Goal: Task Accomplishment & Management: Use online tool/utility

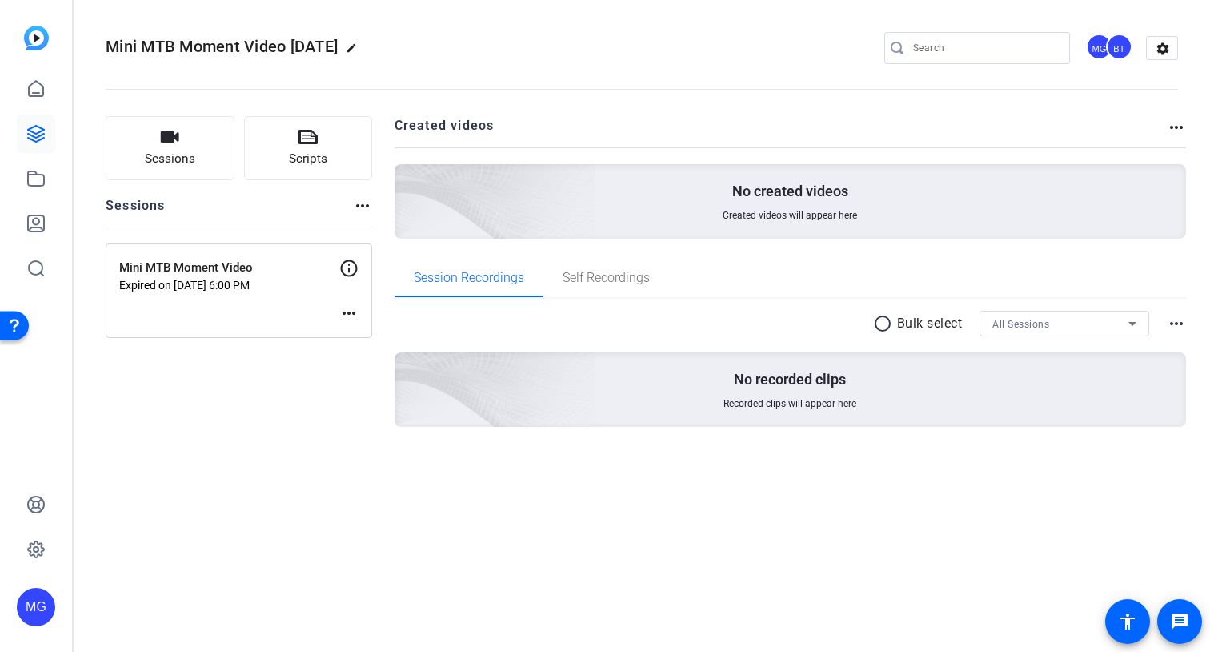
click at [34, 34] on img at bounding box center [36, 38] width 25 height 25
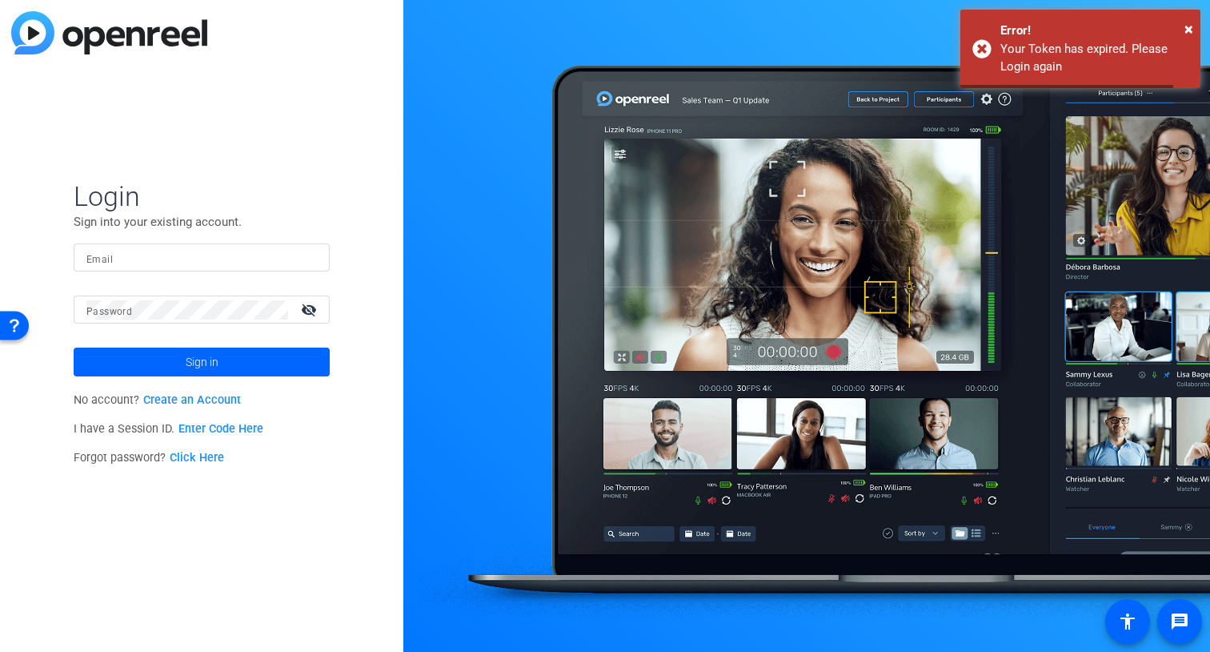
type input "[EMAIL_ADDRESS][DOMAIN_NAME]"
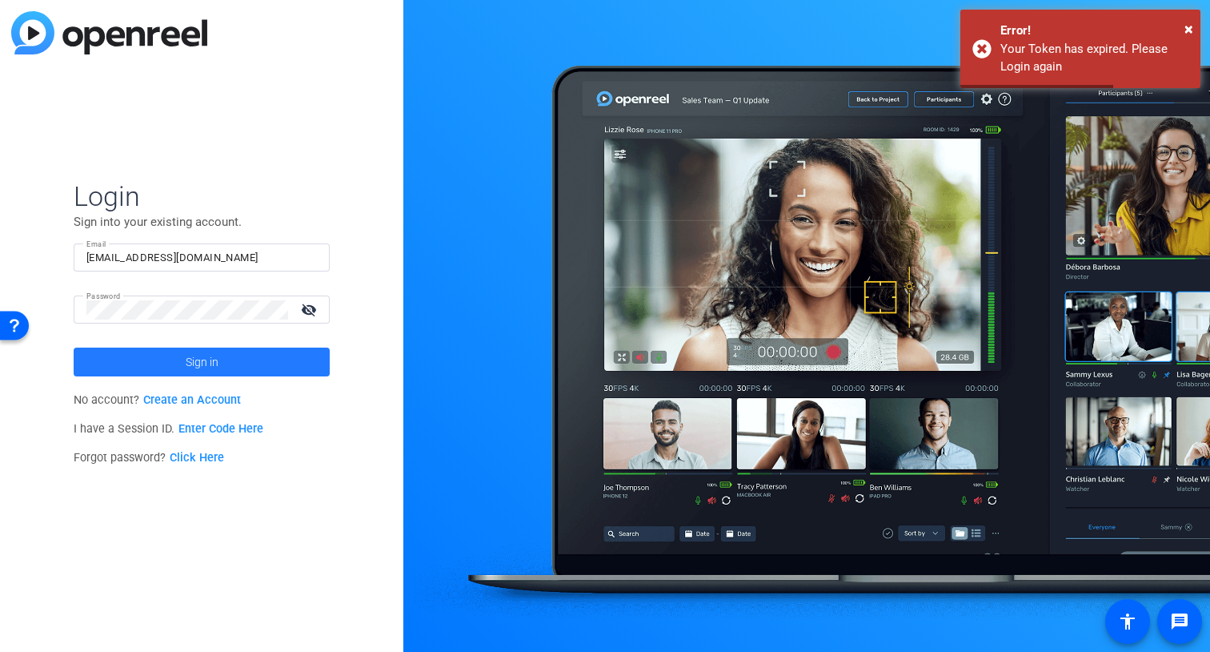
click at [230, 355] on span at bounding box center [202, 362] width 256 height 38
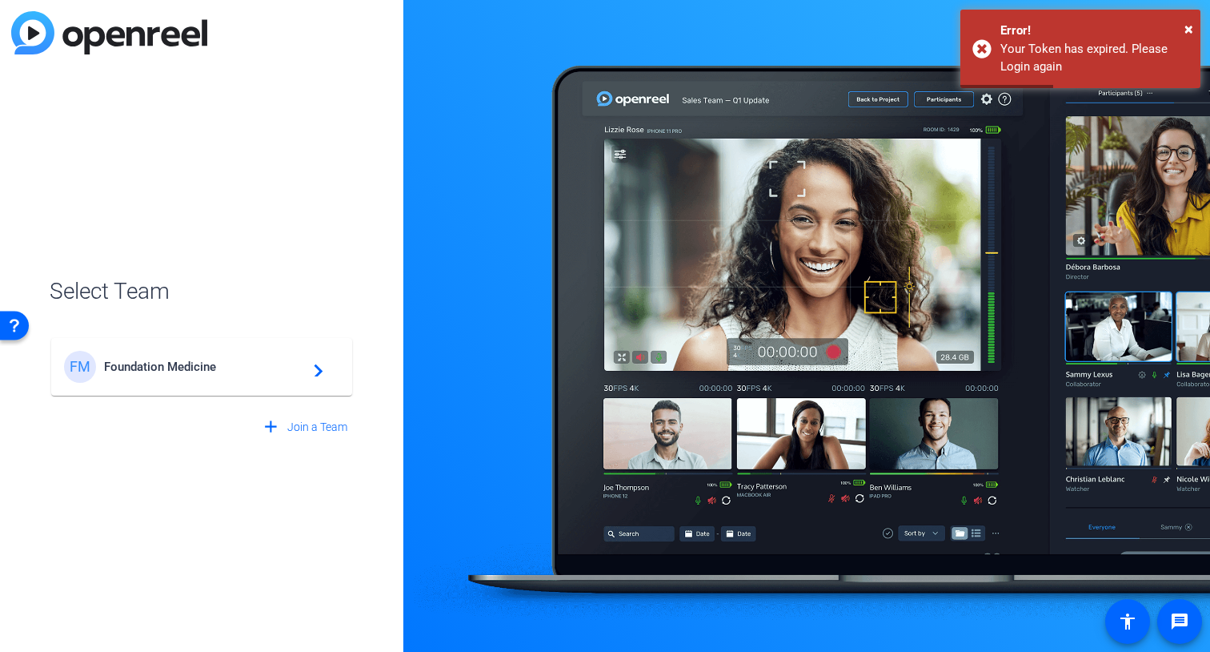
click at [267, 366] on span "Foundation Medicine" at bounding box center [204, 366] width 200 height 14
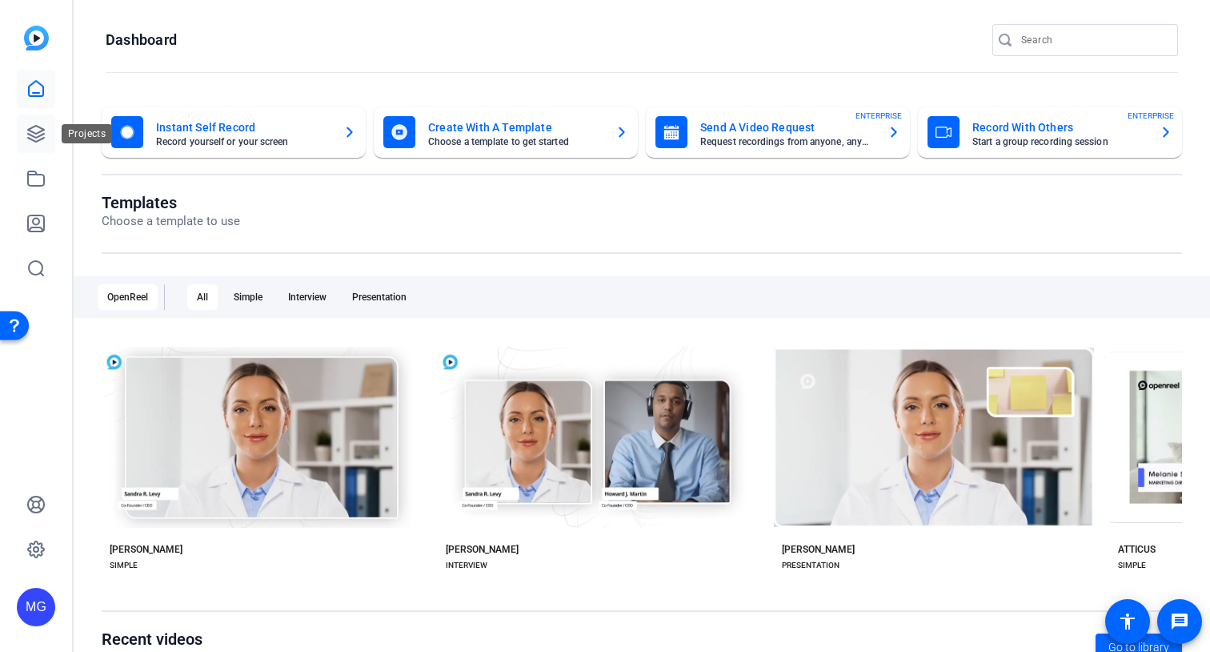
click at [40, 141] on icon at bounding box center [35, 133] width 19 height 19
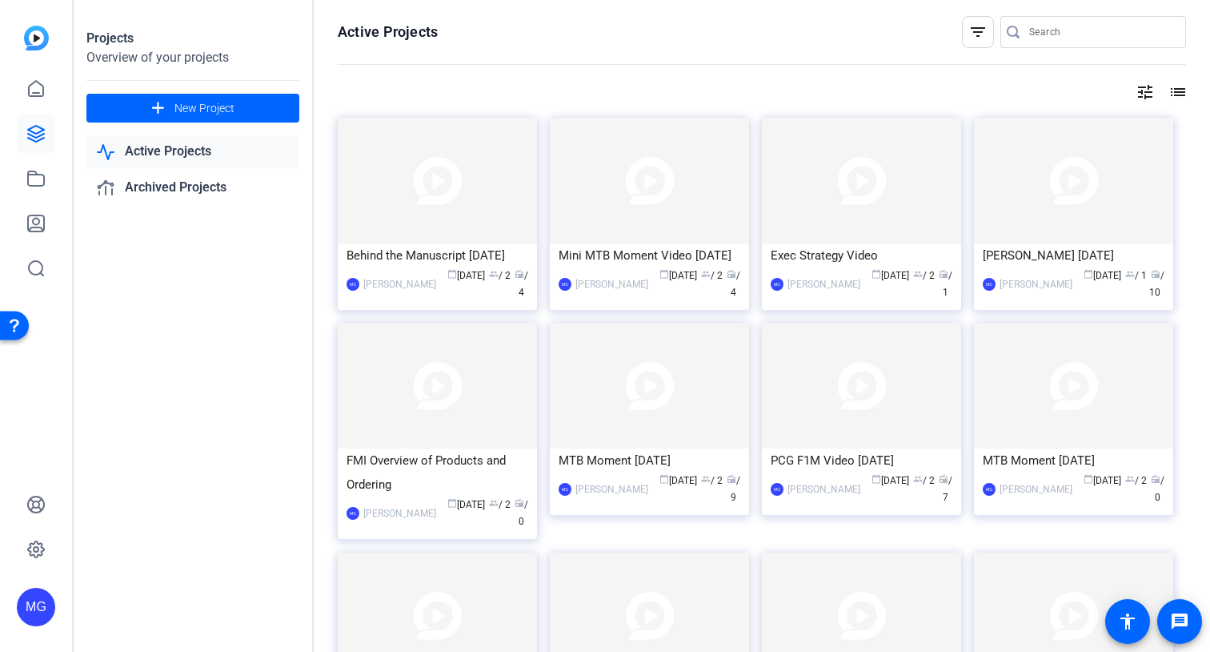
click at [30, 37] on img at bounding box center [36, 38] width 25 height 25
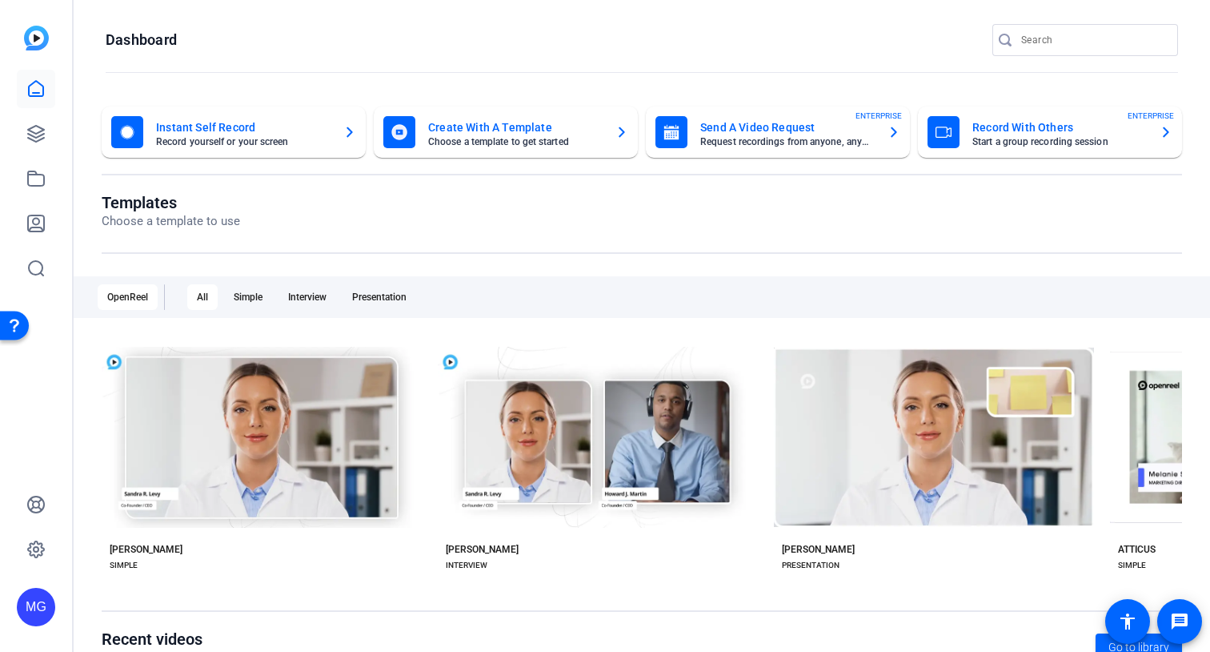
click at [30, 37] on img at bounding box center [36, 38] width 25 height 25
click at [40, 132] on icon at bounding box center [35, 133] width 19 height 19
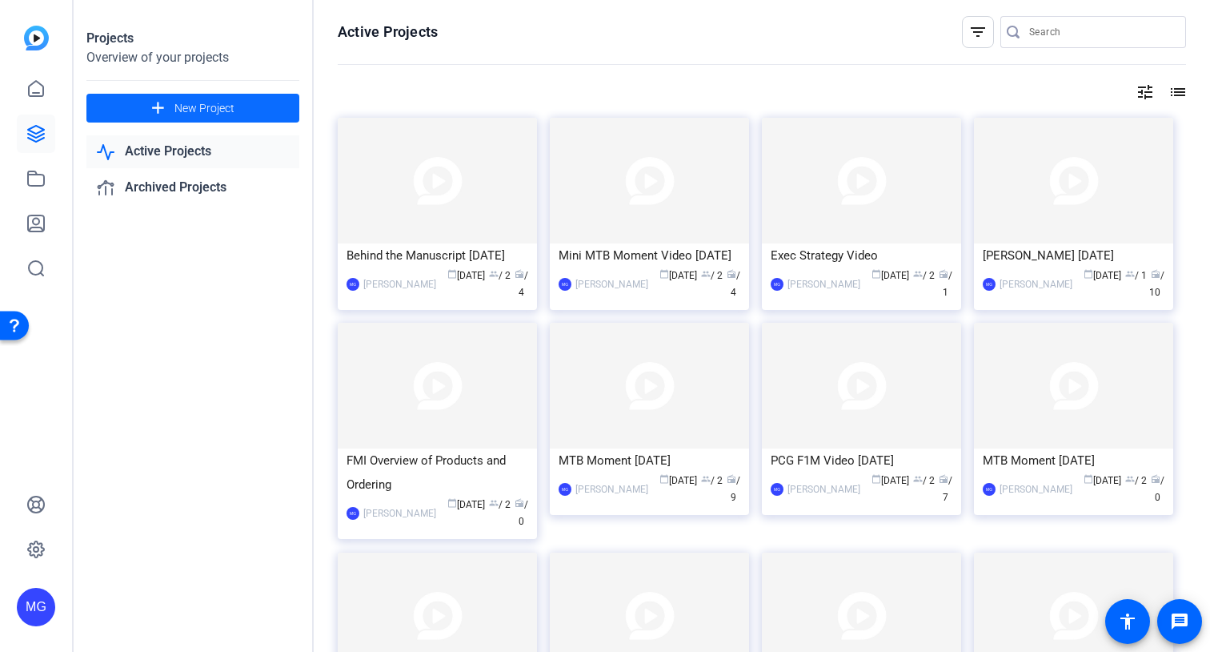
click at [190, 109] on span "New Project" at bounding box center [205, 108] width 60 height 17
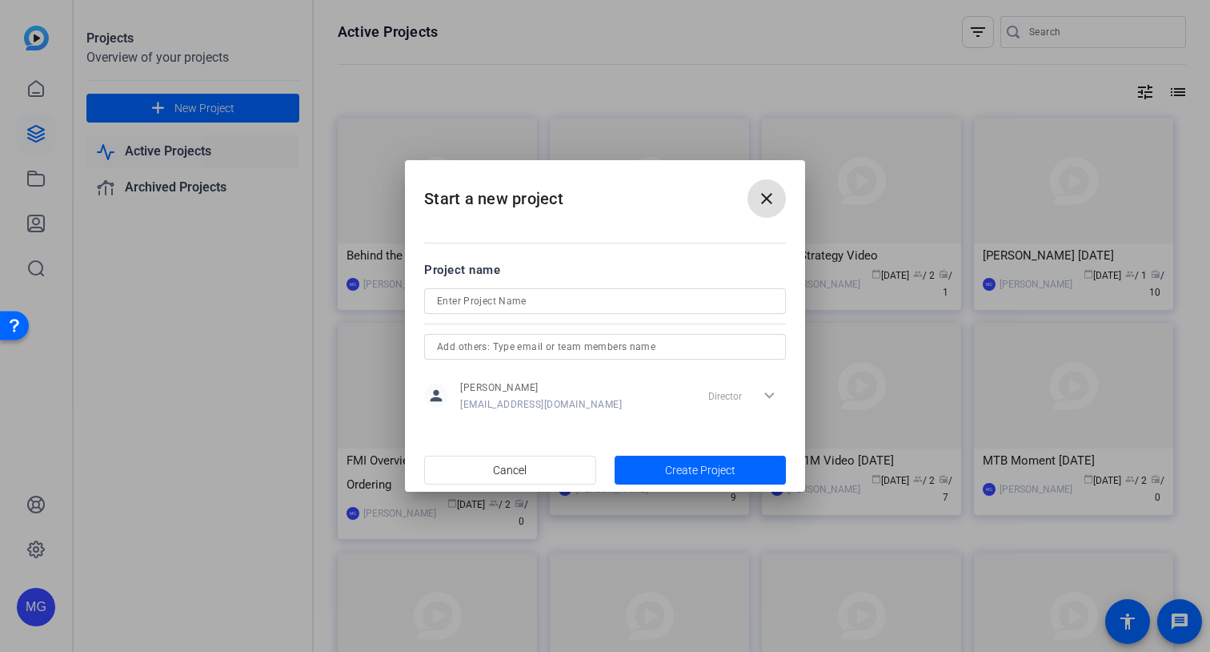
click at [595, 301] on input at bounding box center [605, 300] width 336 height 19
type input "Patient Video [PERSON_NAME]"
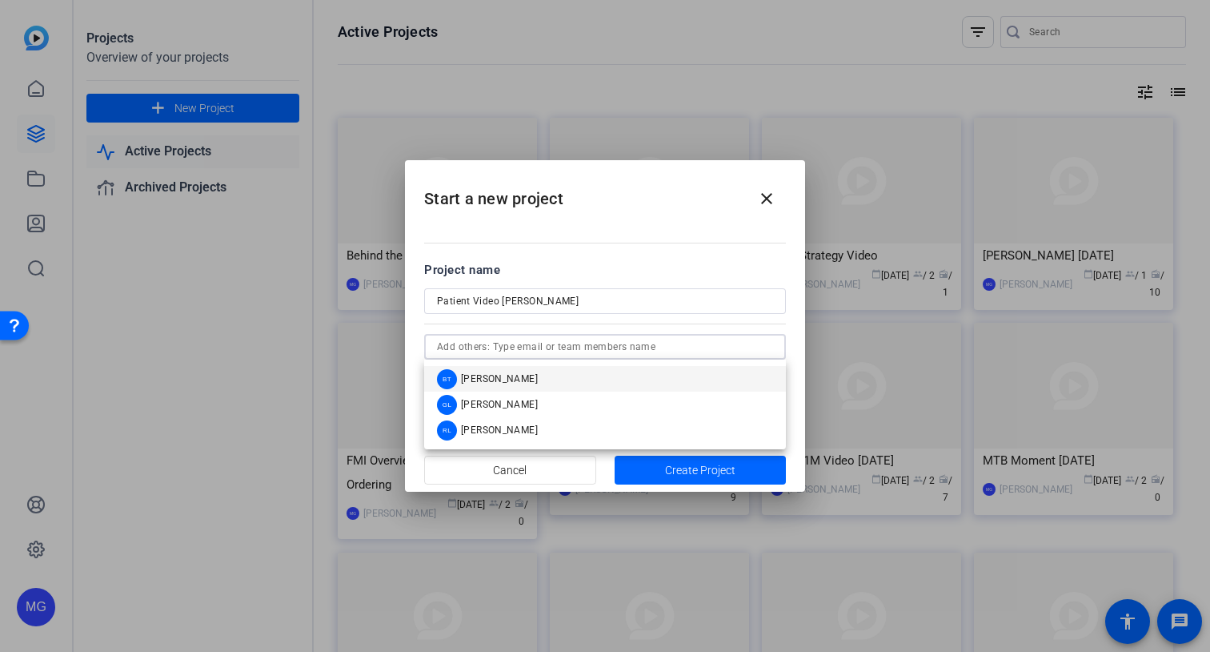
click at [645, 347] on input "text" at bounding box center [605, 346] width 336 height 19
click at [568, 379] on mat-option "BT [PERSON_NAME]" at bounding box center [605, 379] width 362 height 26
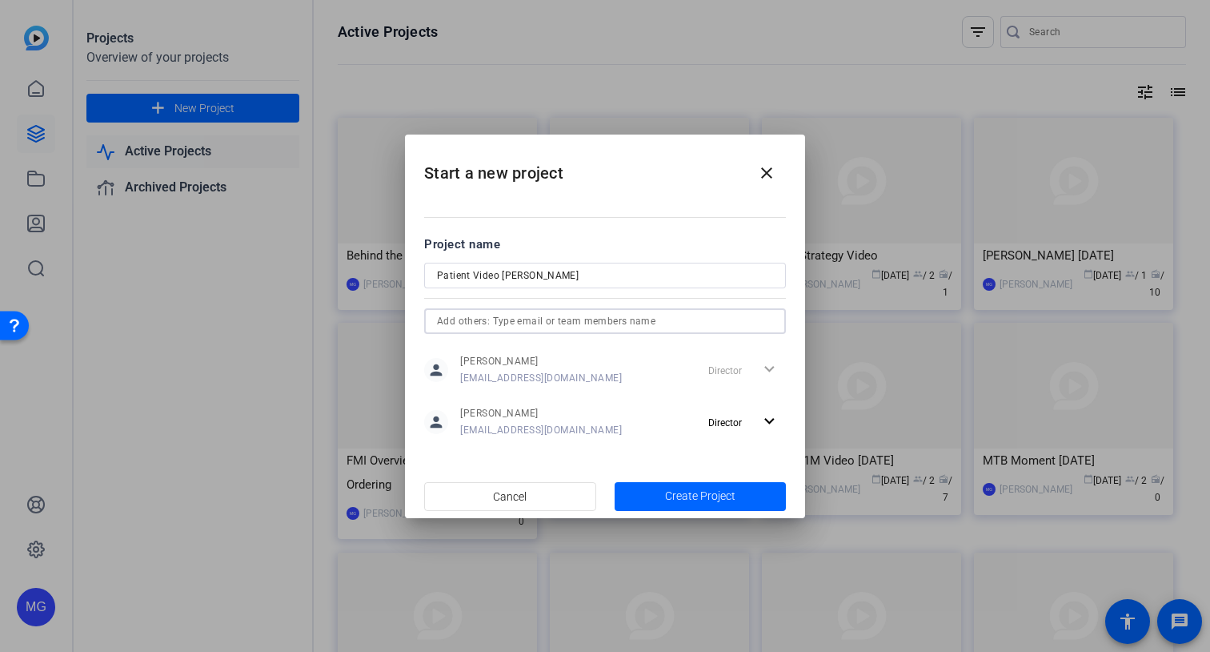
click at [600, 327] on input "text" at bounding box center [605, 320] width 336 height 19
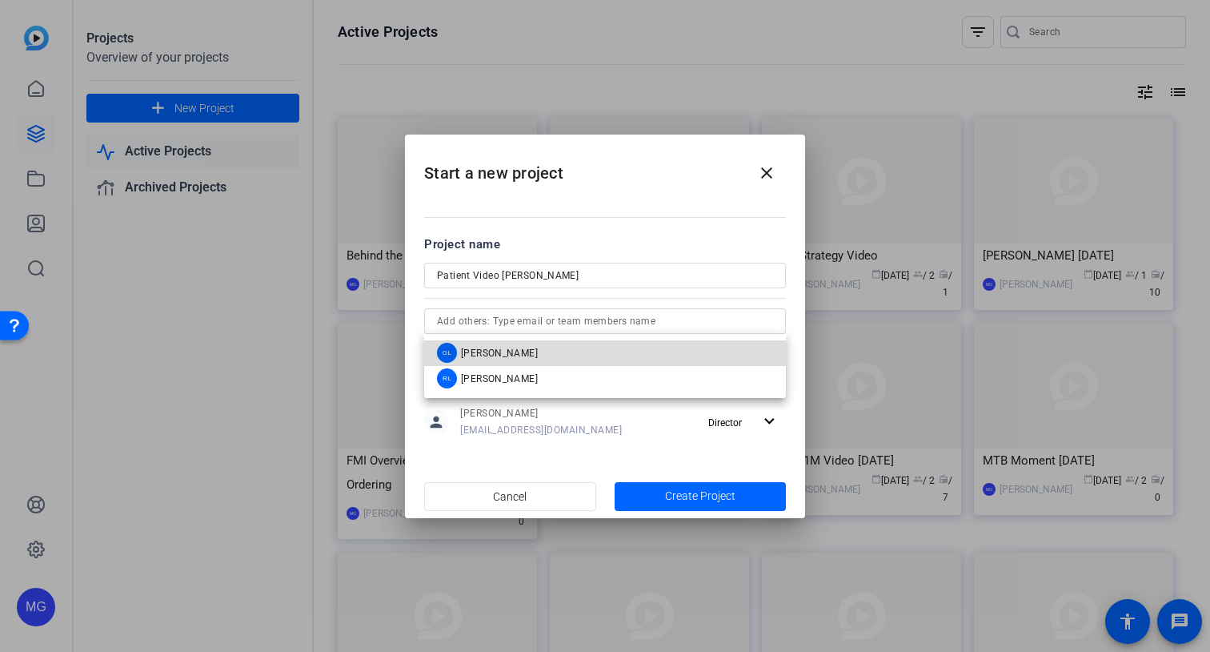
click at [580, 345] on mat-option "GL [PERSON_NAME]" at bounding box center [605, 353] width 362 height 26
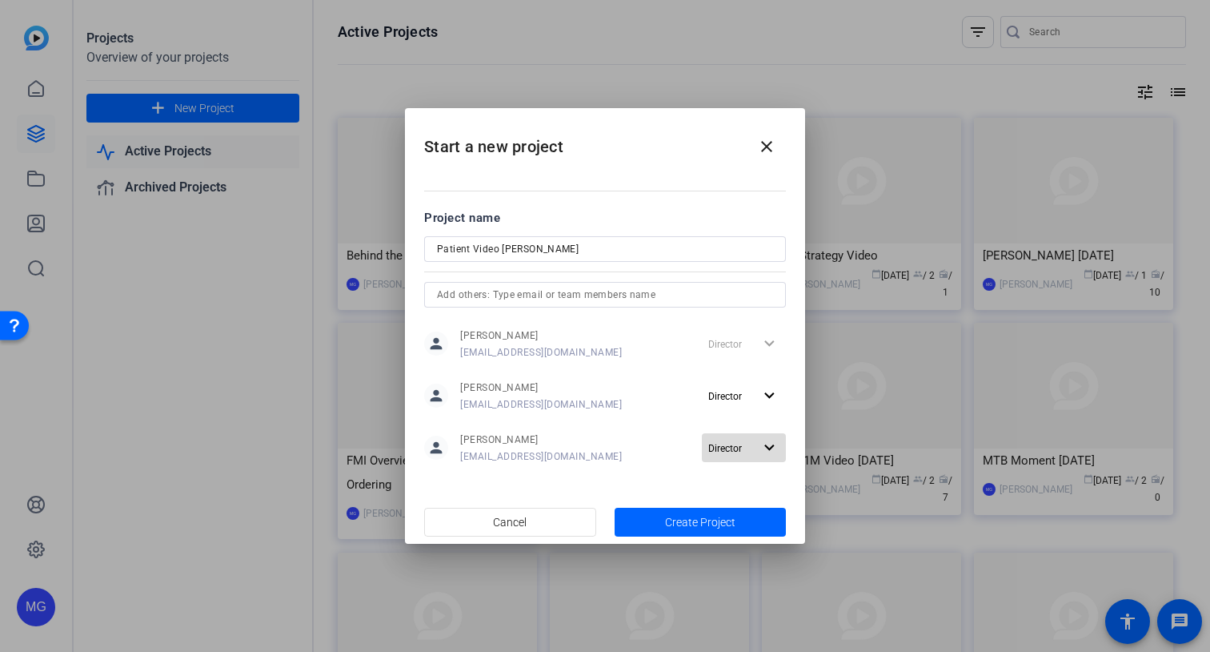
click at [740, 440] on span "Director" at bounding box center [730, 447] width 45 height 19
click at [641, 434] on div at bounding box center [605, 326] width 1210 height 652
click at [724, 450] on span "Director" at bounding box center [725, 448] width 34 height 11
click at [733, 505] on span "Remove User" at bounding box center [744, 509] width 59 height 11
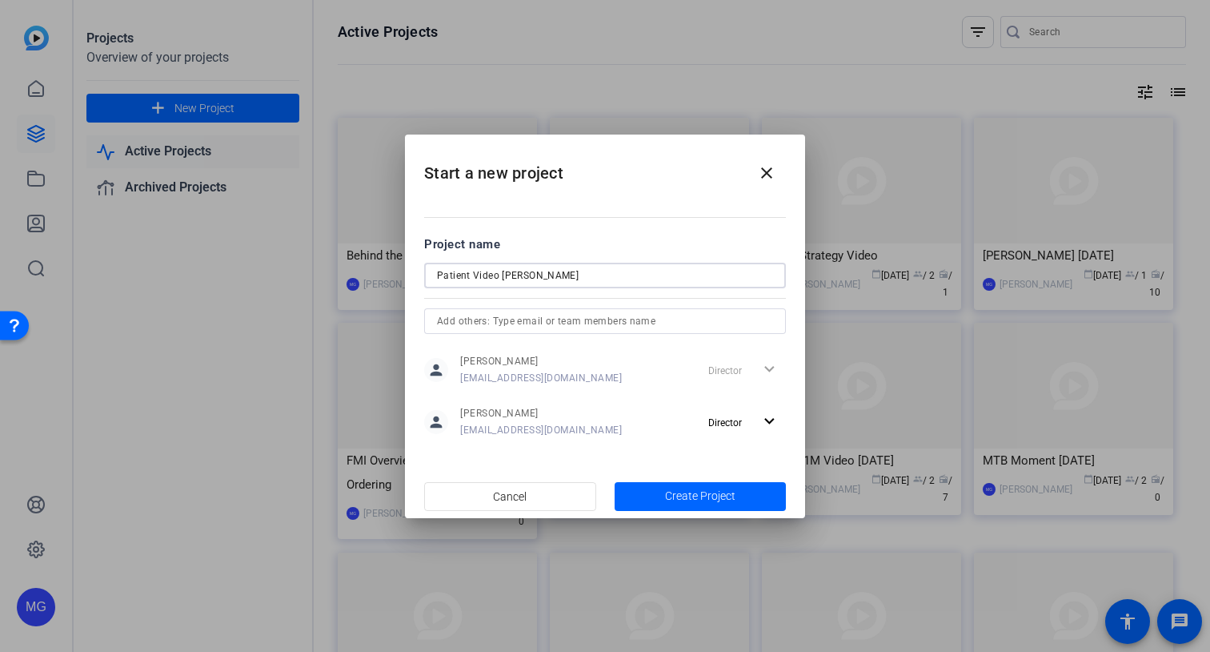
drag, startPoint x: 471, startPoint y: 275, endPoint x: 525, endPoint y: 275, distance: 54.4
click at [525, 275] on input "Patient Video [PERSON_NAME]" at bounding box center [605, 275] width 336 height 19
click at [709, 498] on span "Create Project" at bounding box center [700, 495] width 70 height 17
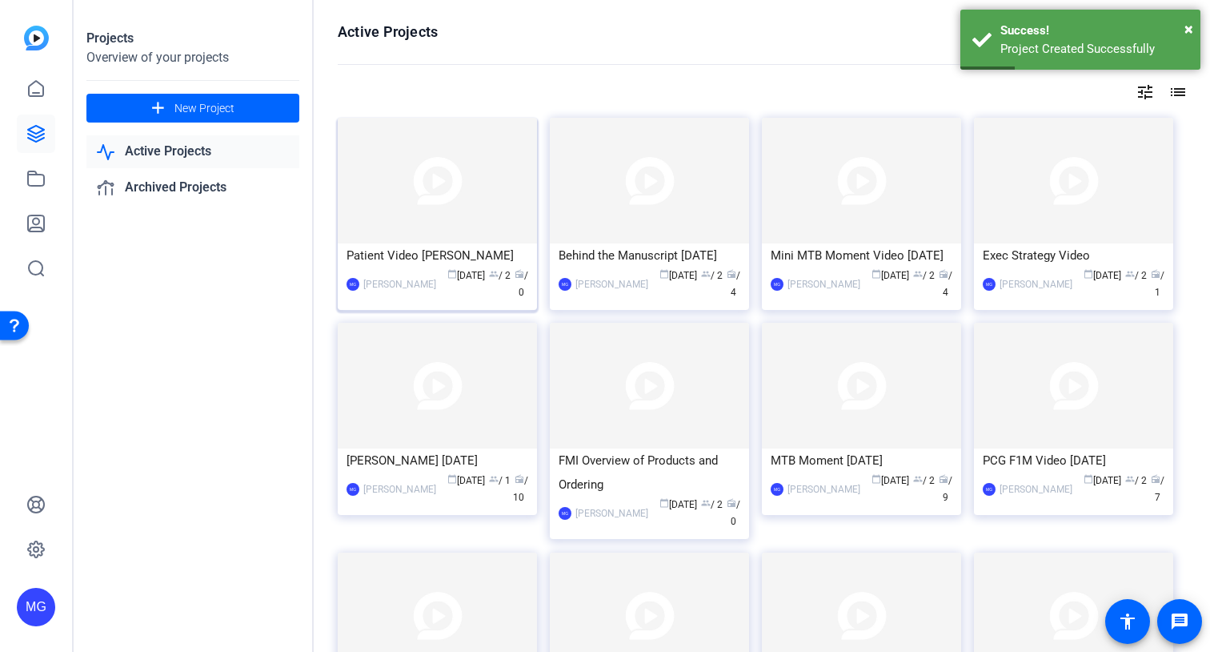
click at [419, 253] on div "Patient Video [PERSON_NAME]" at bounding box center [438, 255] width 182 height 24
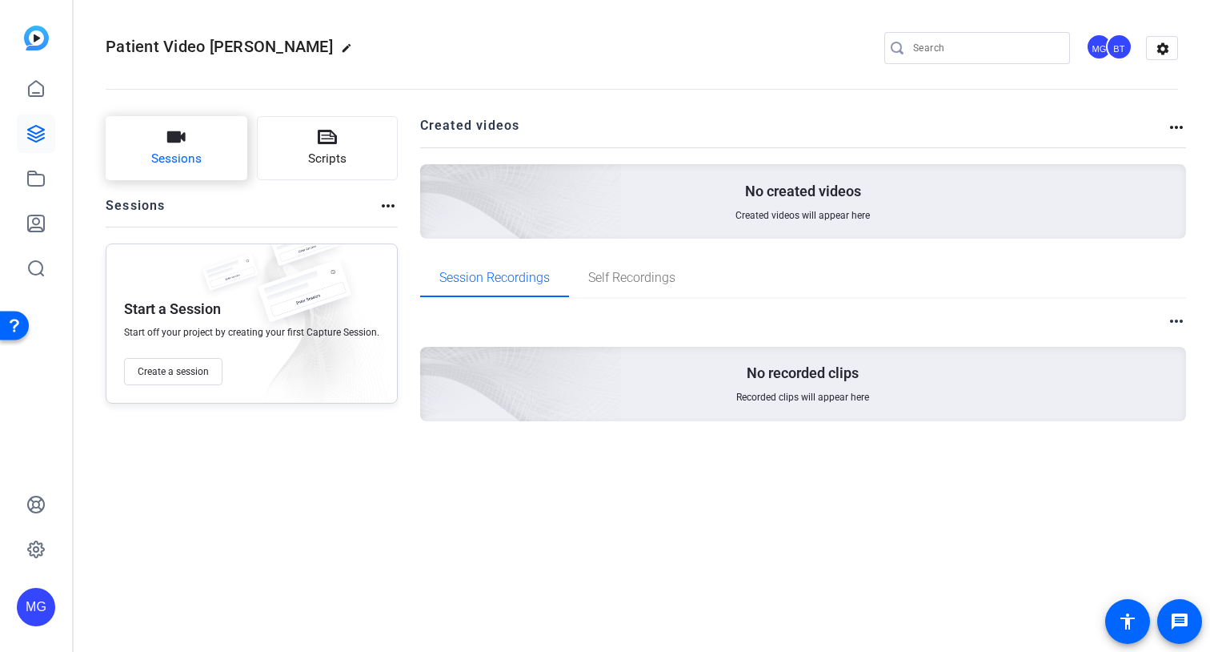
click at [195, 164] on span "Sessions" at bounding box center [176, 159] width 50 height 18
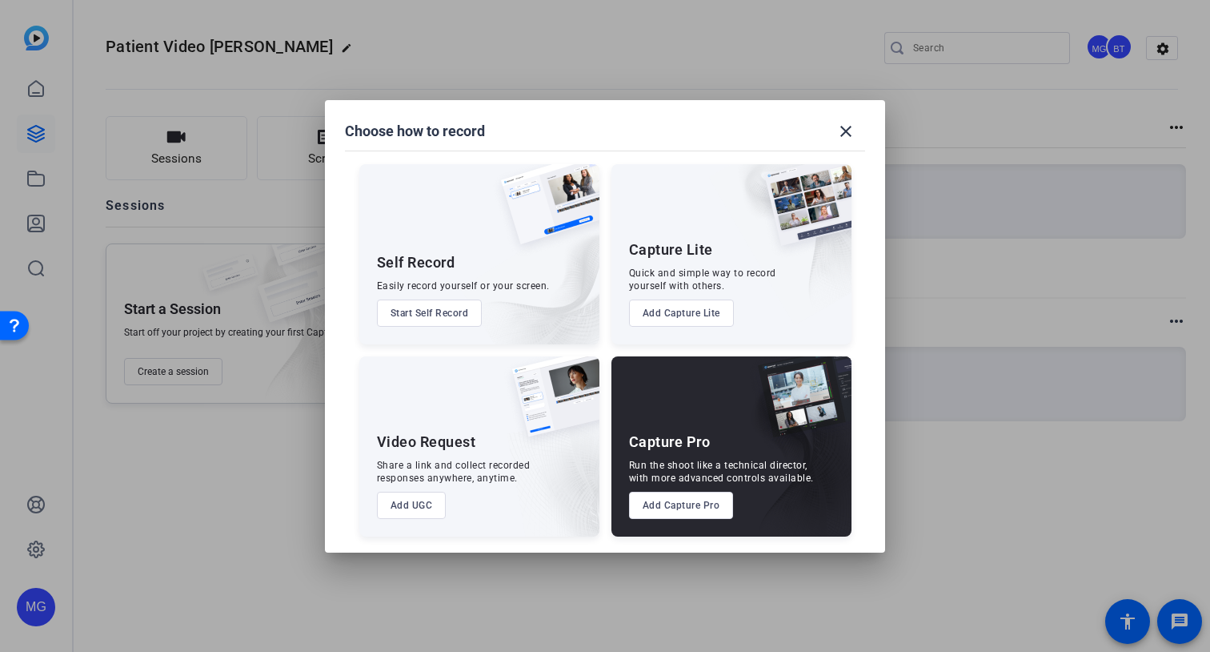
click at [671, 510] on button "Add Capture Pro" at bounding box center [681, 504] width 105 height 27
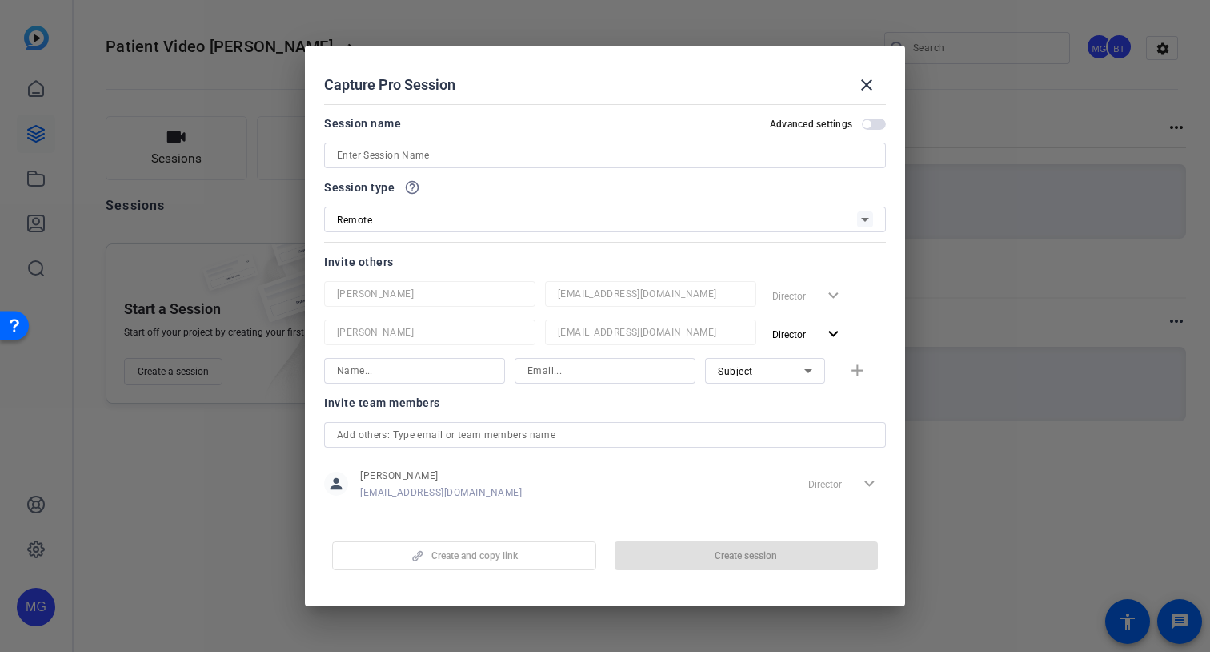
click at [558, 158] on input at bounding box center [605, 155] width 536 height 19
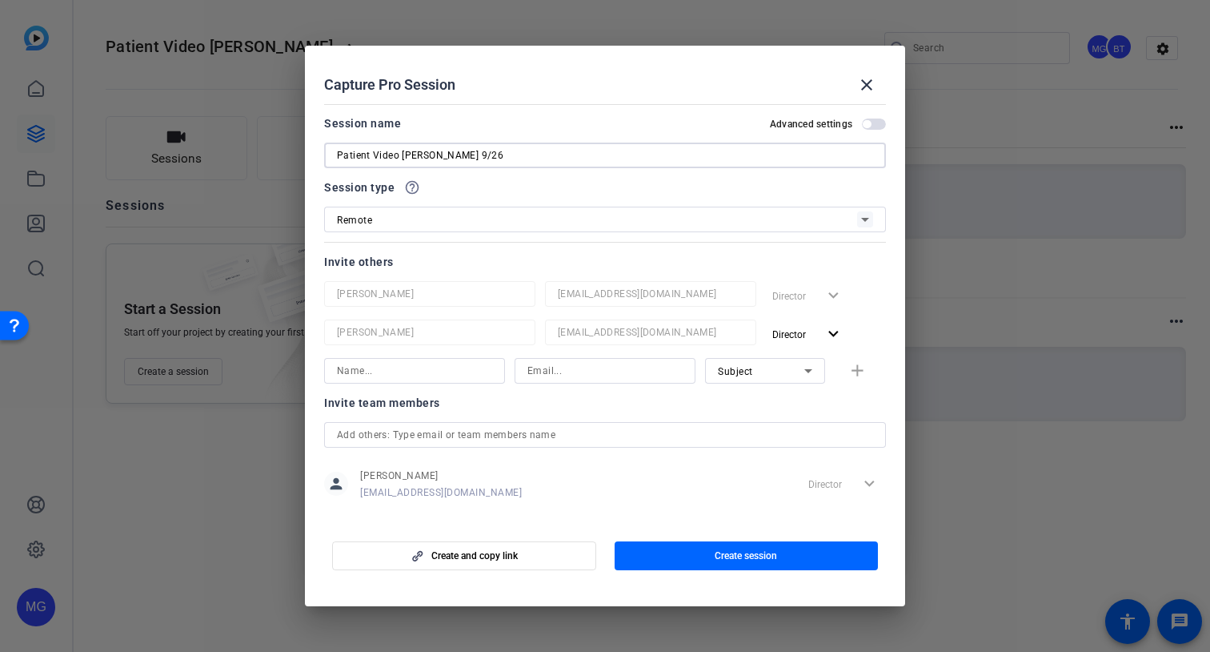
type input "Patient Video [PERSON_NAME] 9/26"
click at [380, 217] on div "Remote" at bounding box center [597, 220] width 520 height 20
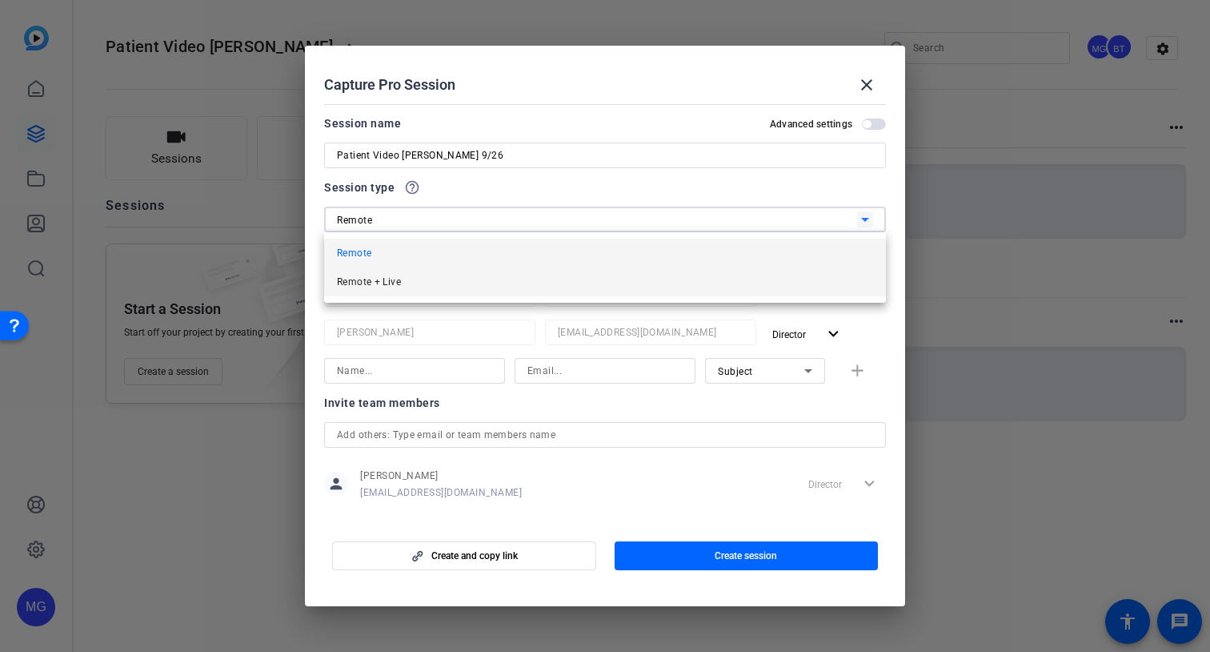
click at [383, 279] on span "Remote + Live" at bounding box center [369, 281] width 64 height 19
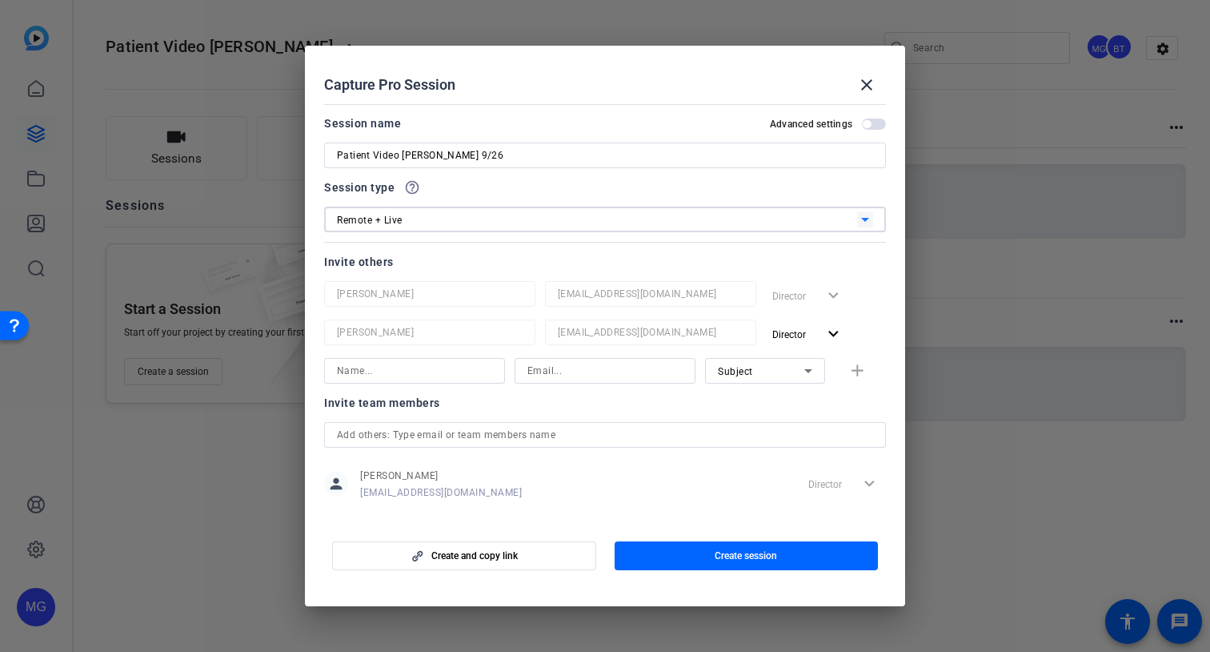
click at [427, 222] on div "Remote + Live" at bounding box center [597, 220] width 520 height 20
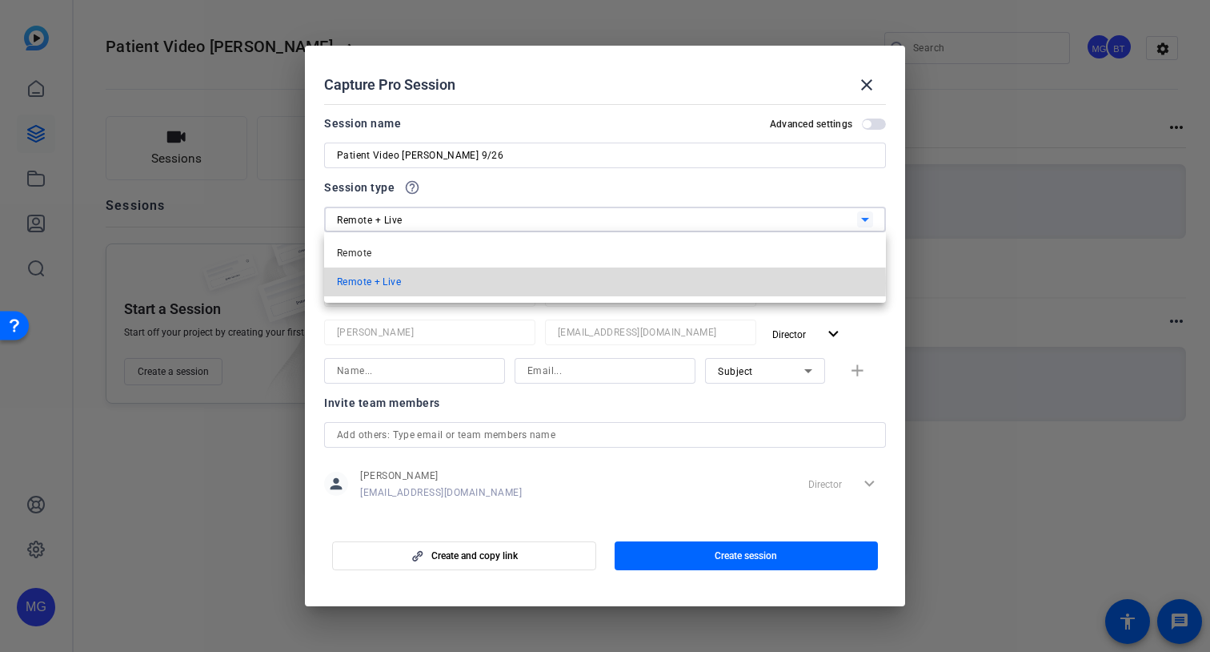
click at [375, 283] on span "Remote + Live" at bounding box center [369, 281] width 64 height 19
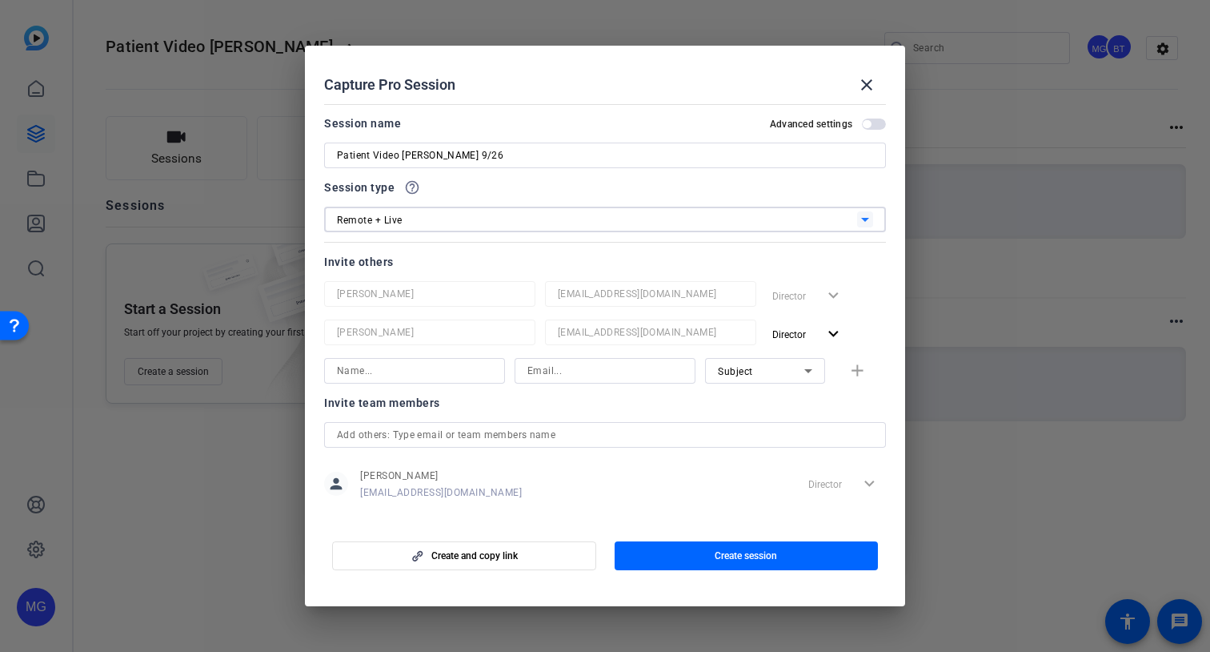
click at [407, 372] on input at bounding box center [414, 370] width 155 height 19
type input "[PERSON_NAME]"
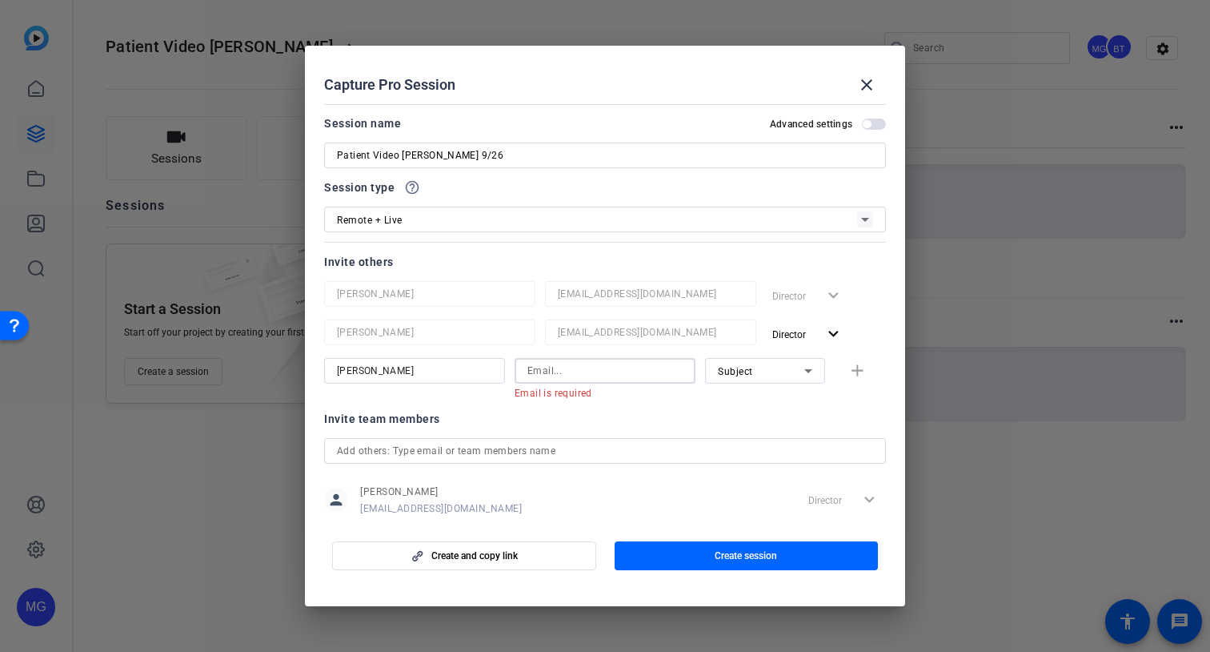
click at [585, 374] on input at bounding box center [605, 370] width 155 height 19
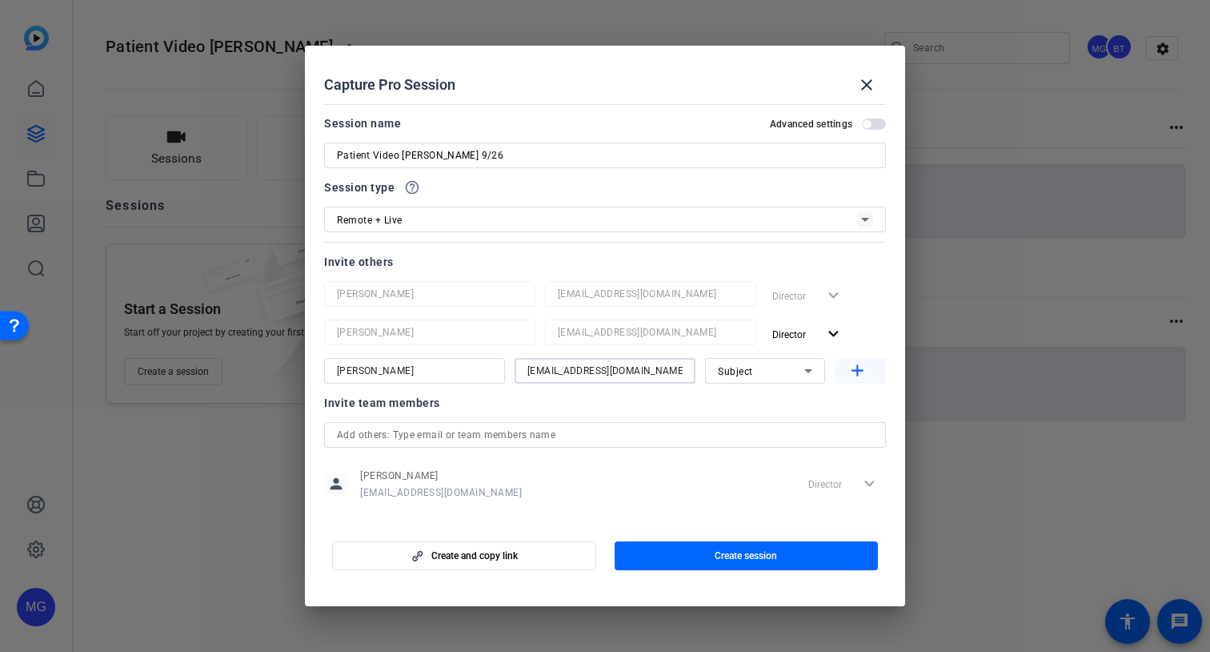
type input "[EMAIL_ADDRESS][DOMAIN_NAME]"
click at [861, 369] on mat-icon "add" at bounding box center [858, 371] width 20 height 20
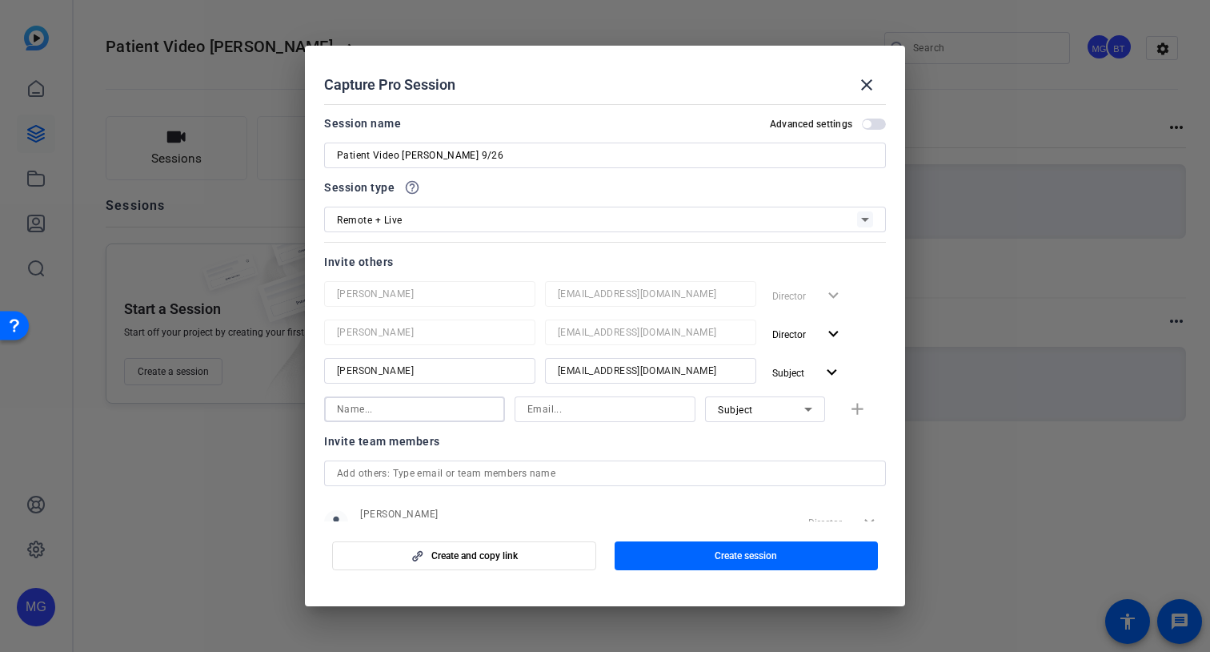
click at [363, 416] on input at bounding box center [414, 408] width 155 height 19
type input "[PERSON_NAME]"
click at [572, 407] on input at bounding box center [605, 408] width 155 height 19
type input "[EMAIL_ADDRESS][DOMAIN_NAME]"
click at [861, 415] on mat-icon "add" at bounding box center [858, 409] width 20 height 20
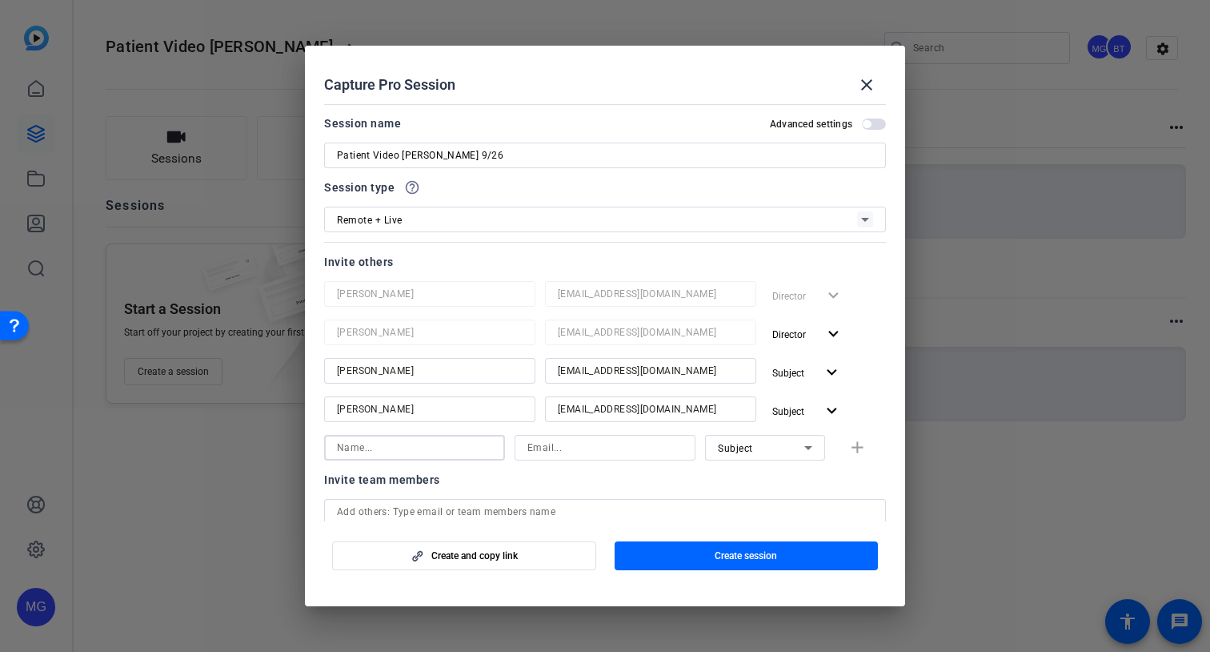
click at [459, 447] on input at bounding box center [414, 447] width 155 height 19
click at [871, 127] on span "button" at bounding box center [874, 123] width 24 height 11
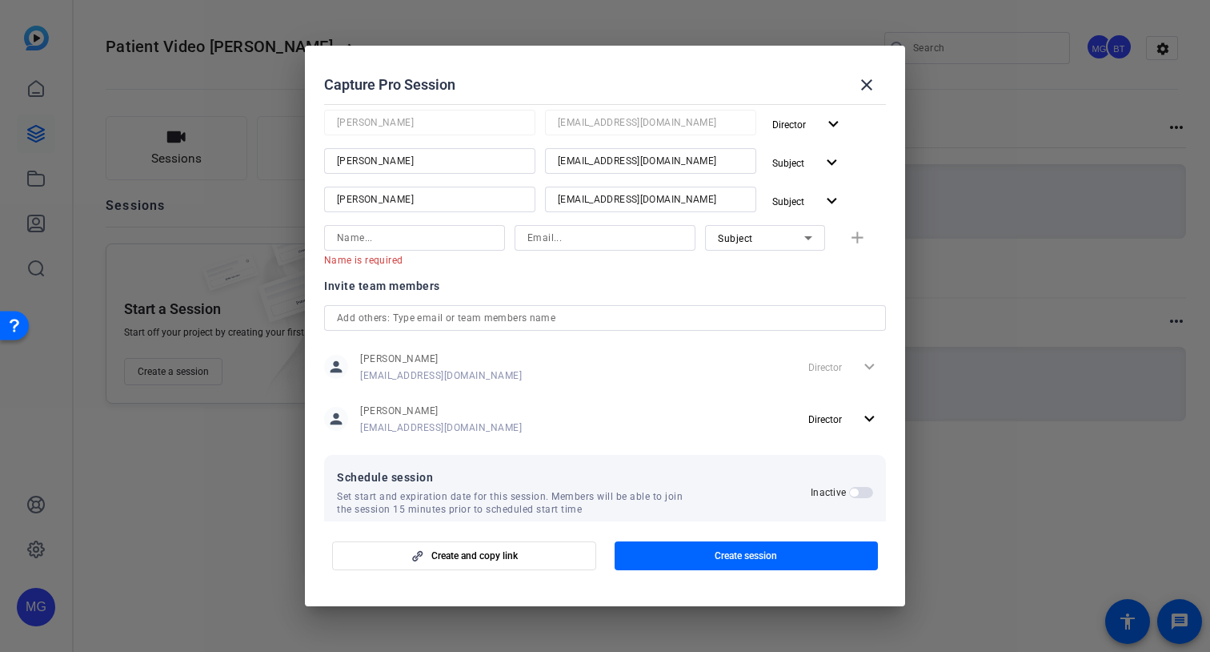
scroll to position [235, 0]
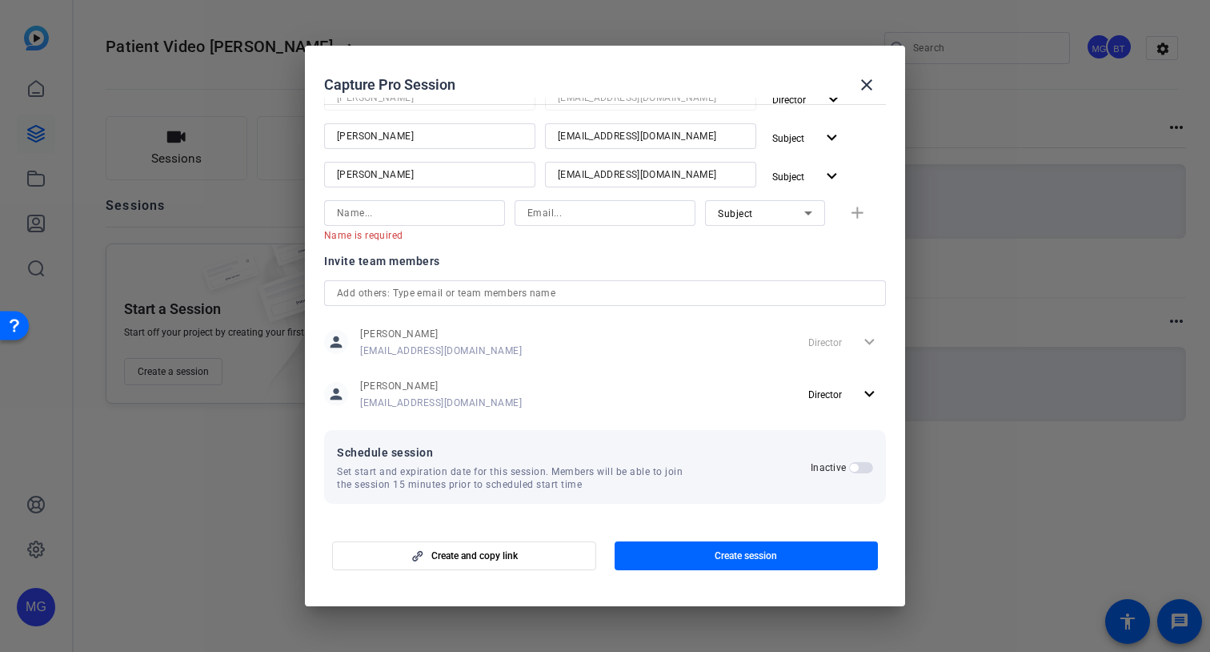
click at [865, 470] on span "button" at bounding box center [861, 467] width 24 height 11
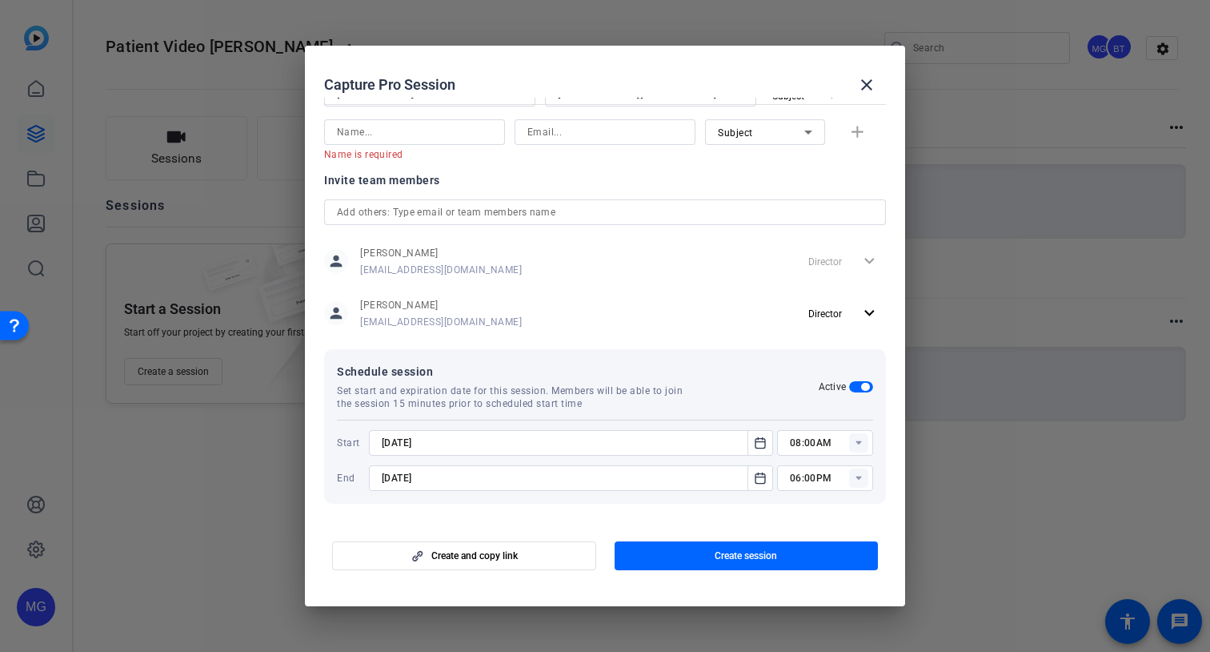
click at [583, 438] on input "[DATE]" at bounding box center [563, 442] width 363 height 19
click at [757, 443] on icon "Open calendar" at bounding box center [760, 442] width 13 height 19
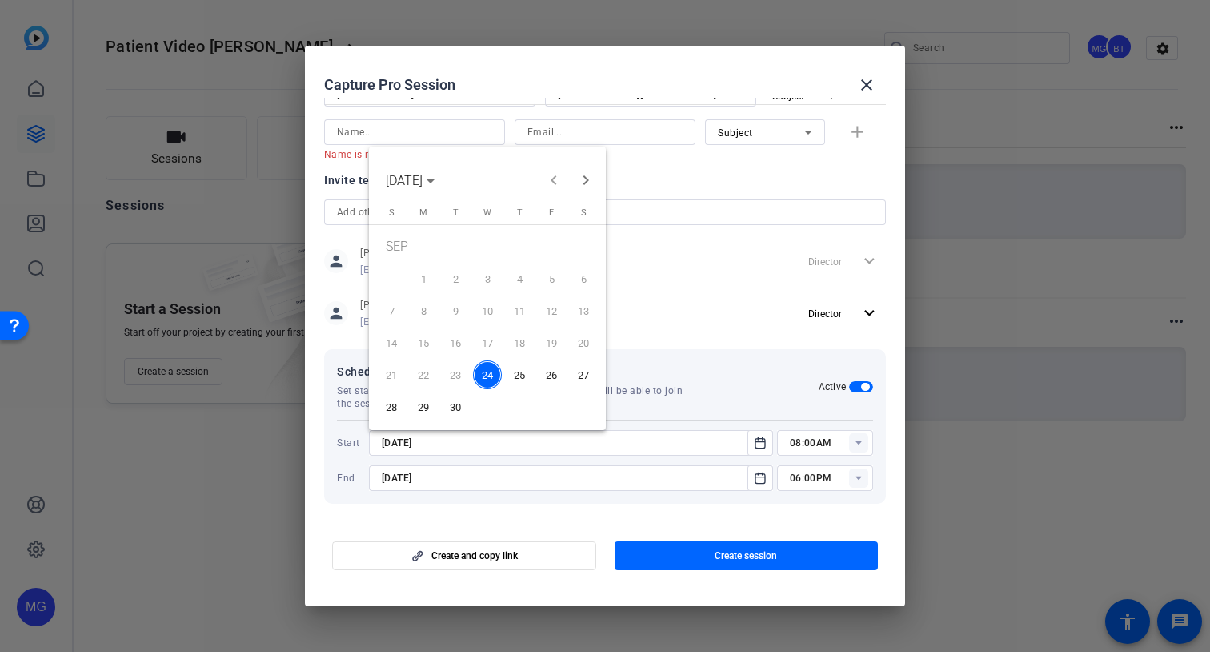
click at [553, 374] on span "26" at bounding box center [551, 374] width 29 height 29
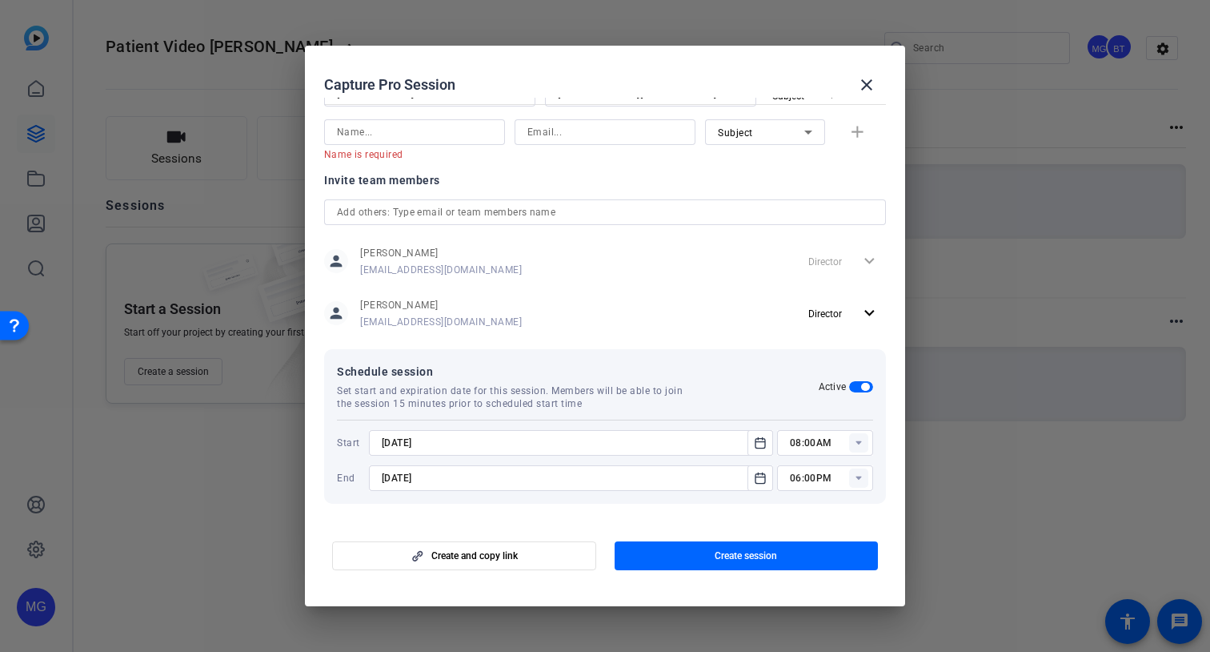
type input "[DATE]"
click at [810, 552] on span "button" at bounding box center [747, 555] width 264 height 38
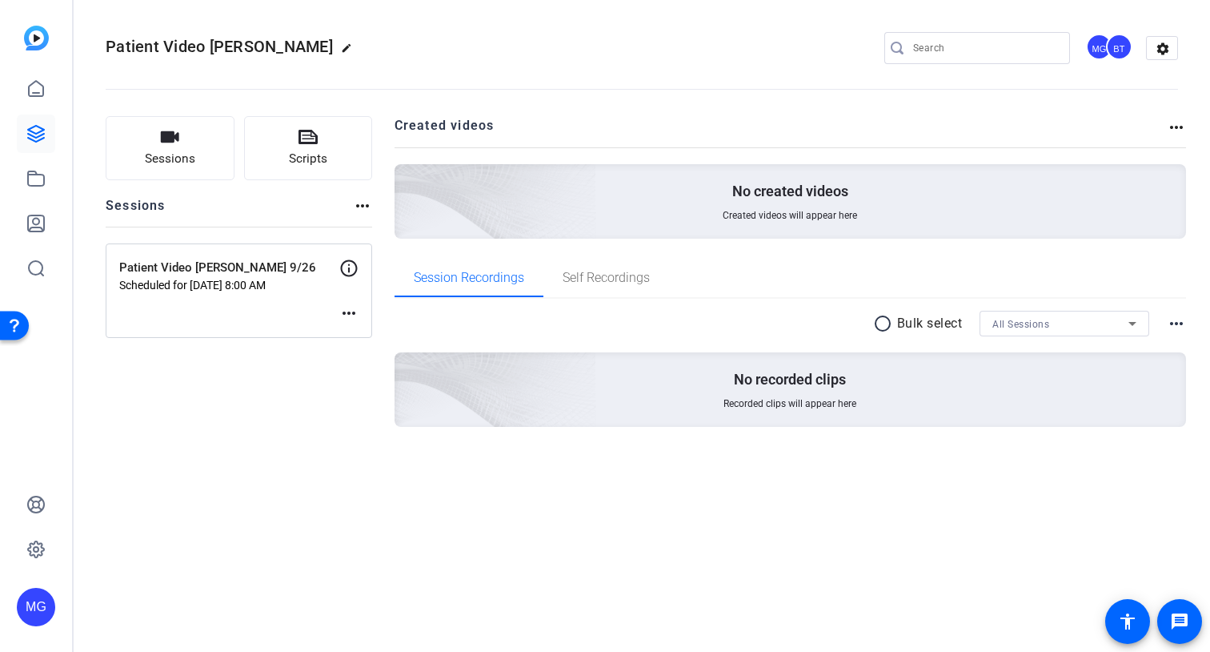
click at [207, 267] on p "Patient Video [PERSON_NAME] 9/26" at bounding box center [229, 268] width 220 height 18
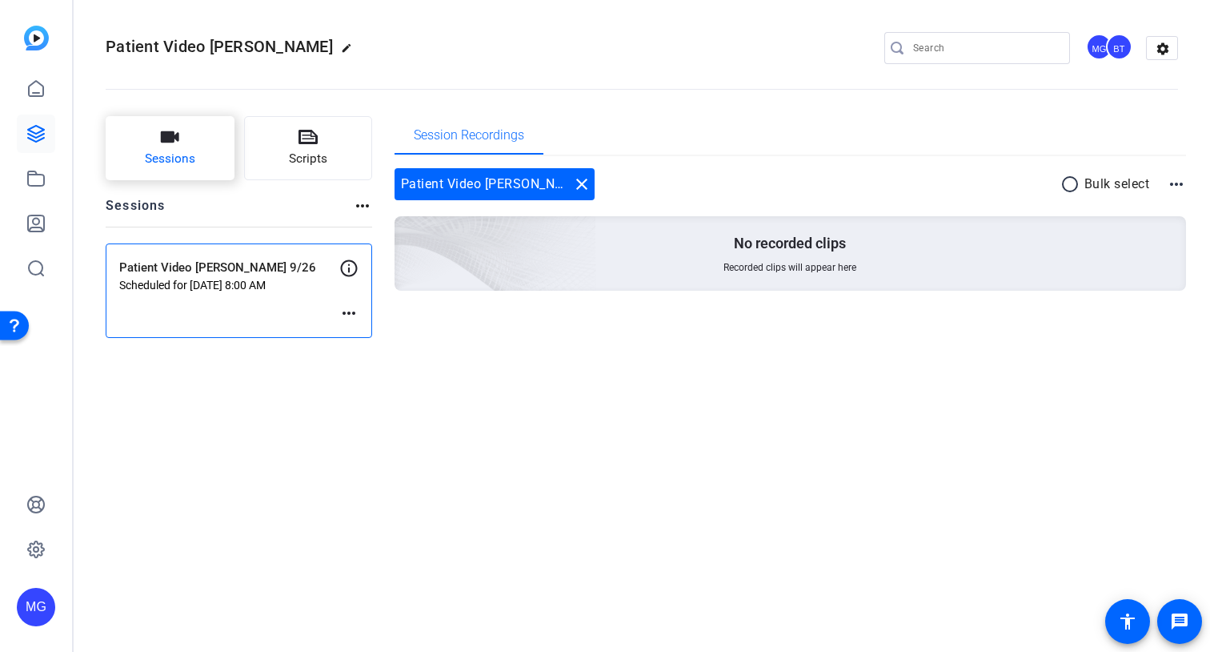
click at [146, 158] on span "Sessions" at bounding box center [170, 159] width 50 height 18
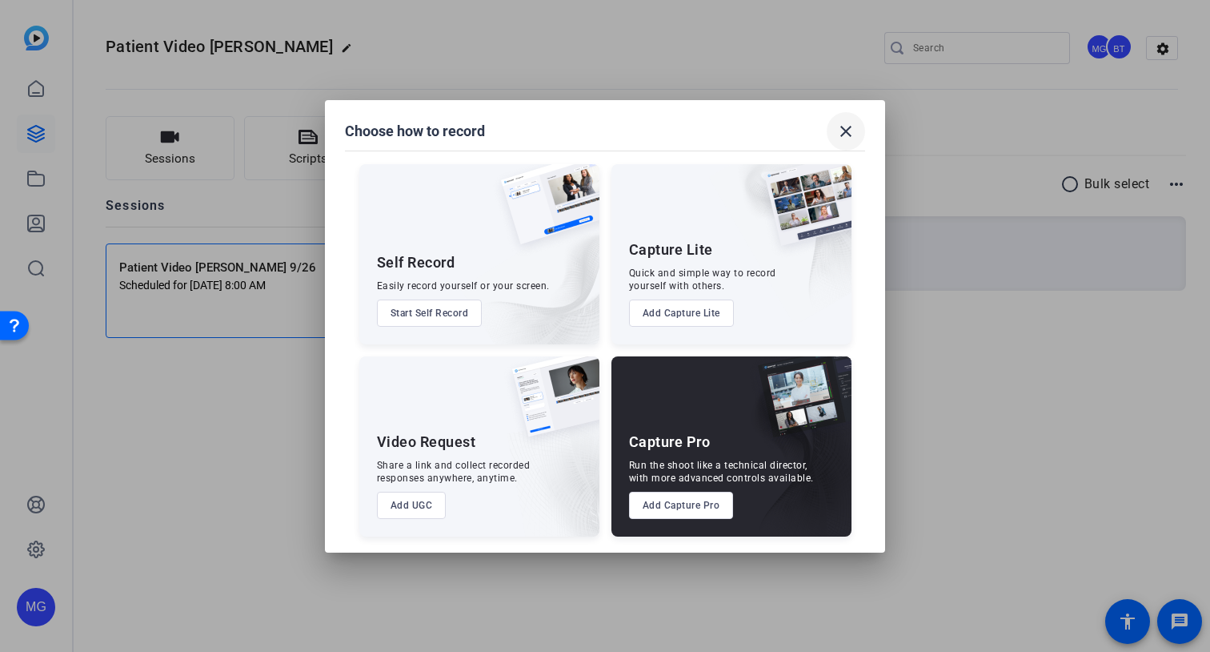
click at [853, 136] on mat-icon "close" at bounding box center [846, 131] width 19 height 19
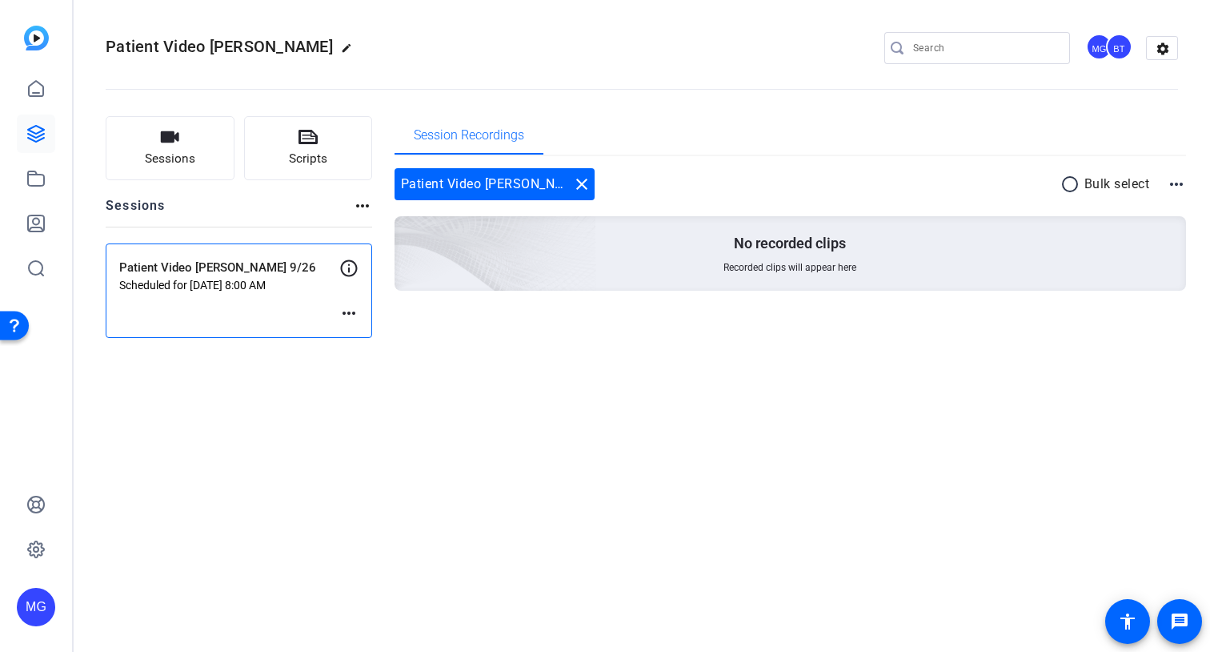
click at [353, 320] on mat-icon "more_horiz" at bounding box center [348, 312] width 19 height 19
click at [376, 333] on span "Edit Session" at bounding box center [388, 336] width 73 height 19
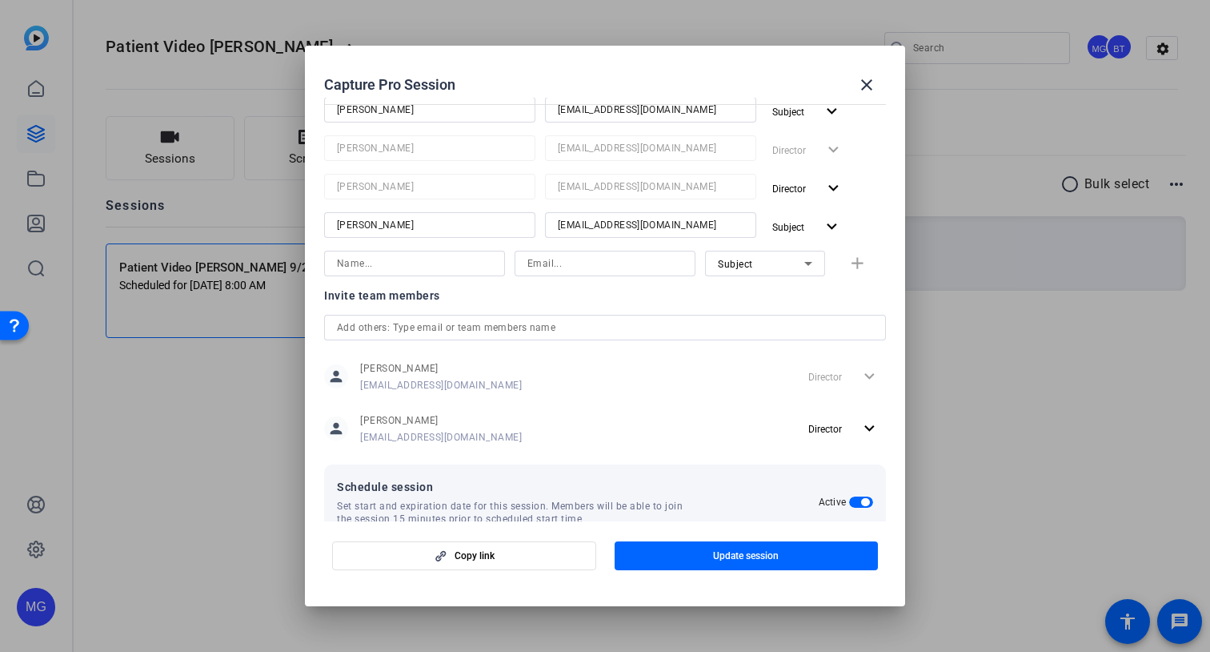
scroll to position [363, 0]
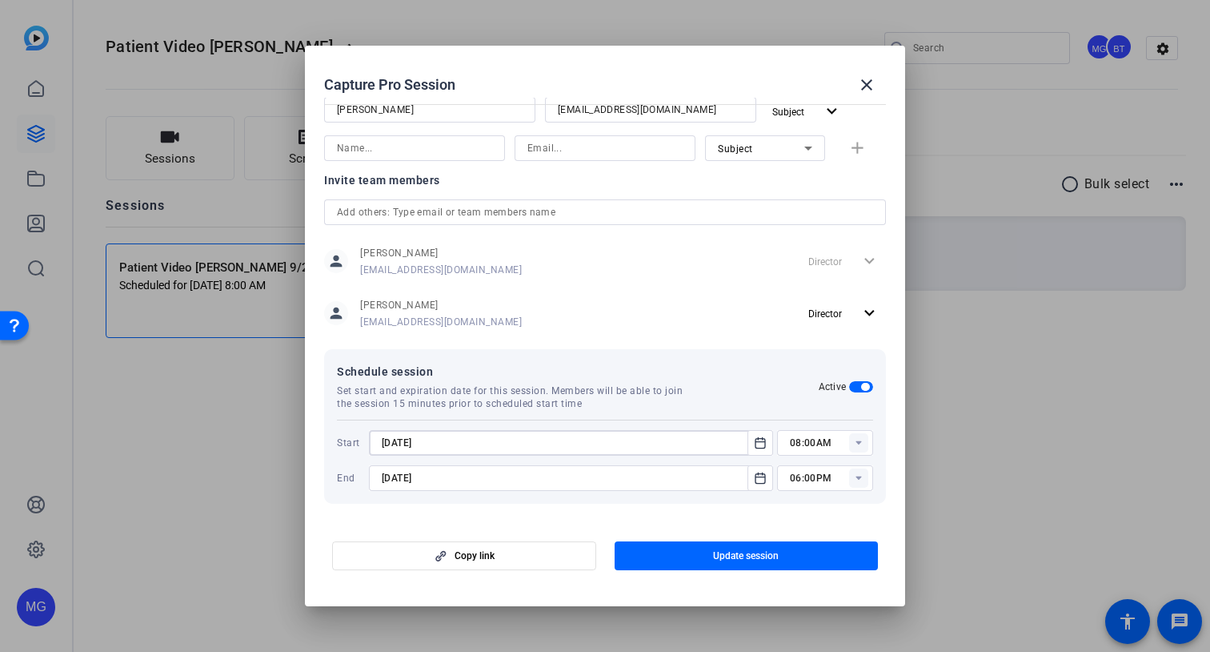
click at [399, 446] on input "[DATE]" at bounding box center [563, 442] width 363 height 19
click at [397, 443] on input "[DATE]" at bounding box center [563, 442] width 363 height 19
type input "[DATE]"
click at [674, 552] on span "button" at bounding box center [747, 555] width 264 height 38
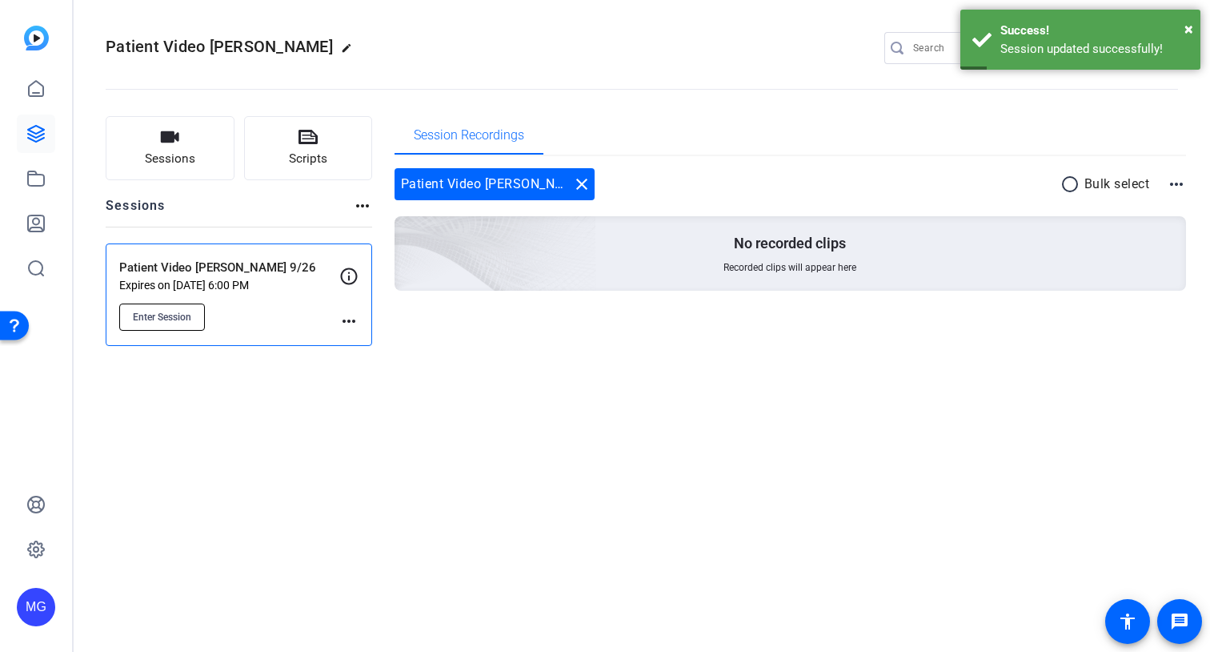
click at [177, 319] on span "Enter Session" at bounding box center [162, 317] width 58 height 13
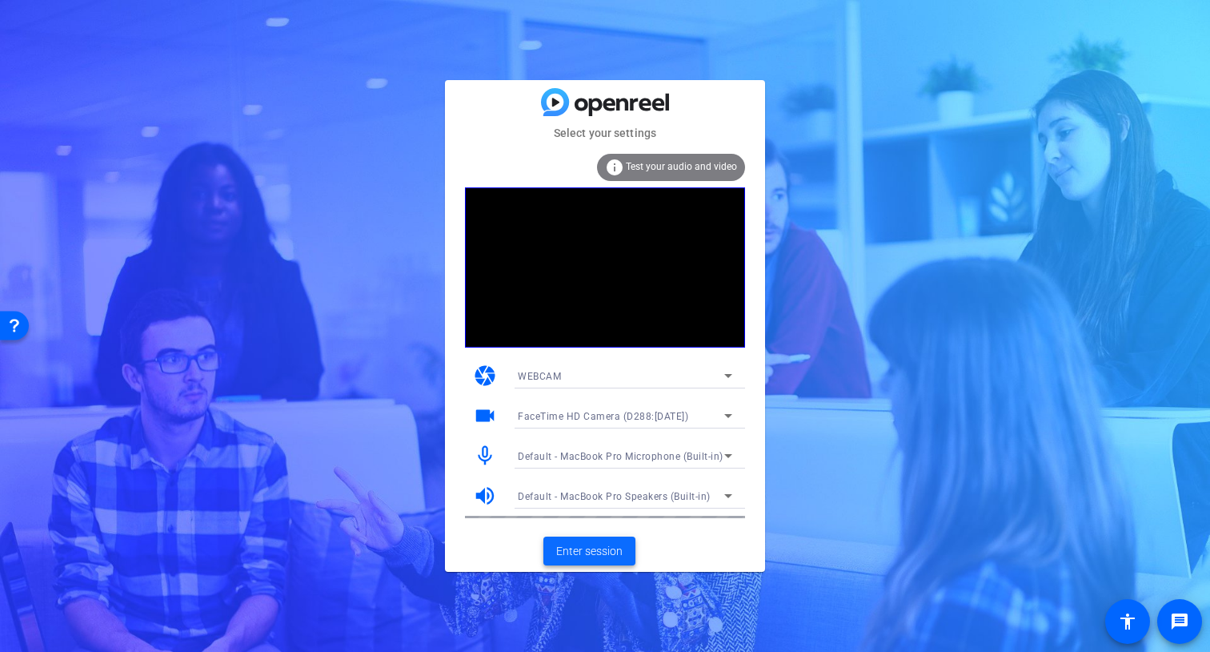
click at [599, 549] on span "Enter session" at bounding box center [589, 551] width 66 height 17
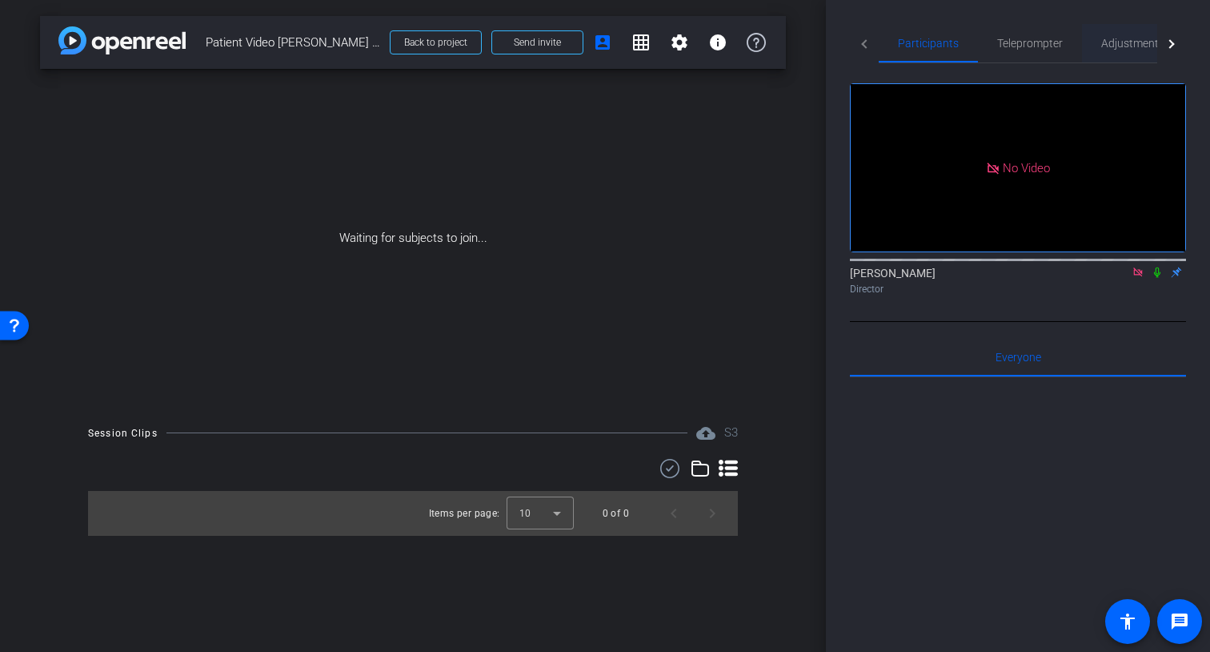
click at [1112, 46] on span "Adjustments" at bounding box center [1132, 43] width 63 height 11
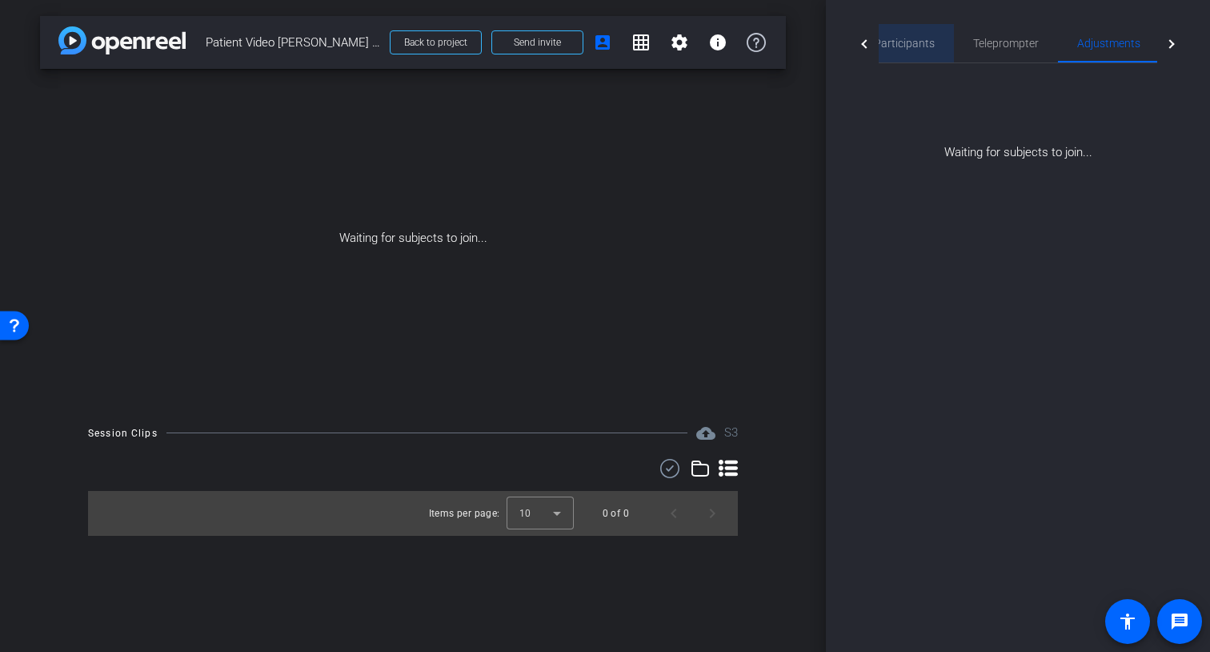
click at [913, 46] on span "Participants" at bounding box center [904, 43] width 61 height 11
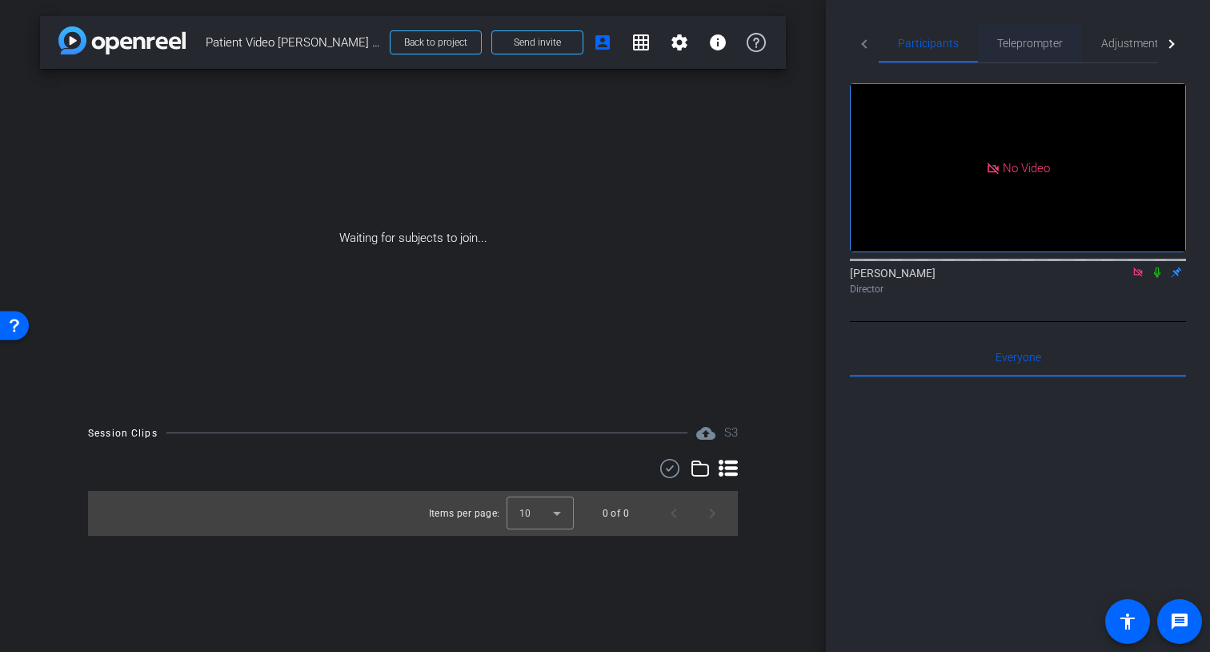
click at [1029, 46] on span "Teleprompter" at bounding box center [1030, 43] width 66 height 11
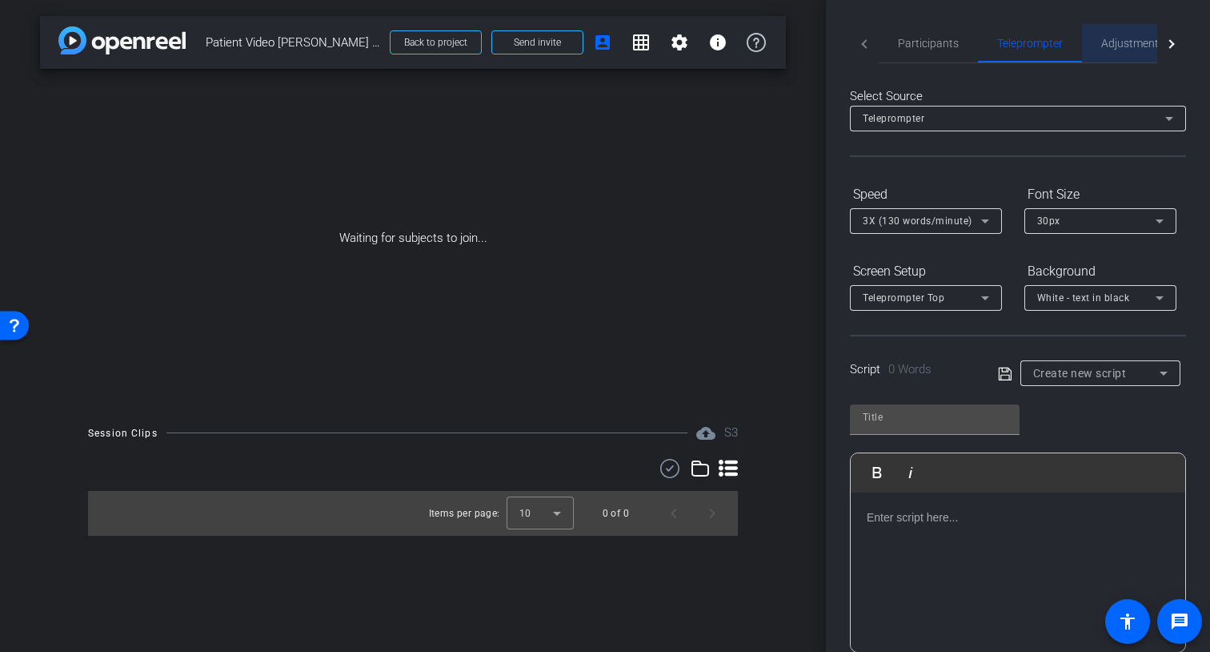
click at [1108, 42] on span "Adjustments" at bounding box center [1132, 43] width 63 height 11
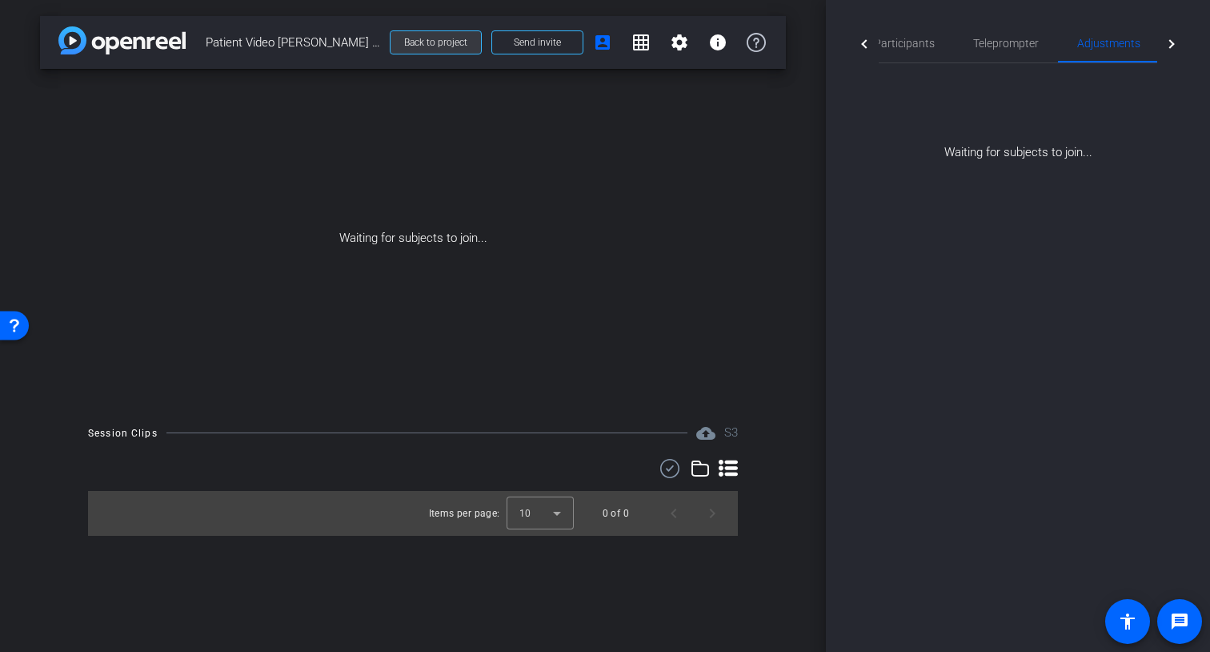
click at [457, 49] on span at bounding box center [436, 42] width 90 height 38
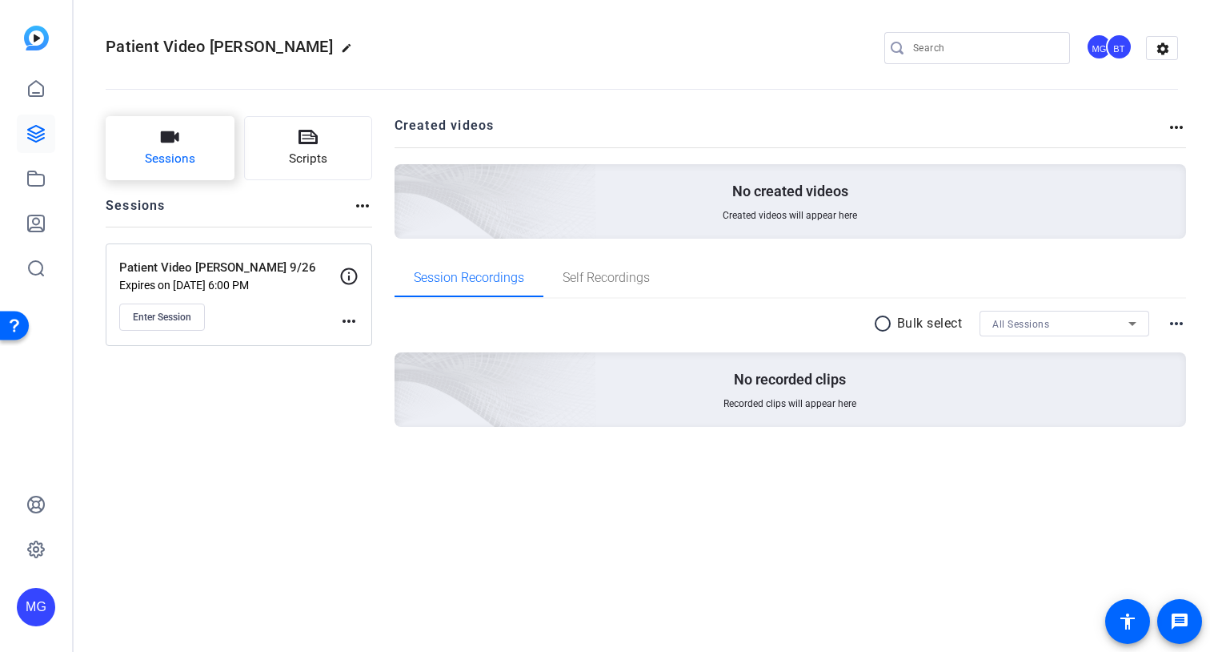
click at [195, 164] on button "Sessions" at bounding box center [170, 148] width 129 height 64
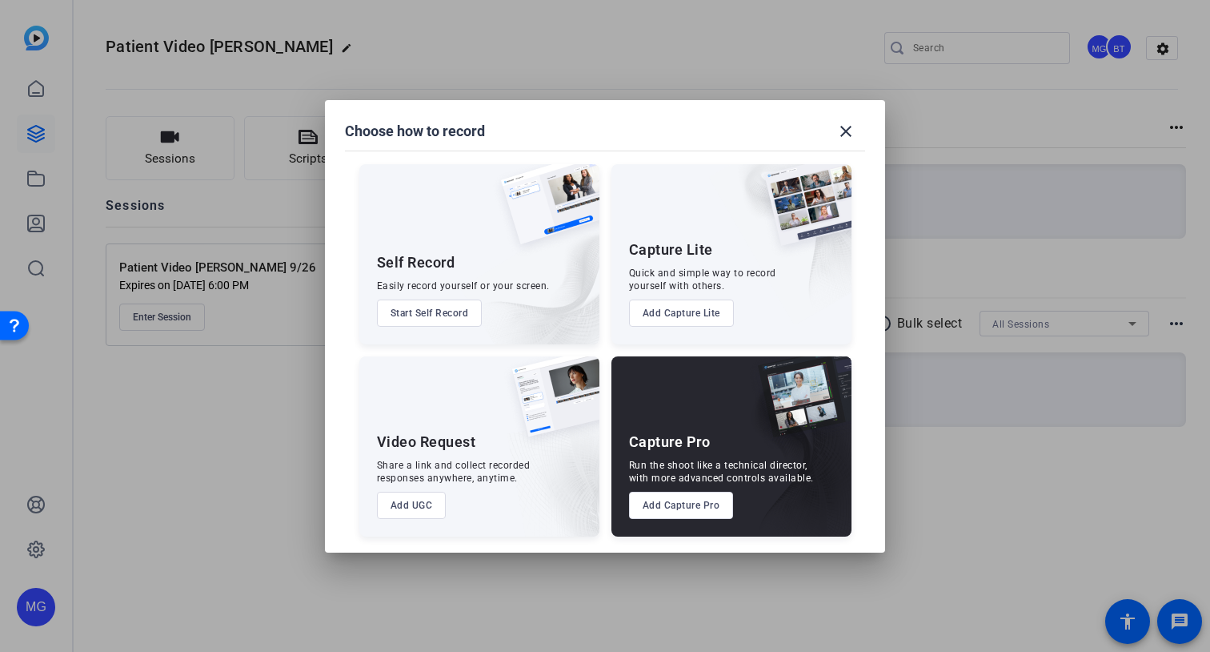
click at [694, 504] on button "Add Capture Pro" at bounding box center [681, 504] width 105 height 27
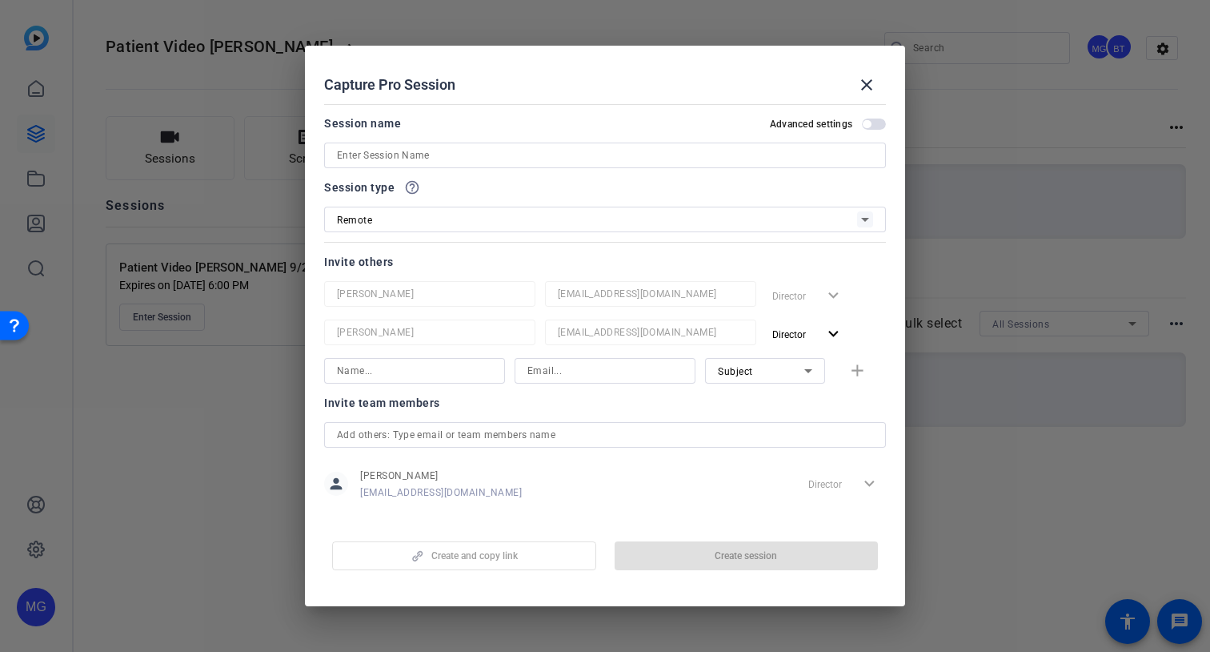
click at [447, 158] on input at bounding box center [605, 155] width 536 height 19
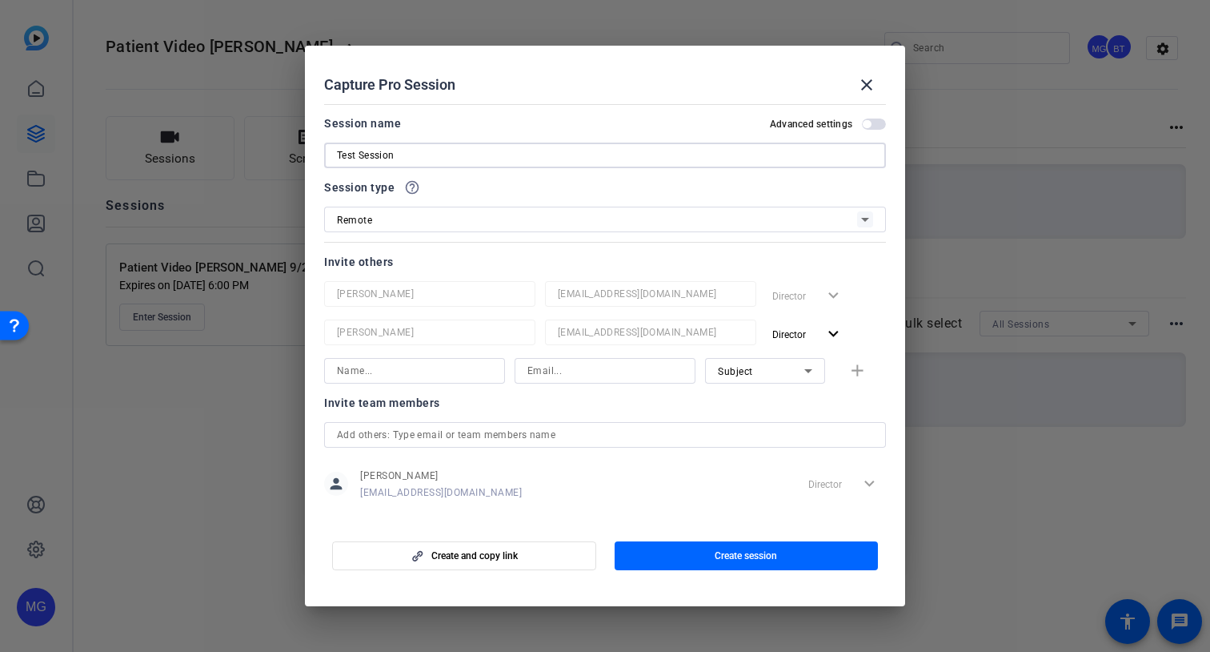
type input "Test Session"
click at [517, 207] on div "Remote" at bounding box center [605, 220] width 536 height 26
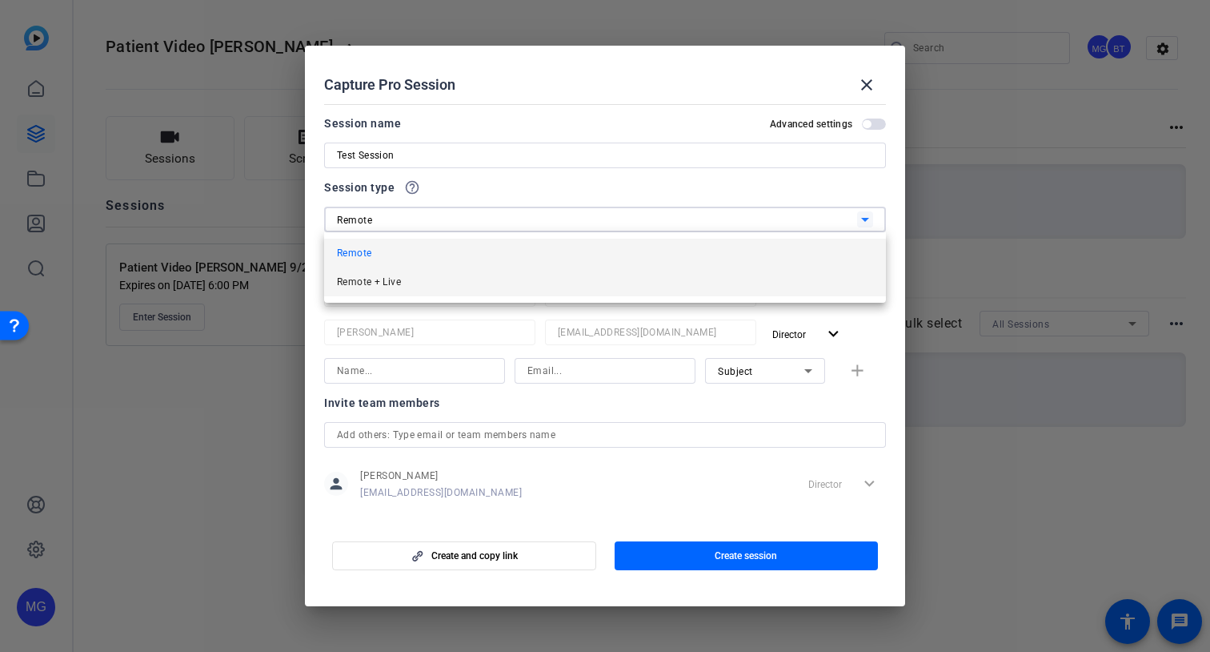
click at [462, 279] on mat-option "Remote + Live" at bounding box center [605, 281] width 562 height 29
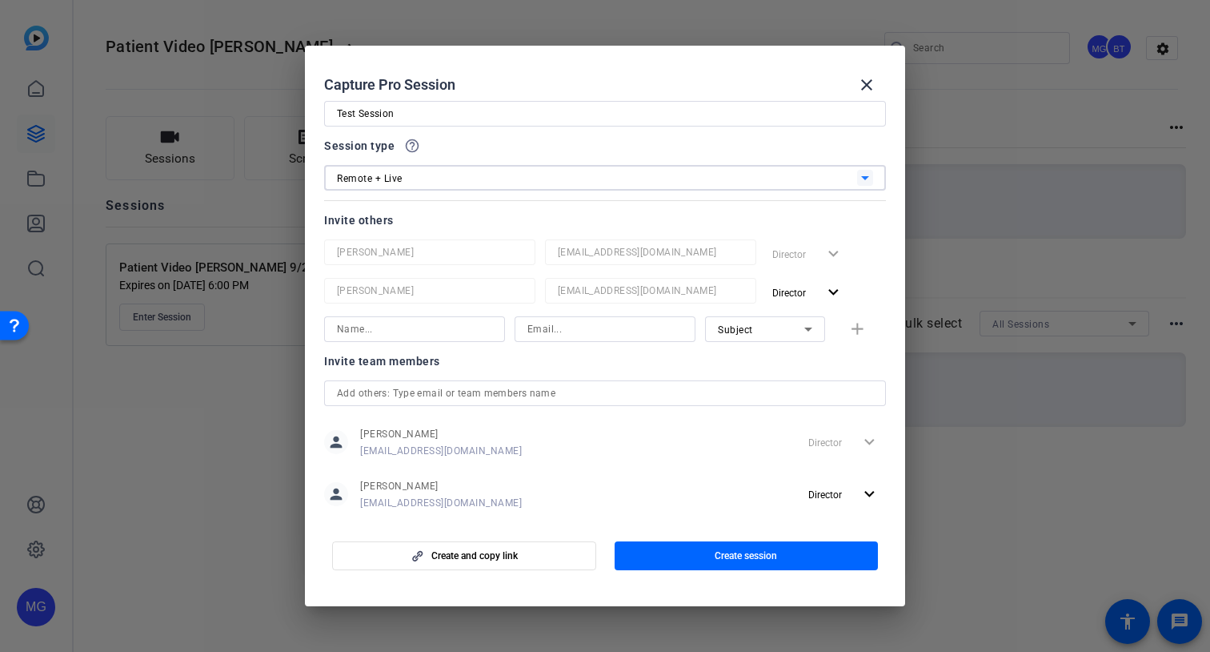
scroll to position [68, 0]
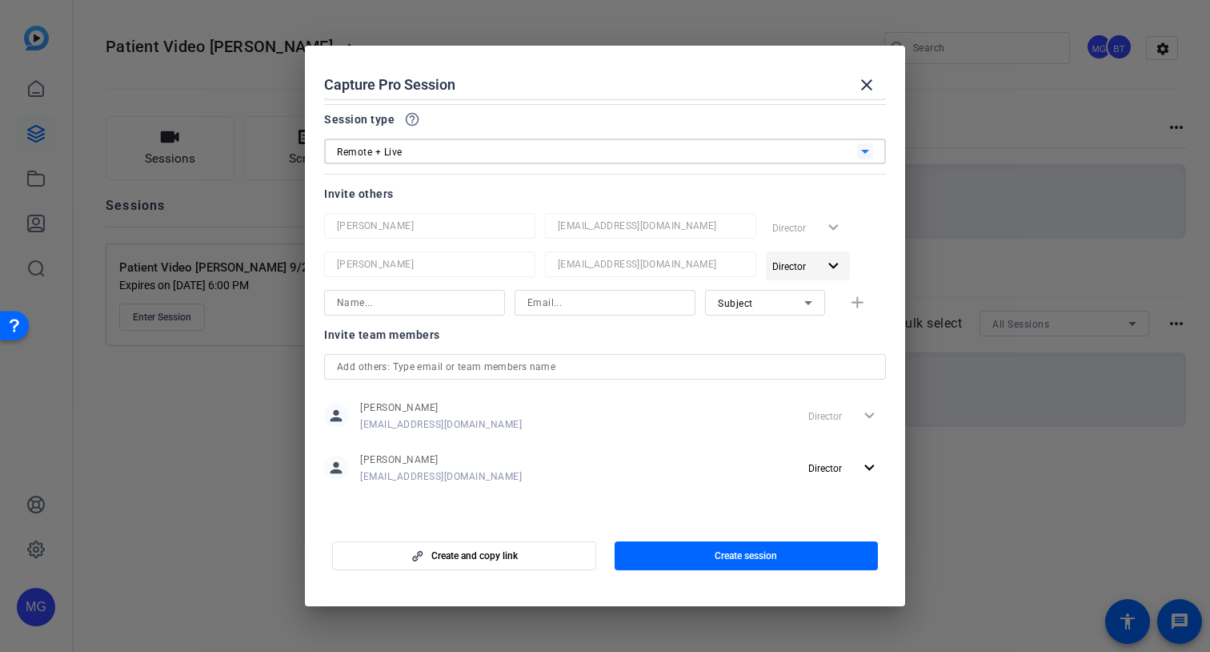
click at [784, 267] on span "Director" at bounding box center [789, 266] width 34 height 11
click at [791, 315] on button "Remove User" at bounding box center [811, 327] width 90 height 28
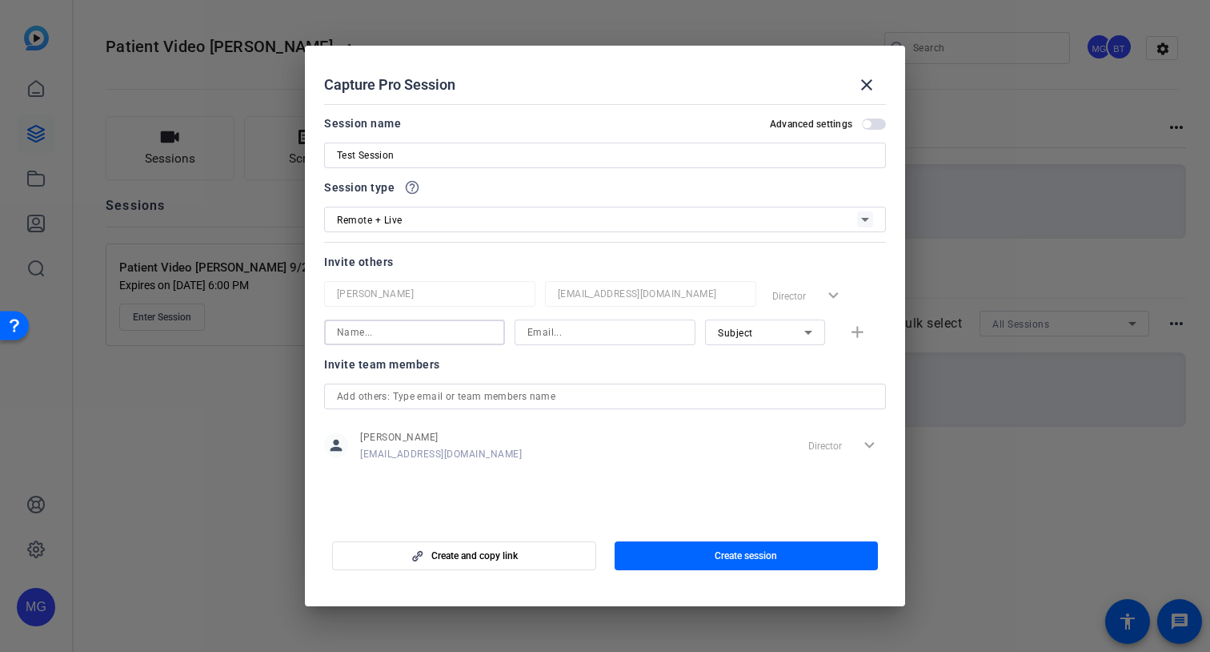
click at [467, 332] on input at bounding box center [414, 332] width 155 height 19
type input "[PERSON_NAME]"
drag, startPoint x: 659, startPoint y: 337, endPoint x: 406, endPoint y: 338, distance: 253.0
click at [406, 338] on div "Briana Taylor brtaylor@foundationmedicine.com Subject add" at bounding box center [605, 332] width 562 height 26
type input "[EMAIL_ADDRESS][DOMAIN_NAME]"
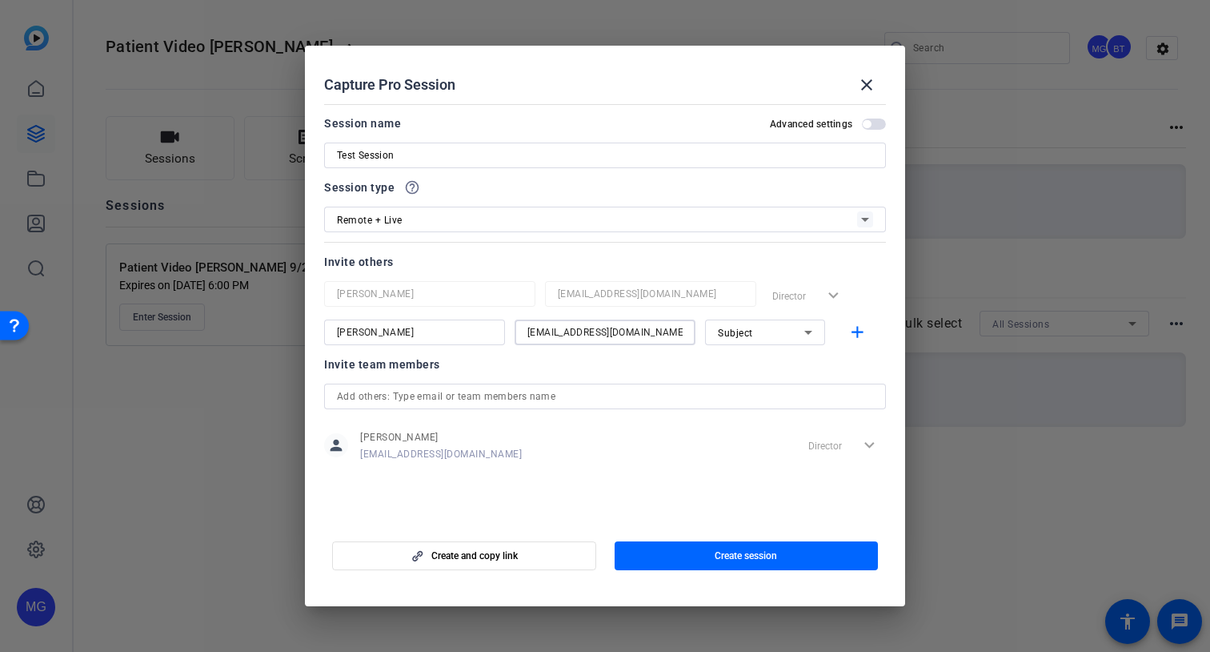
click at [868, 131] on mat-slide-toggle "Advanced settings" at bounding box center [828, 123] width 116 height 19
click at [871, 126] on span "button" at bounding box center [874, 123] width 24 height 11
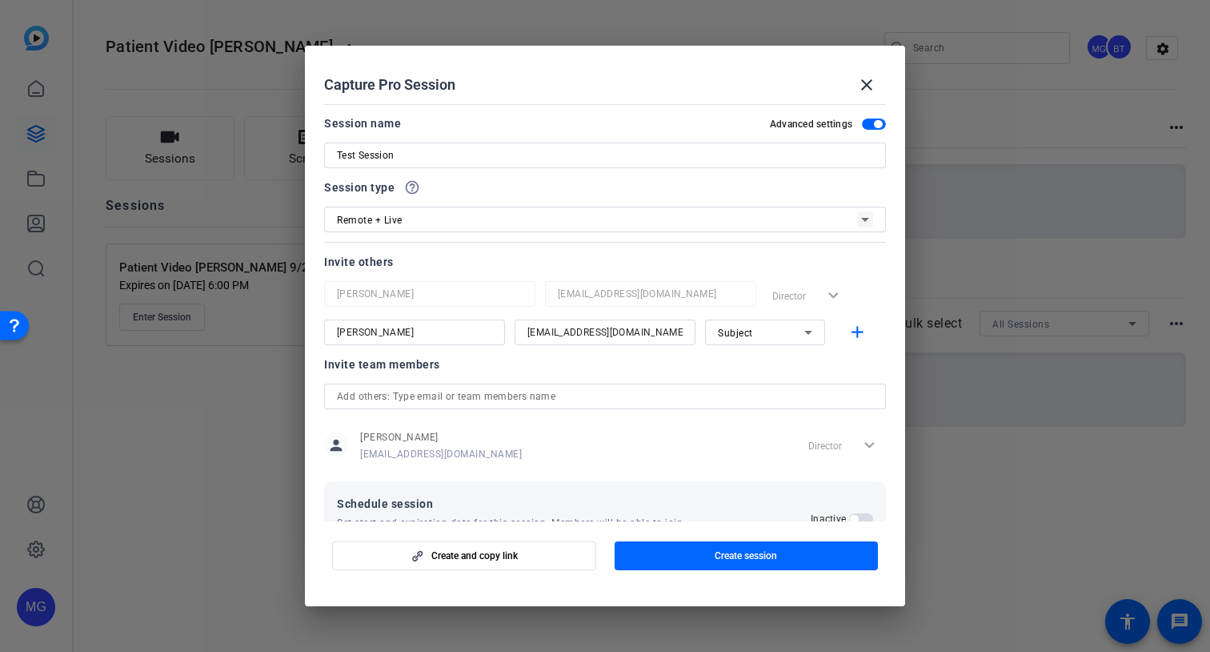
scroll to position [51, 0]
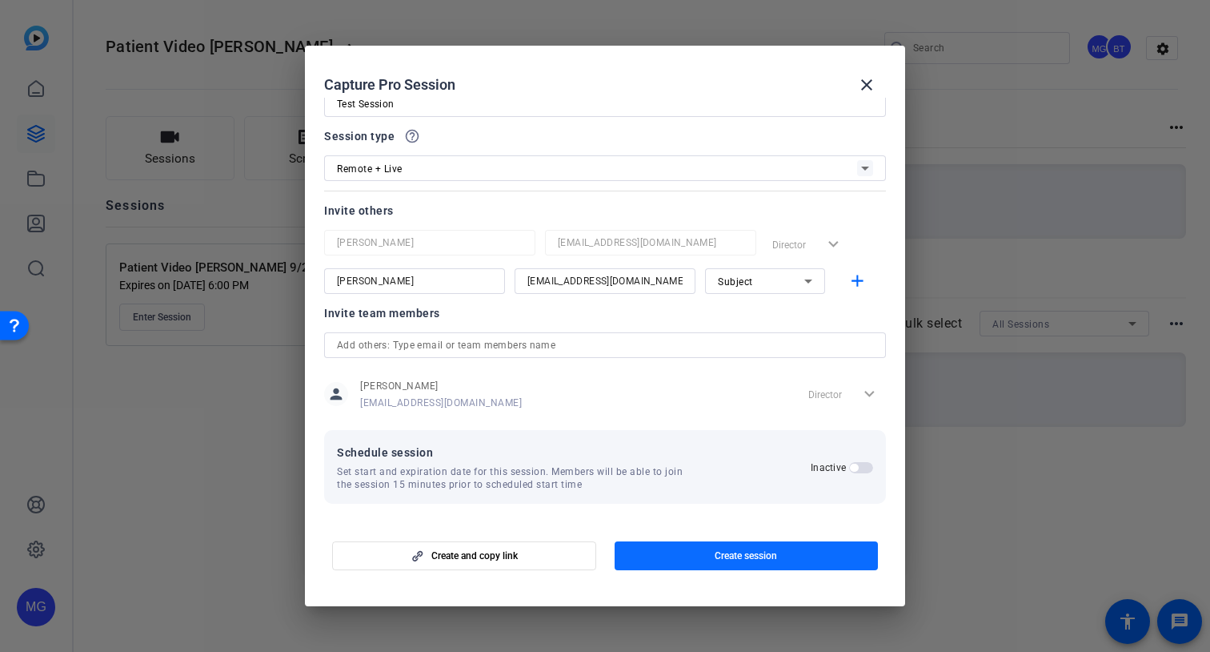
click at [724, 552] on span "Create session" at bounding box center [746, 555] width 62 height 13
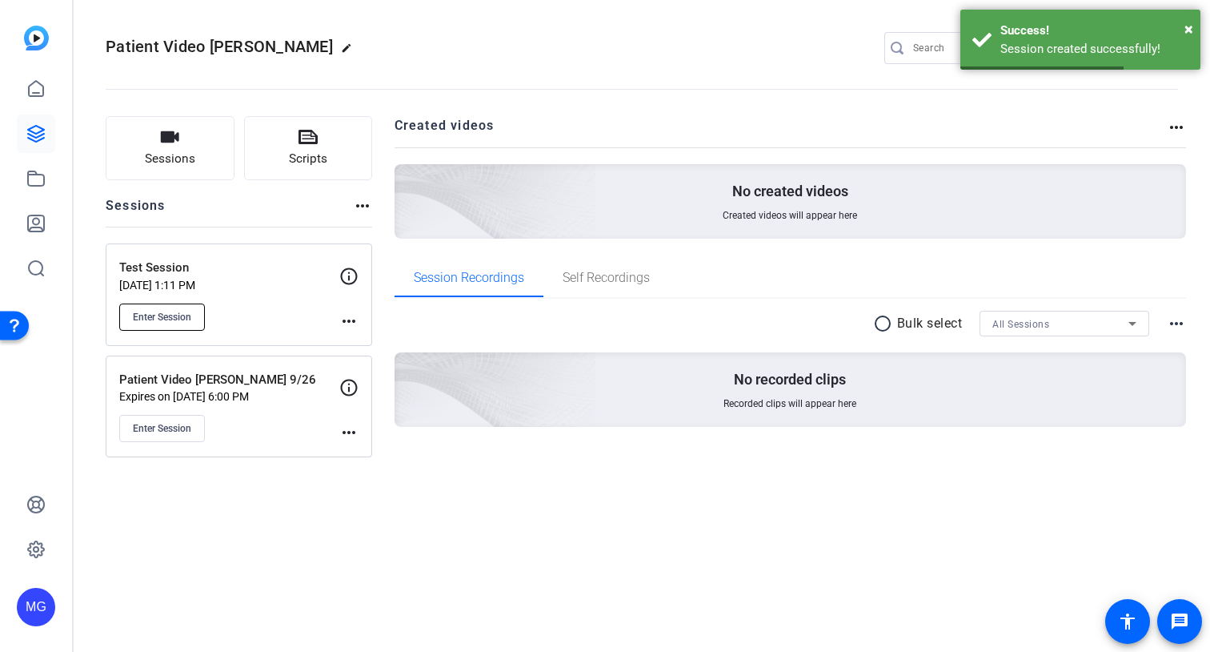
click at [169, 325] on button "Enter Session" at bounding box center [162, 316] width 86 height 27
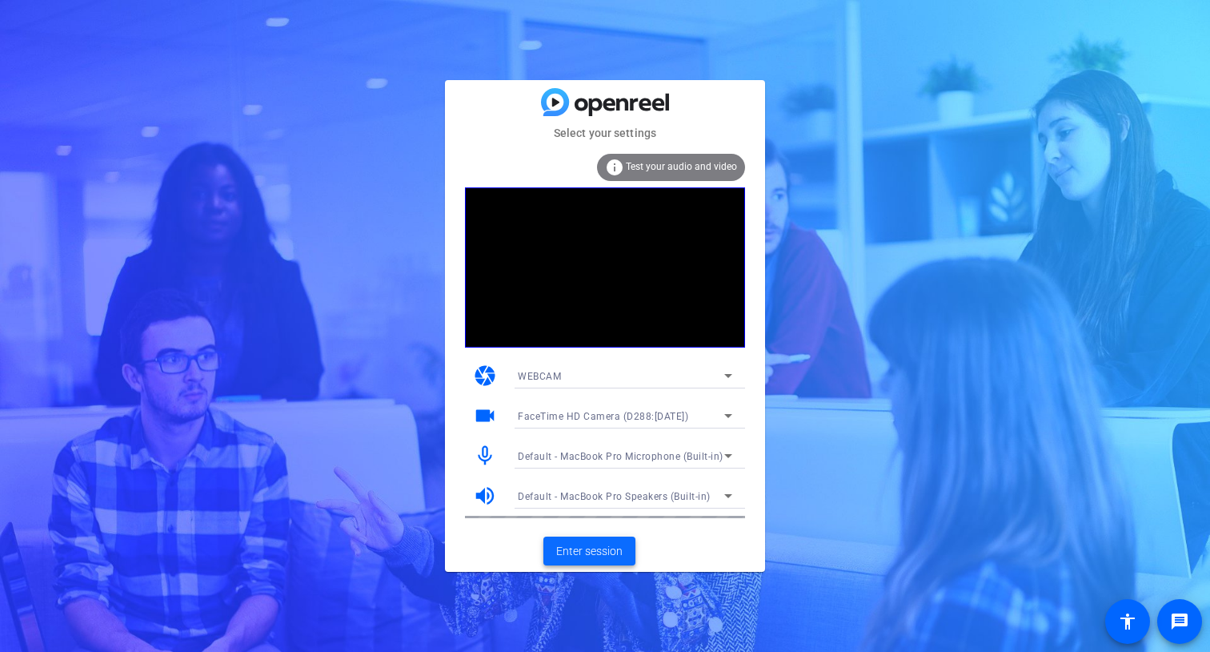
click at [596, 546] on span "Enter session" at bounding box center [589, 551] width 66 height 17
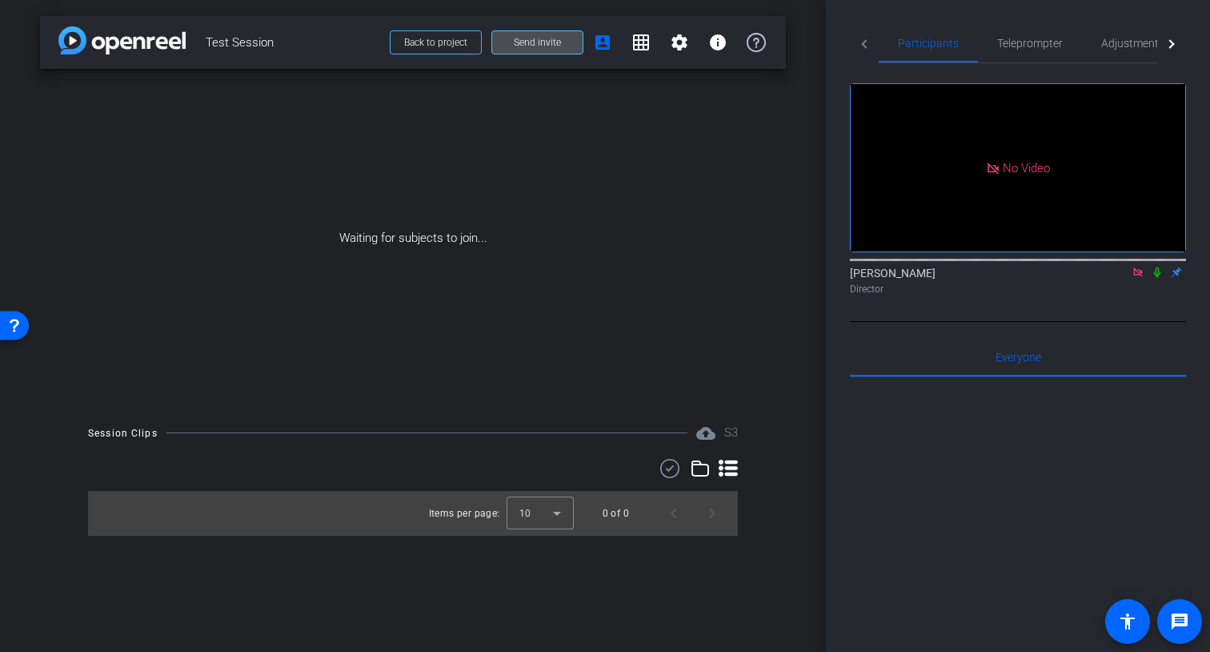
click at [553, 43] on span "Send invite" at bounding box center [537, 42] width 47 height 13
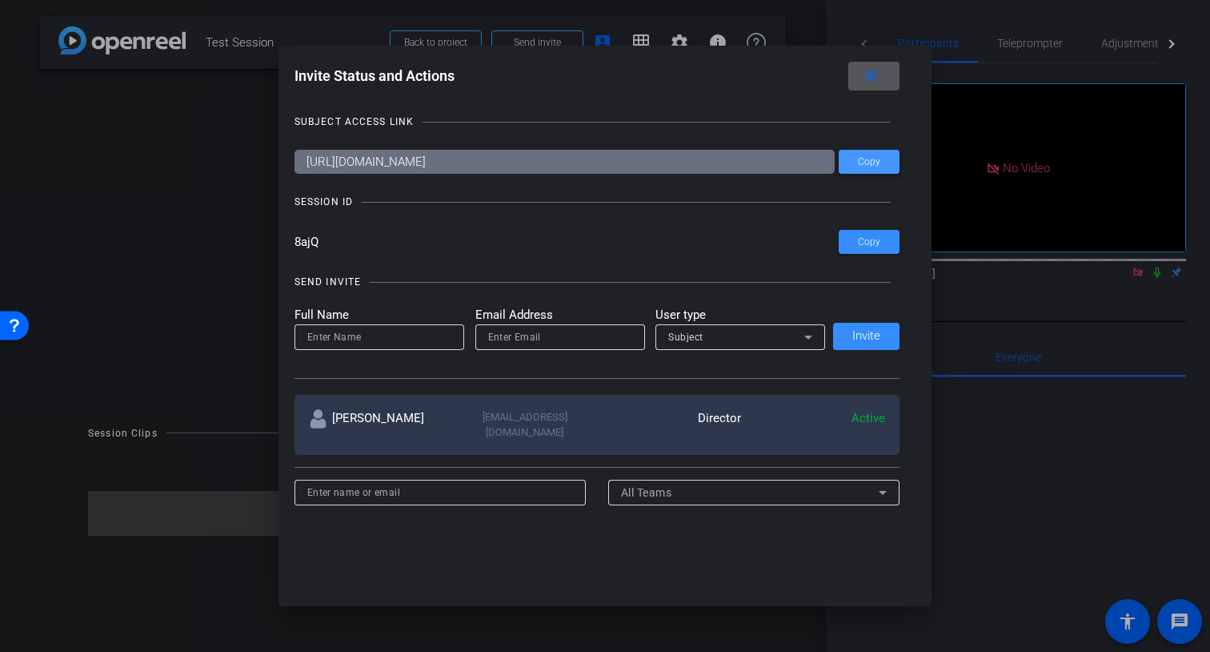
click at [881, 156] on span at bounding box center [869, 161] width 61 height 38
click at [864, 250] on span at bounding box center [869, 242] width 61 height 38
click at [878, 70] on mat-icon "close" at bounding box center [871, 76] width 20 height 20
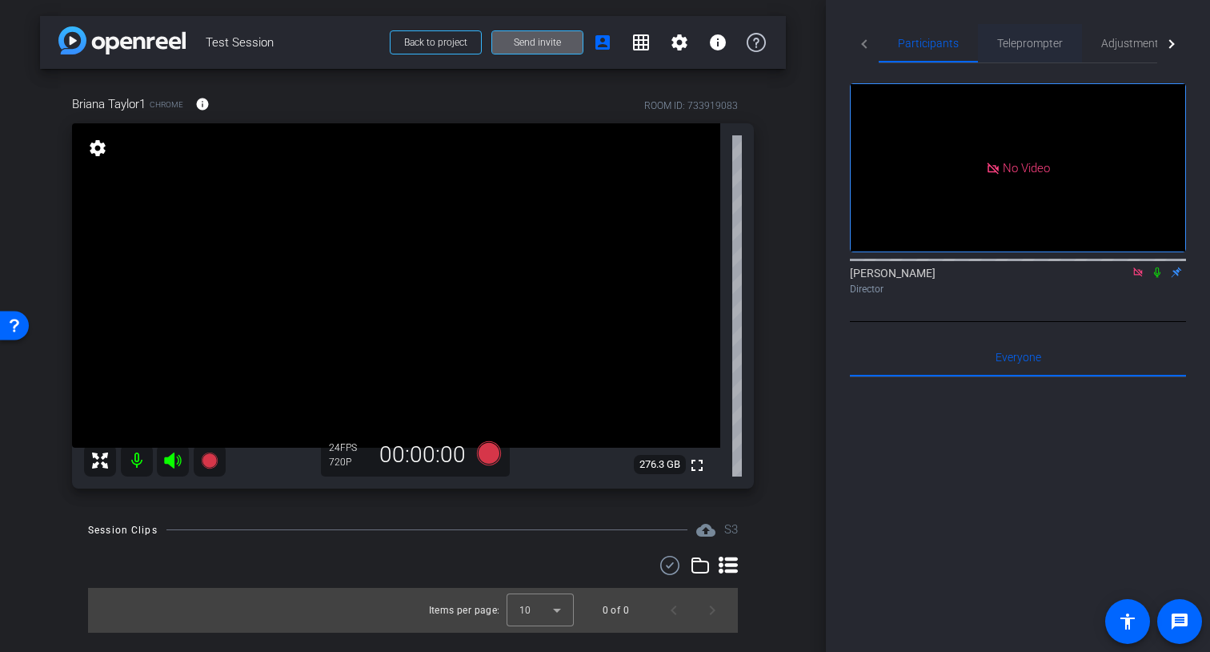
click at [1045, 38] on span "Teleprompter" at bounding box center [1030, 43] width 66 height 11
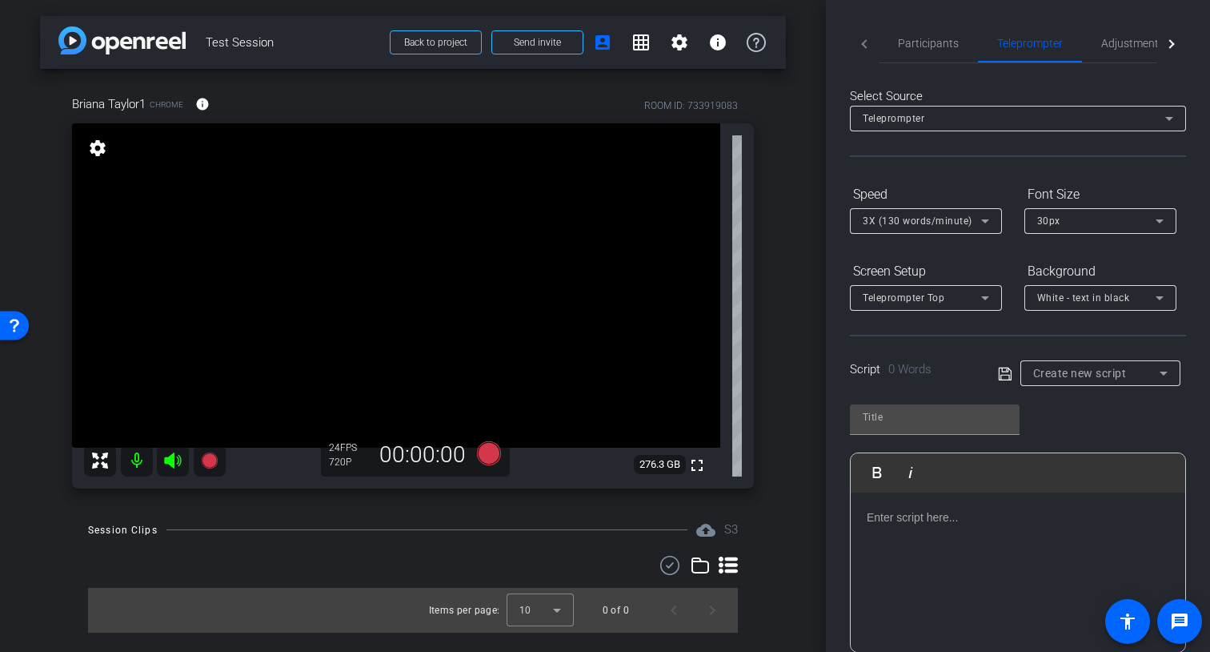
click at [873, 38] on mat-tab-header "Participants Teleprompter Adjustments Live" at bounding box center [1018, 43] width 336 height 39
click at [869, 39] on mat-tab-header "Participants Teleprompter Adjustments Live" at bounding box center [1018, 43] width 336 height 39
click at [869, 42] on mat-tab-header "Participants Teleprompter Adjustments Live" at bounding box center [1018, 43] width 336 height 39
click at [1153, 34] on span "Adjustments" at bounding box center [1132, 43] width 63 height 38
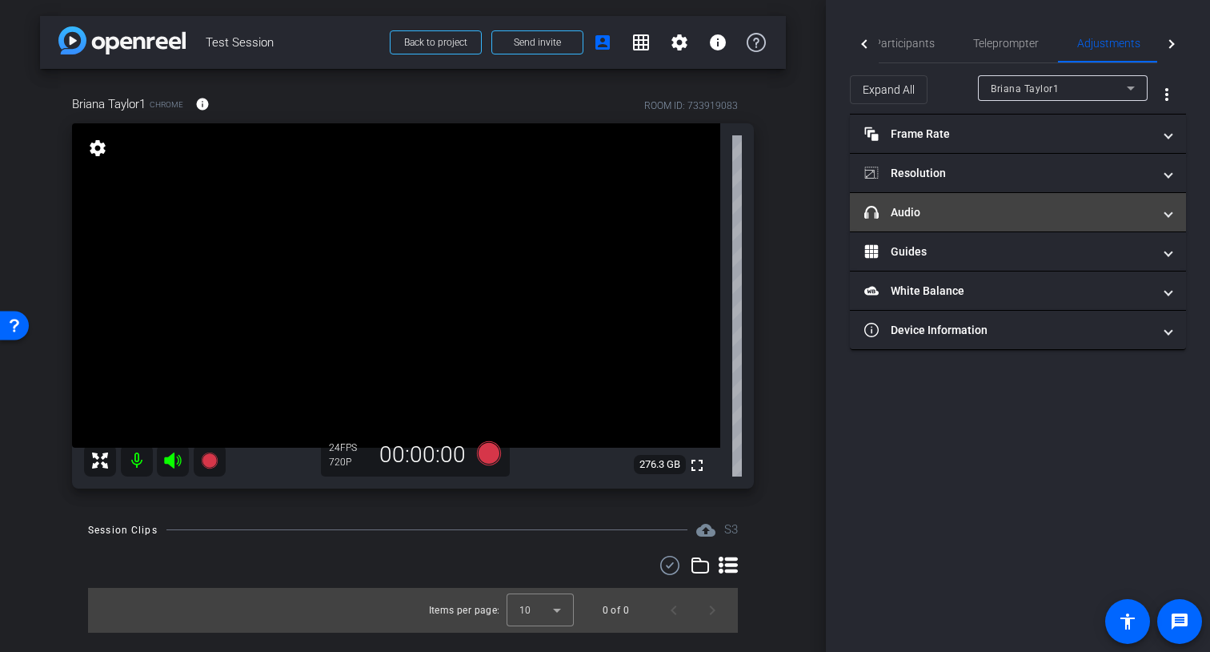
click at [928, 207] on mat-panel-title "headphone icon Audio" at bounding box center [1009, 212] width 288 height 17
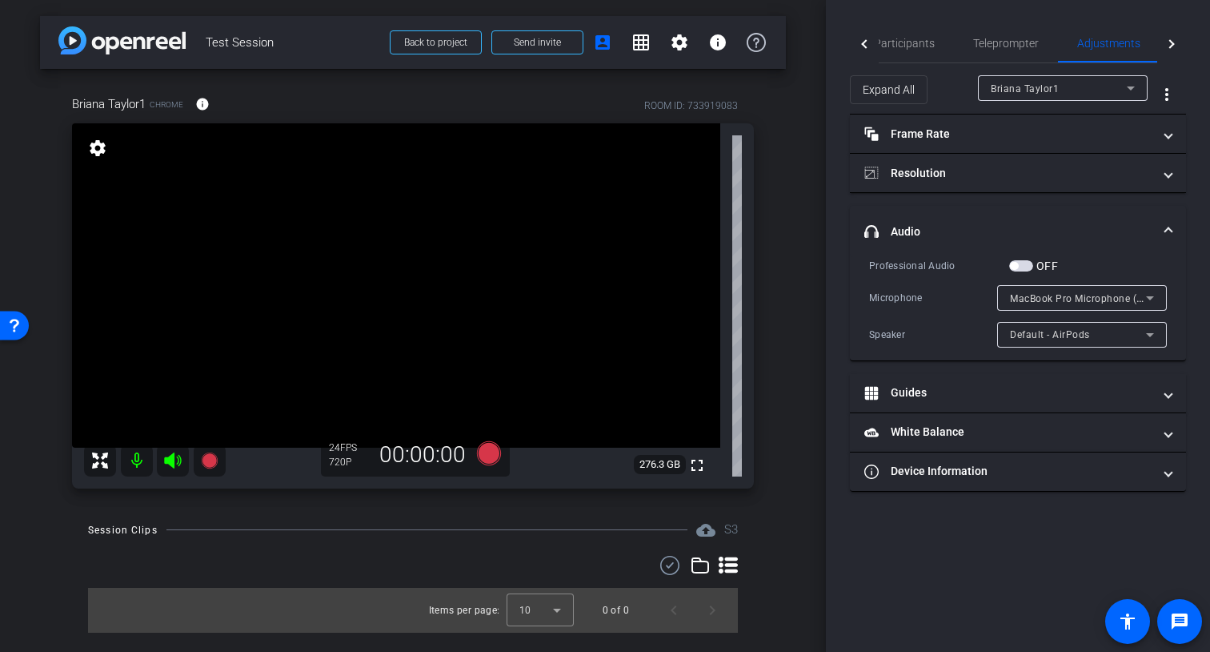
click at [864, 44] on div at bounding box center [865, 43] width 9 height 9
click at [932, 42] on span "Participants" at bounding box center [928, 43] width 61 height 11
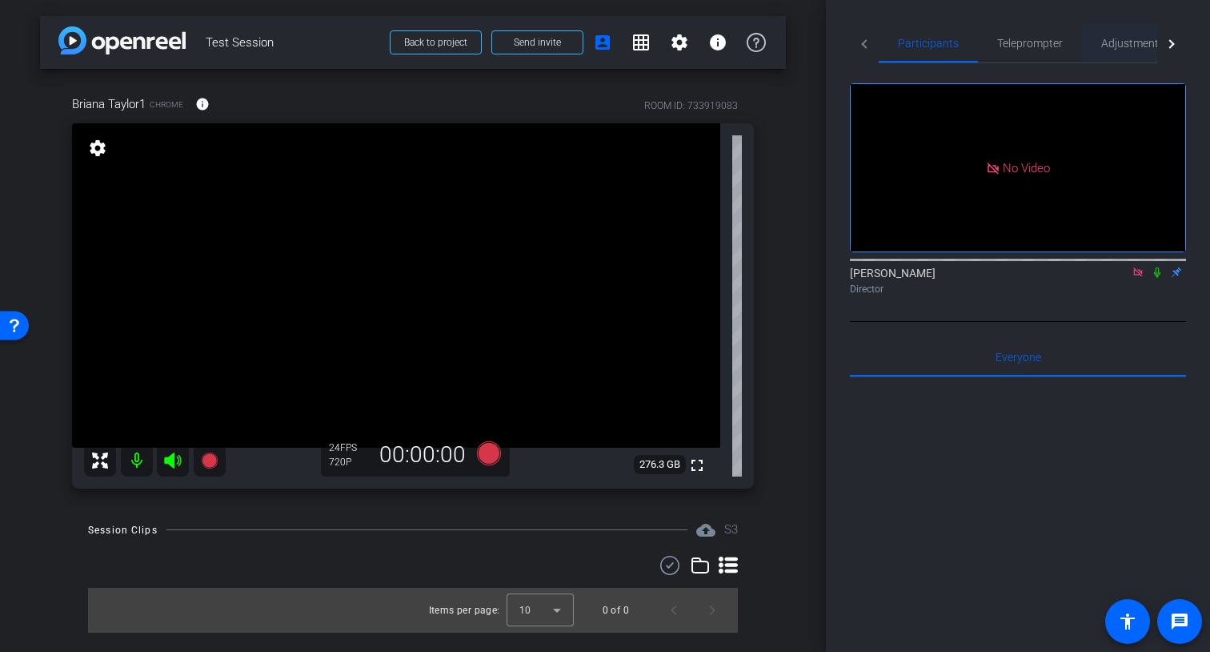
click at [1110, 43] on span "Adjustments" at bounding box center [1132, 43] width 63 height 11
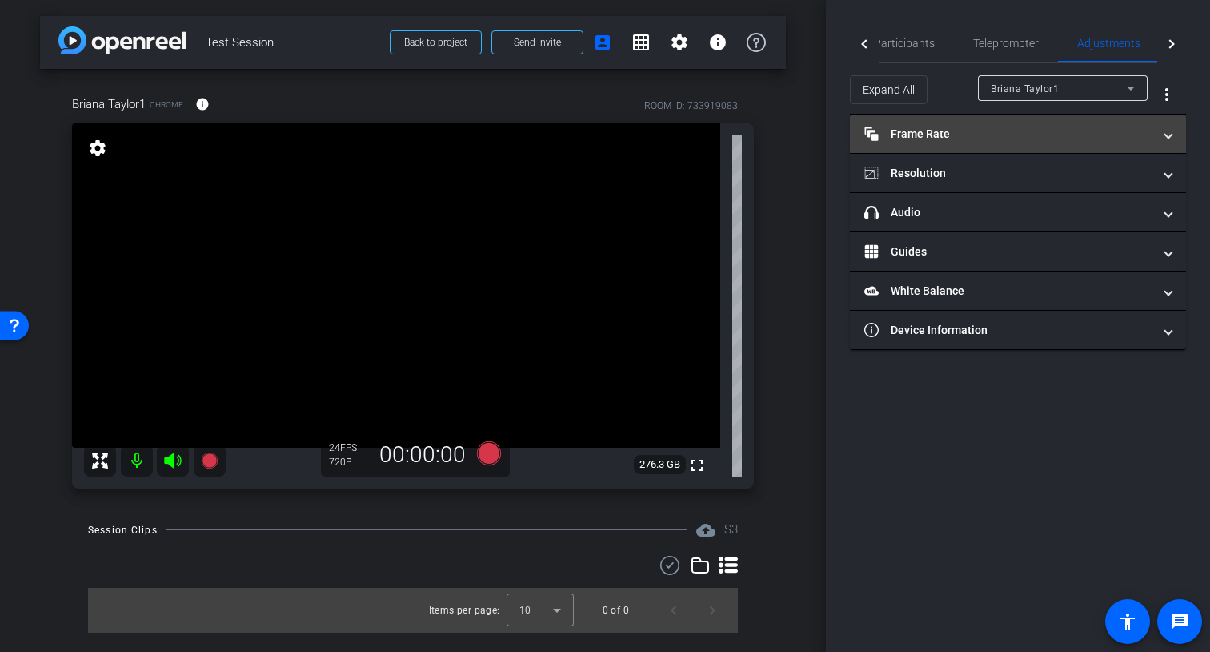
click at [1133, 137] on mat-panel-title "Frame Rate Frame Rate" at bounding box center [1009, 134] width 288 height 17
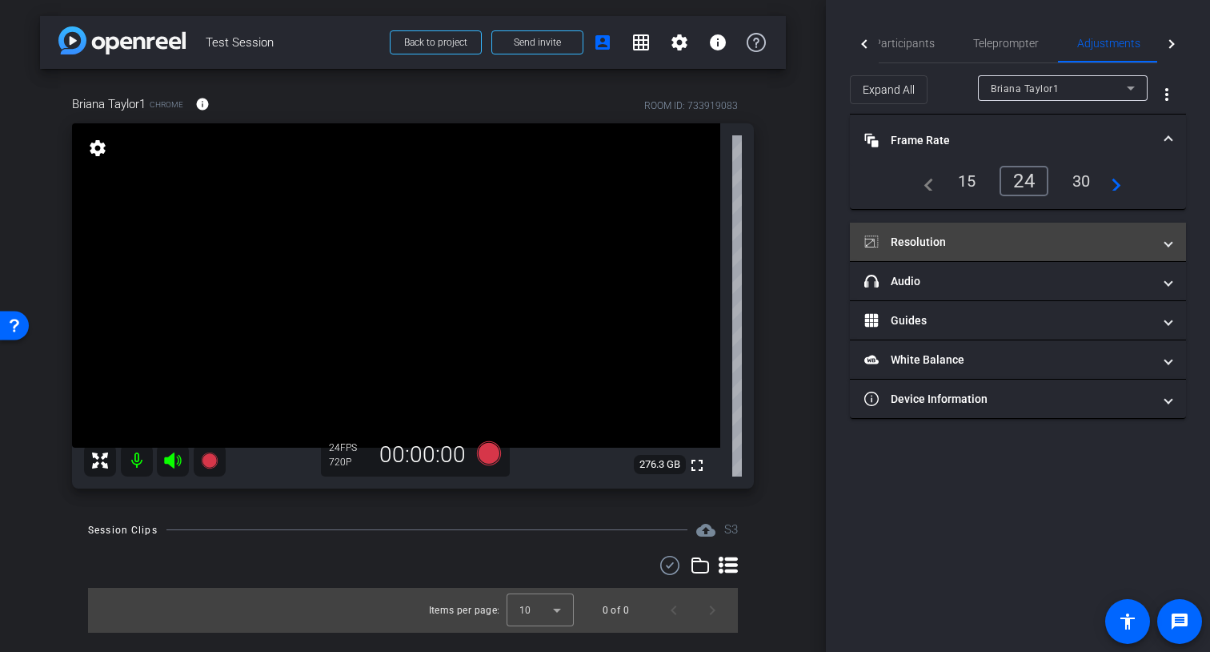
click at [1075, 240] on mat-panel-title "Resolution" at bounding box center [1009, 242] width 288 height 17
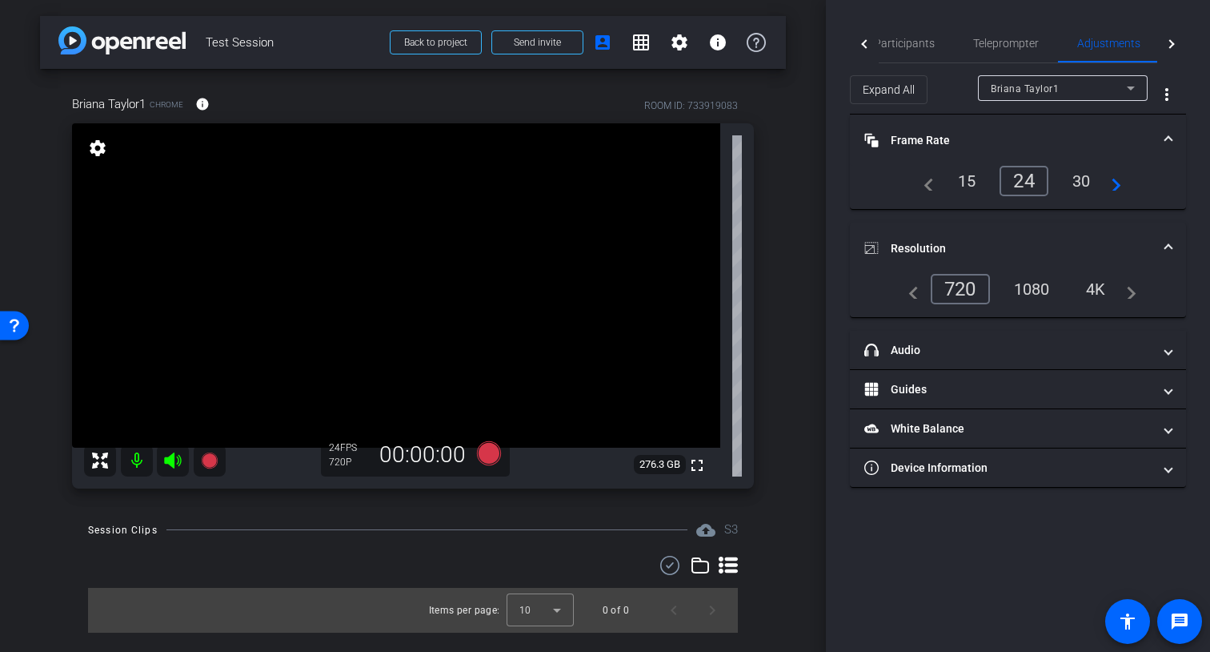
click at [1040, 286] on div "1080" at bounding box center [1032, 288] width 60 height 27
click at [957, 289] on div "720" at bounding box center [955, 288] width 51 height 27
click at [1042, 286] on div "1080" at bounding box center [1032, 288] width 60 height 27
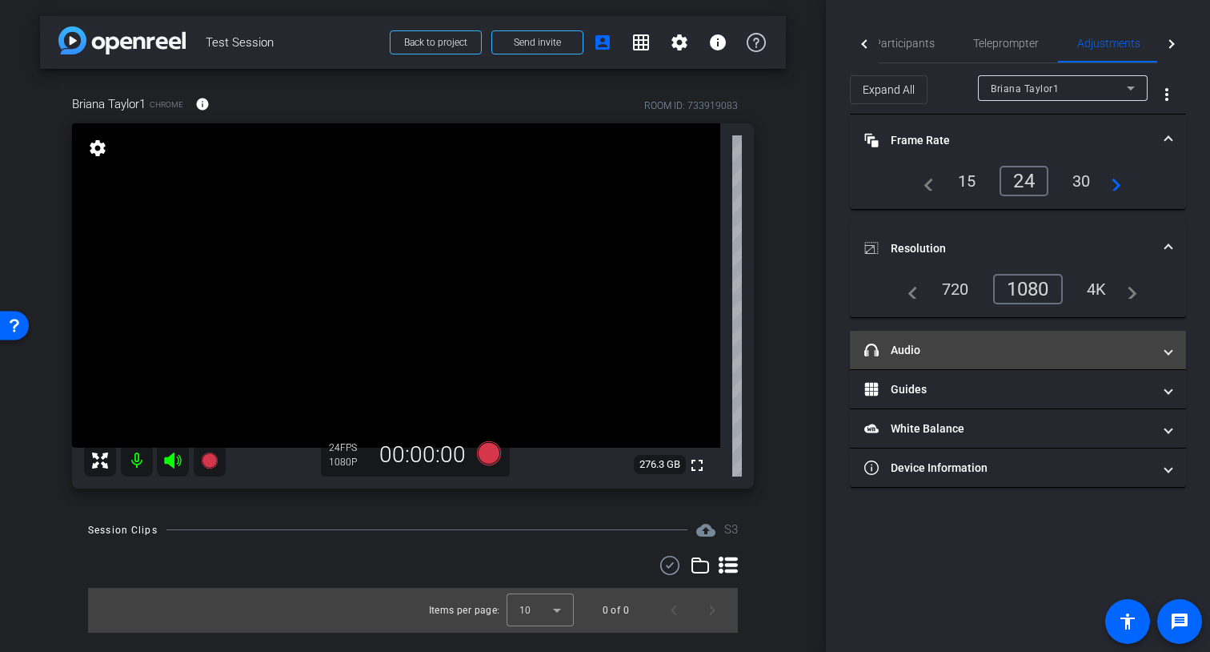
click at [1037, 348] on mat-panel-title "headphone icon Audio" at bounding box center [1009, 350] width 288 height 17
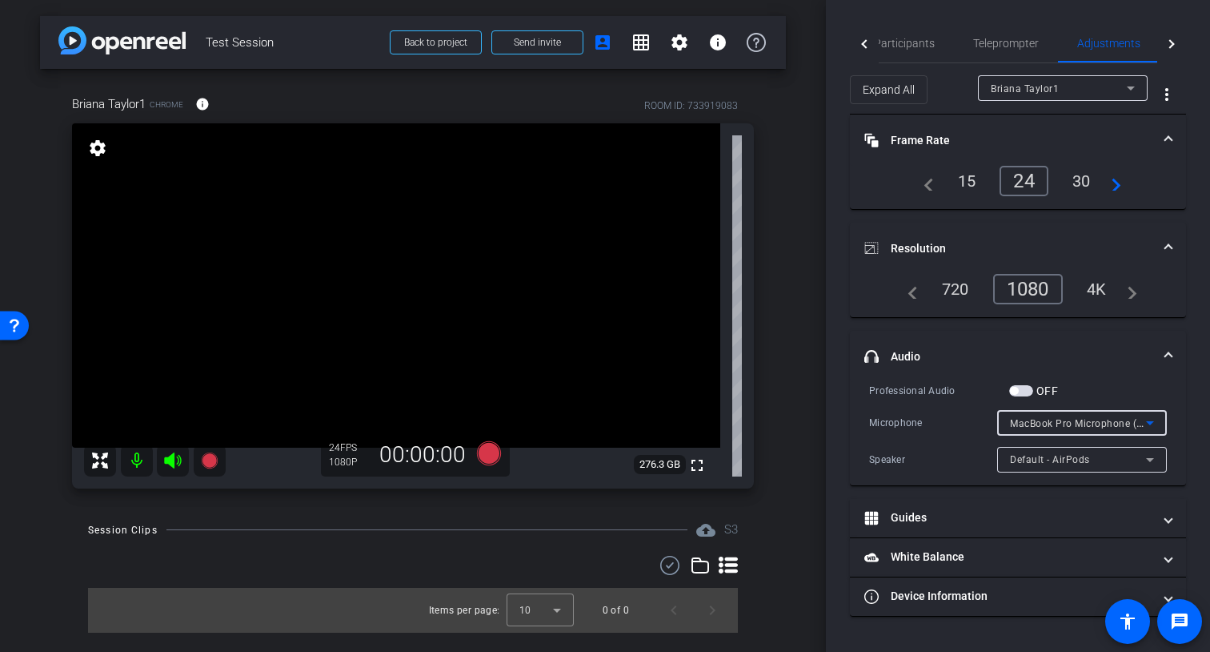
click at [1030, 416] on div "MacBook Pro Microphone (Built-in)" at bounding box center [1078, 423] width 136 height 20
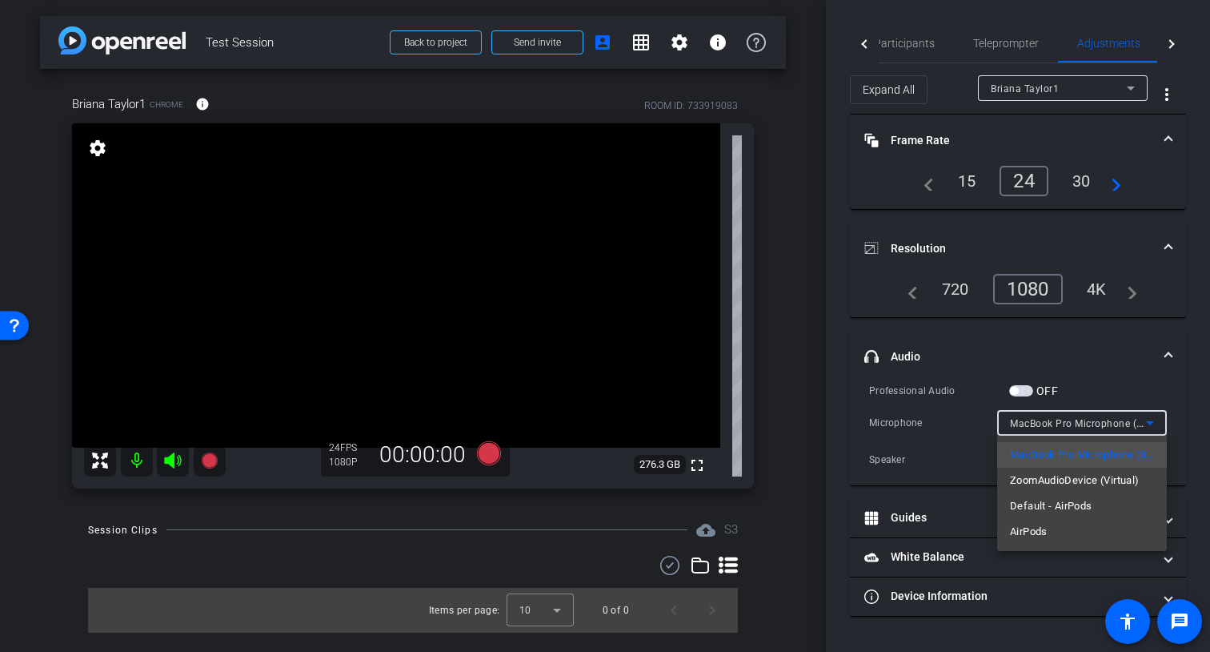
click at [976, 428] on div at bounding box center [605, 326] width 1210 height 652
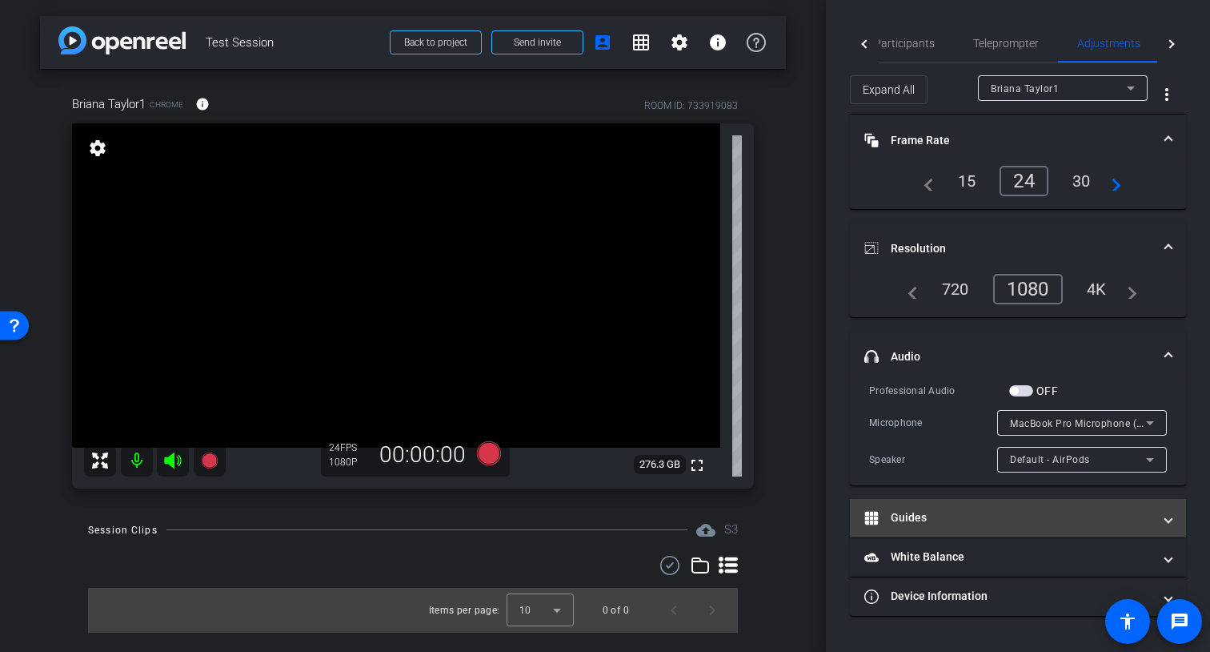
click at [945, 516] on mat-panel-title "Guides" at bounding box center [1009, 517] width 288 height 17
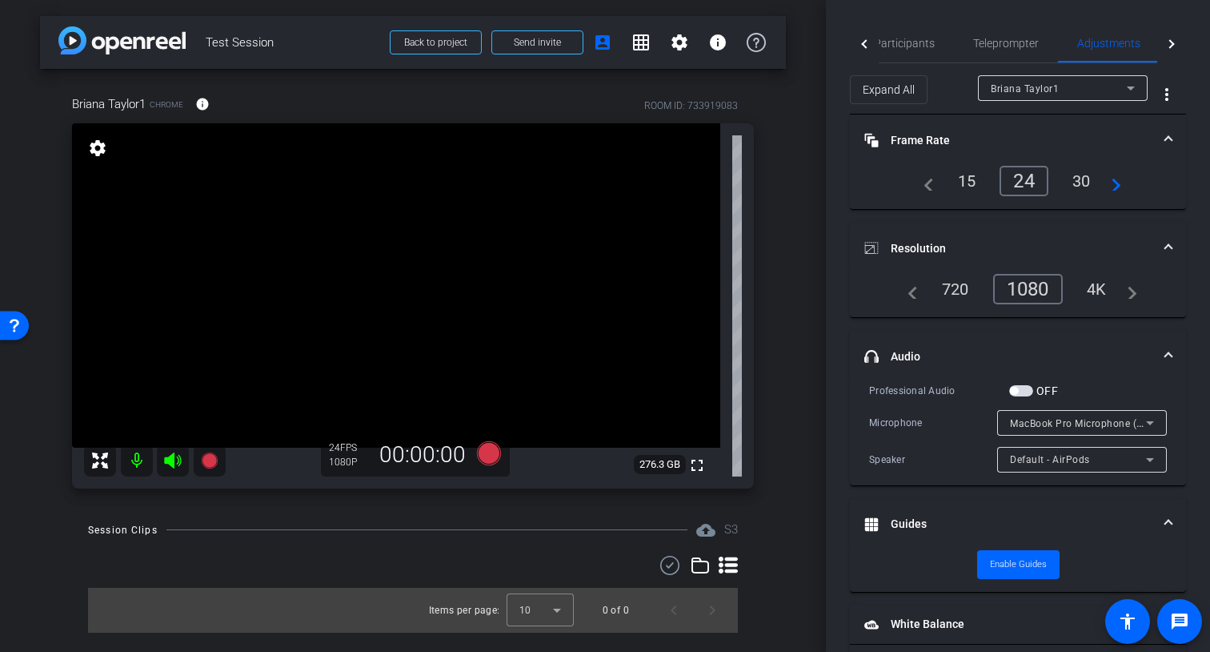
click at [945, 516] on mat-panel-title "Guides" at bounding box center [1009, 524] width 288 height 17
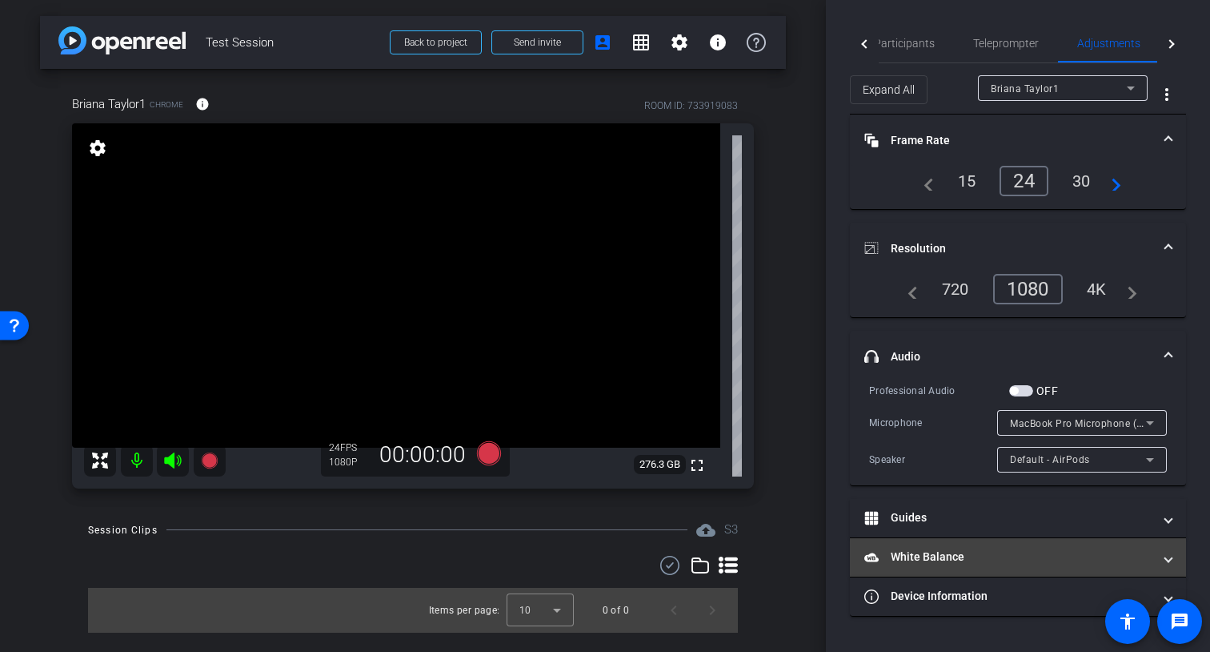
click at [932, 556] on mat-panel-title "White Balance White Balance" at bounding box center [1009, 556] width 288 height 17
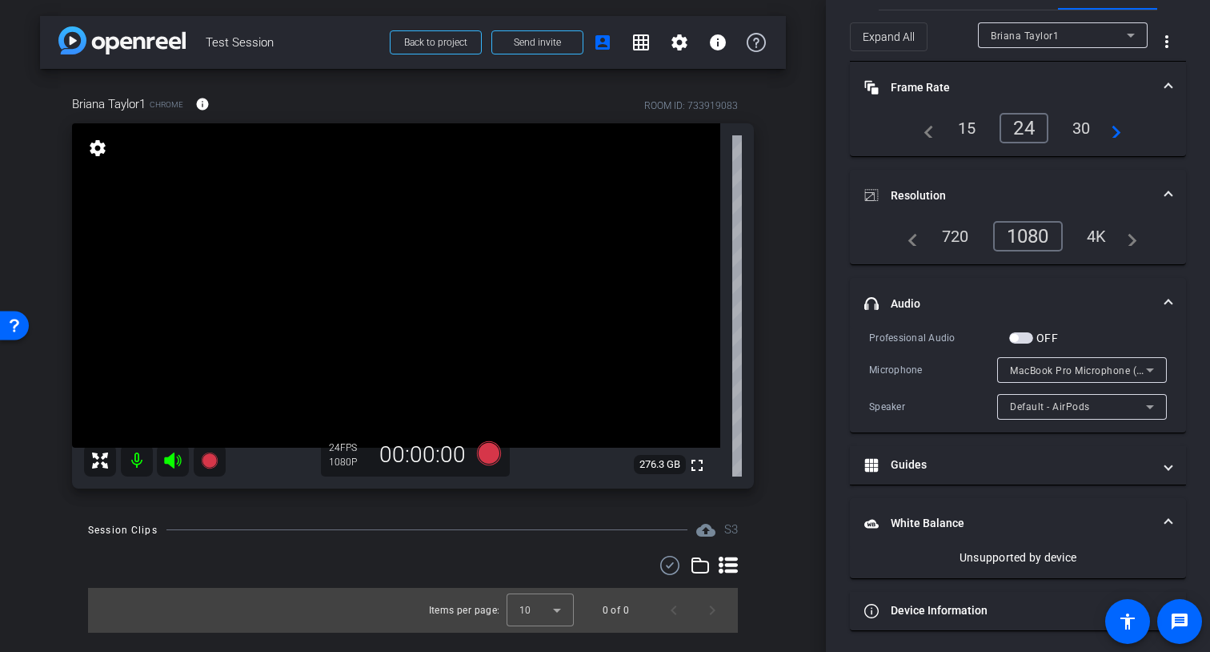
scroll to position [55, 0]
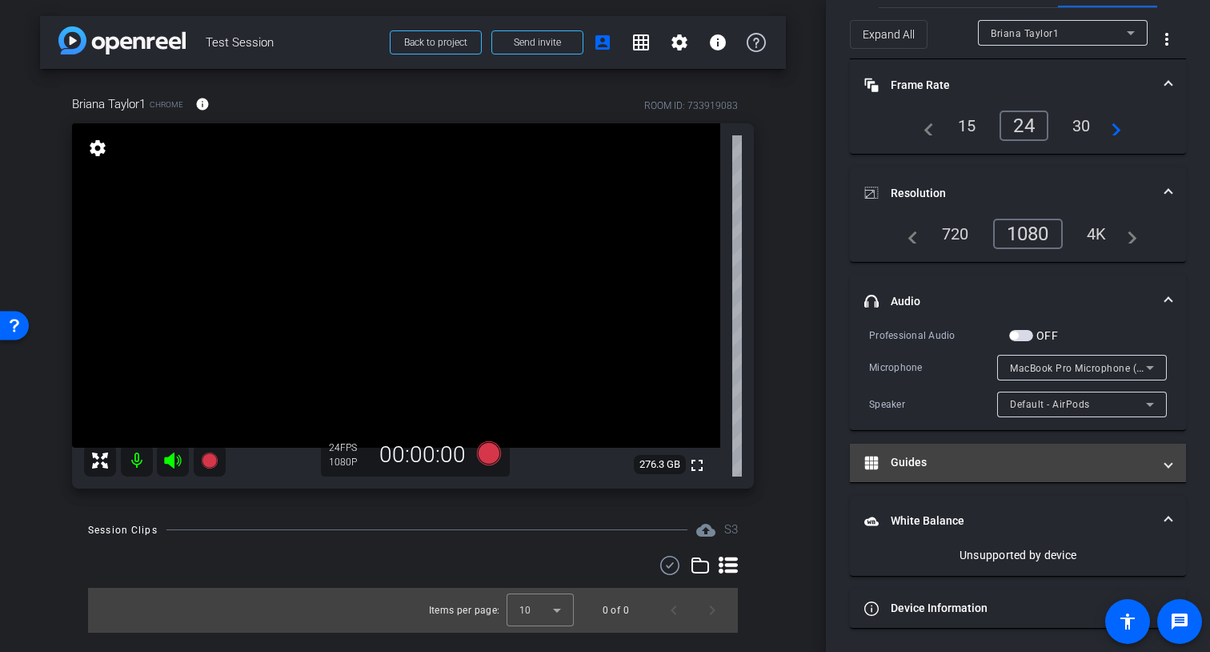
click at [929, 460] on mat-panel-title "Guides" at bounding box center [1009, 462] width 288 height 17
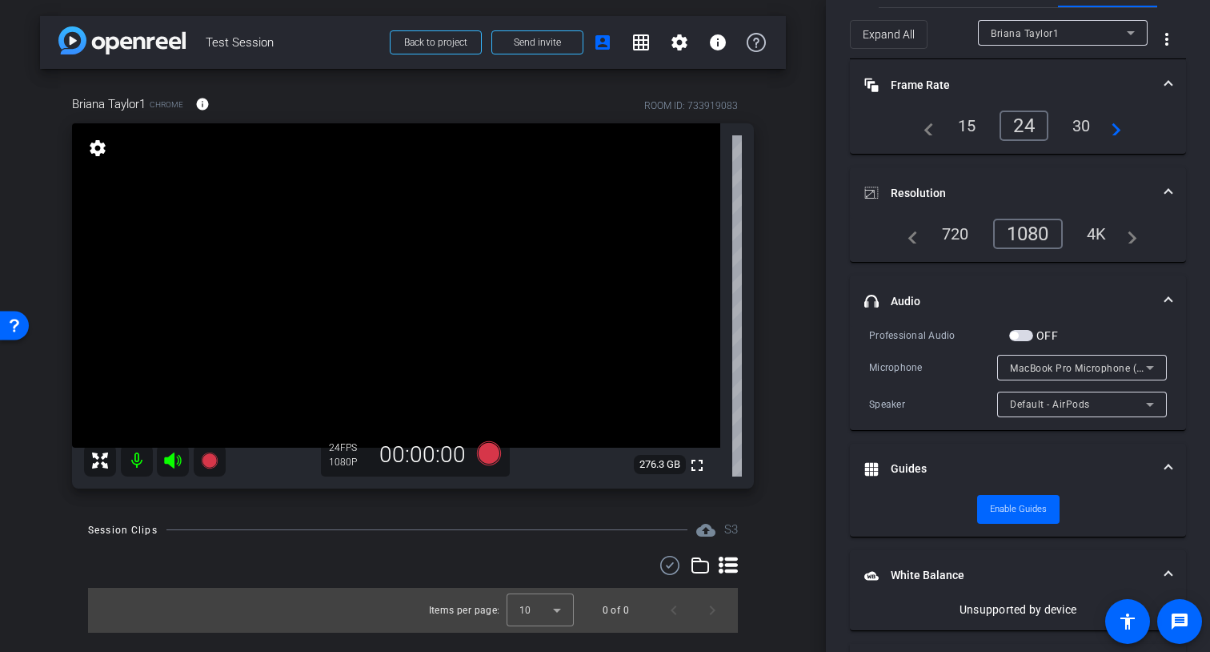
scroll to position [110, 0]
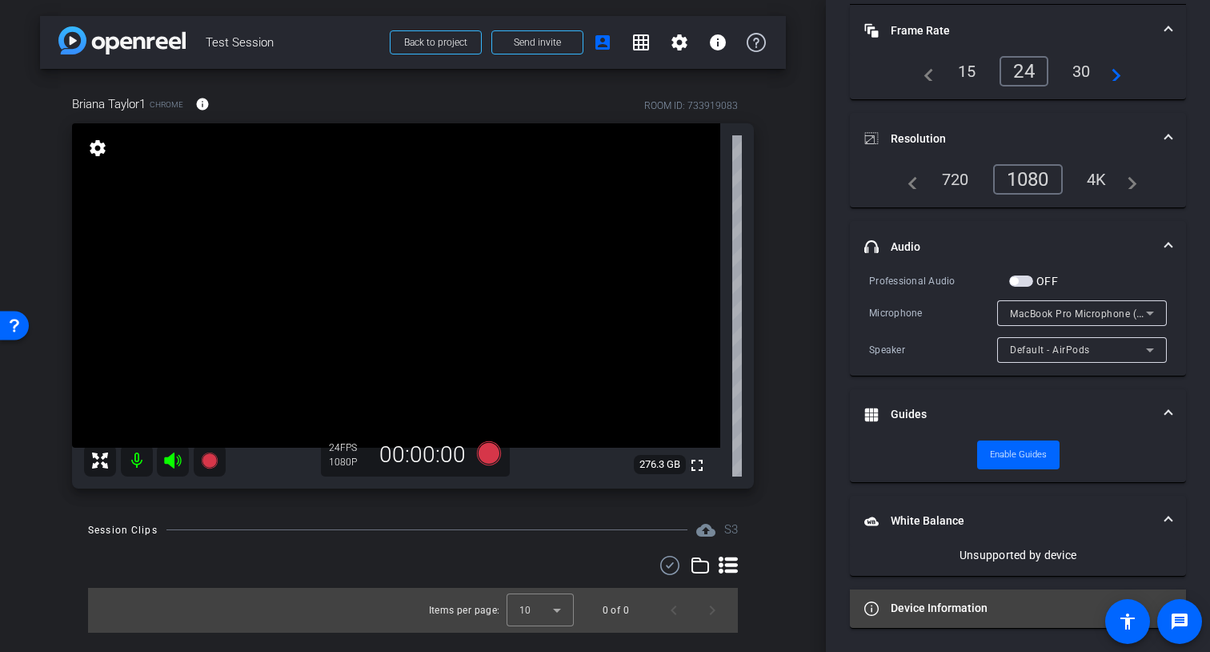
click at [944, 618] on mat-expansion-panel-header "Device Information" at bounding box center [1018, 608] width 336 height 38
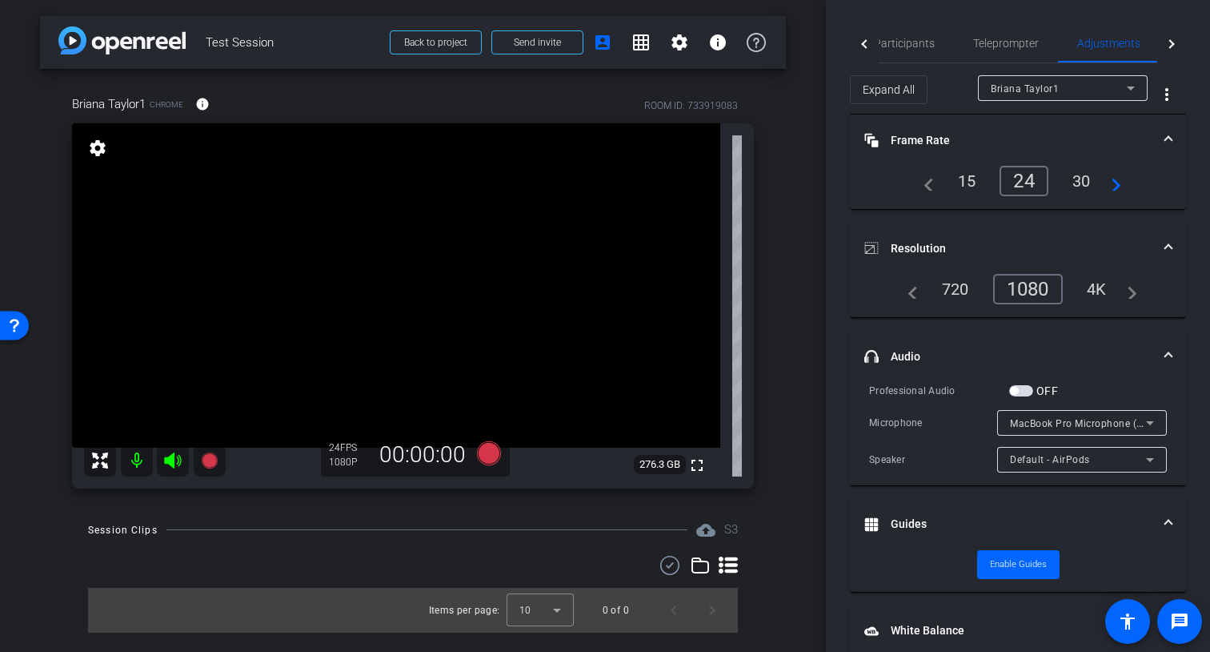
scroll to position [3, 0]
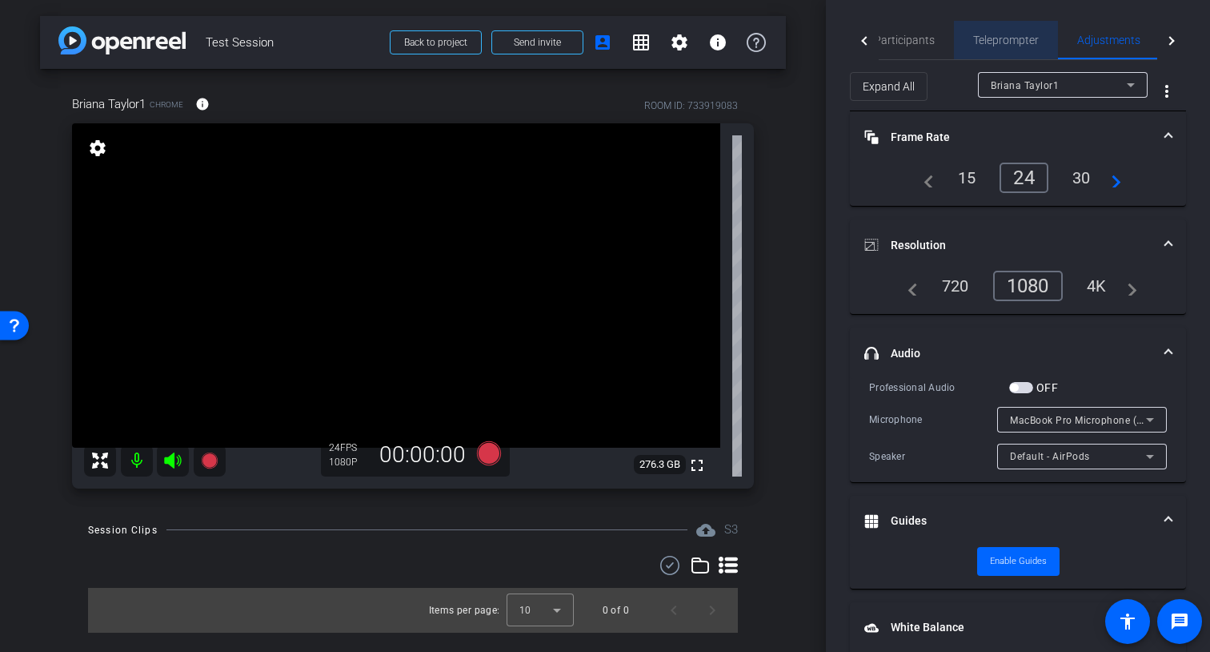
click at [1039, 39] on div "Teleprompter" at bounding box center [1006, 40] width 104 height 38
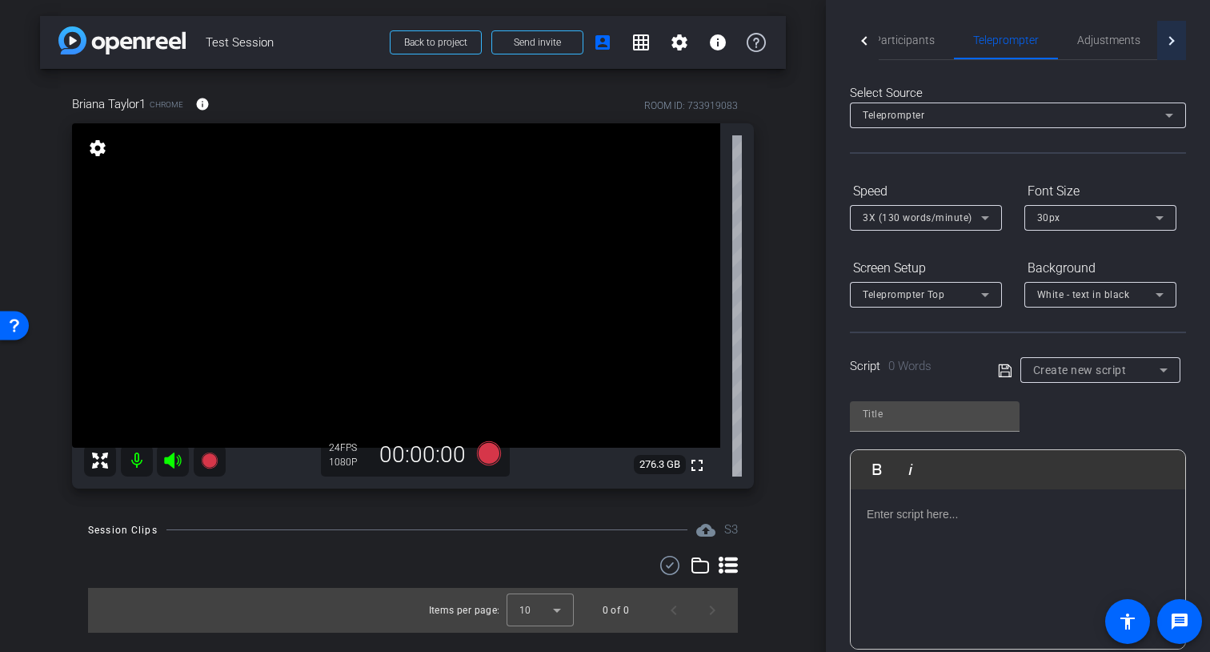
click at [1173, 41] on div at bounding box center [1170, 40] width 9 height 9
click at [869, 40] on div at bounding box center [865, 40] width 9 height 9
click at [487, 455] on icon at bounding box center [489, 452] width 24 height 24
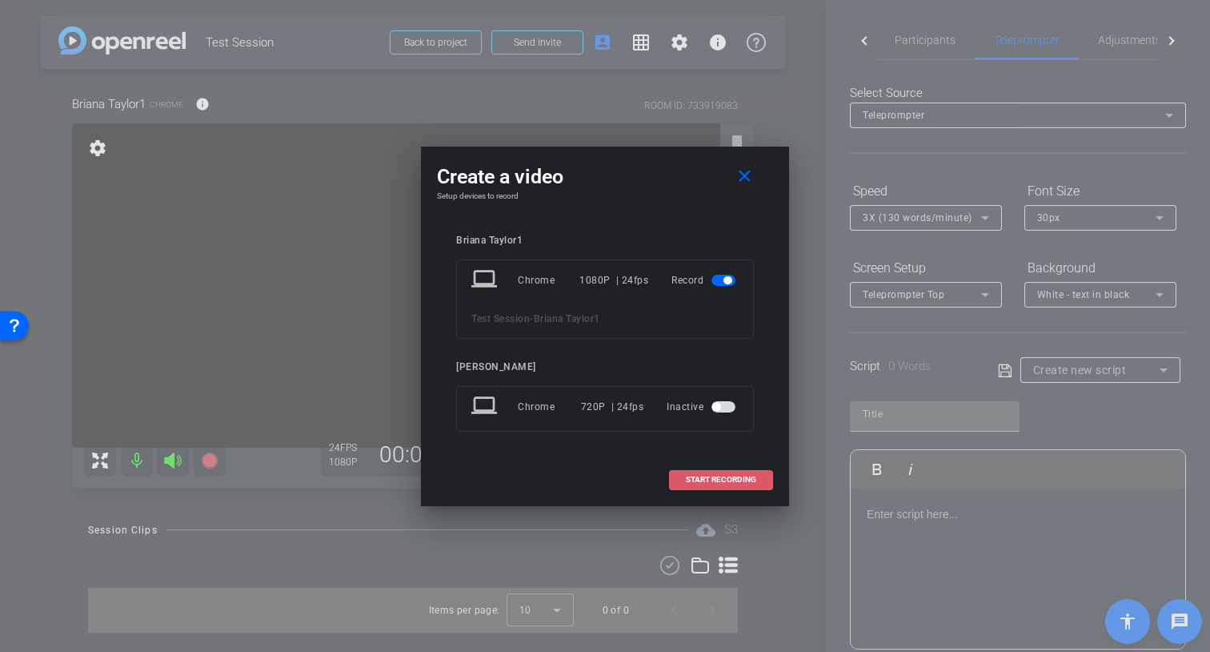
click at [727, 478] on span "START RECORDING" at bounding box center [721, 479] width 70 height 8
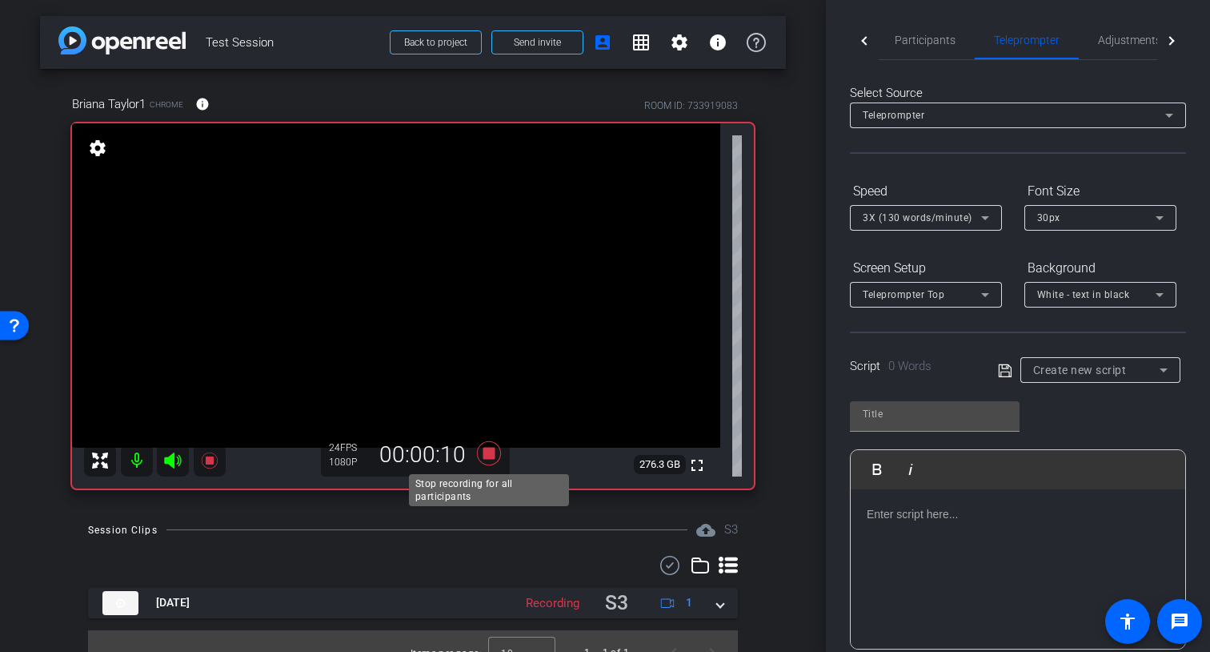
click at [496, 451] on icon at bounding box center [489, 453] width 38 height 29
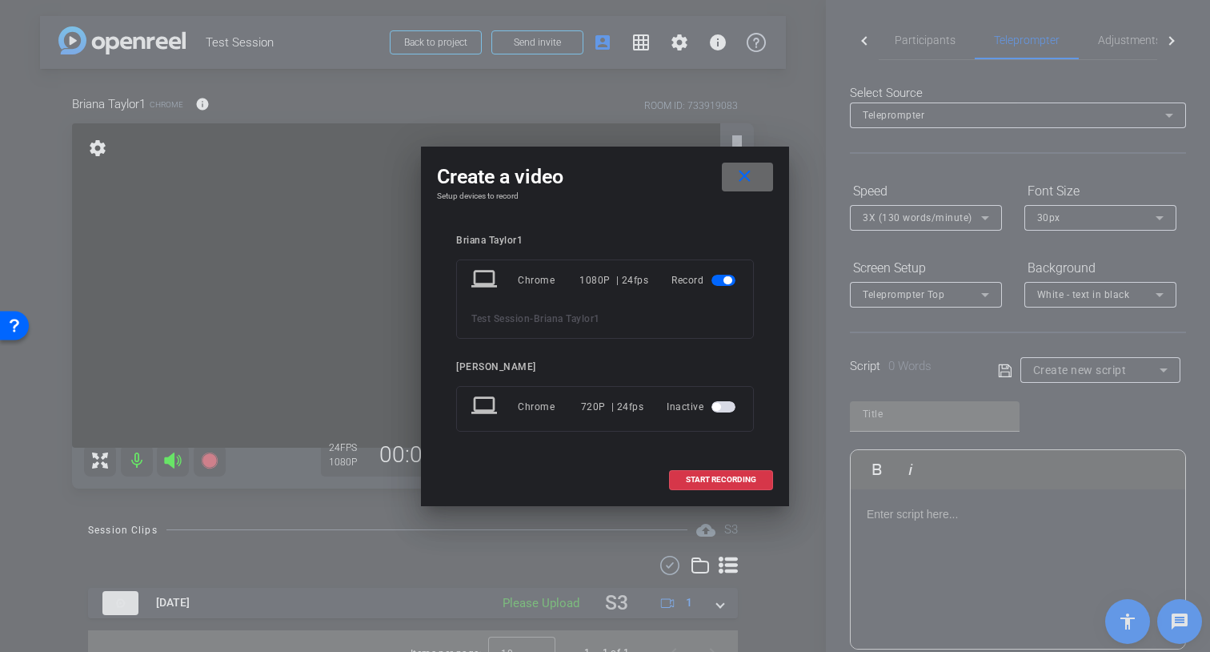
click at [744, 174] on mat-icon "close" at bounding box center [745, 177] width 20 height 20
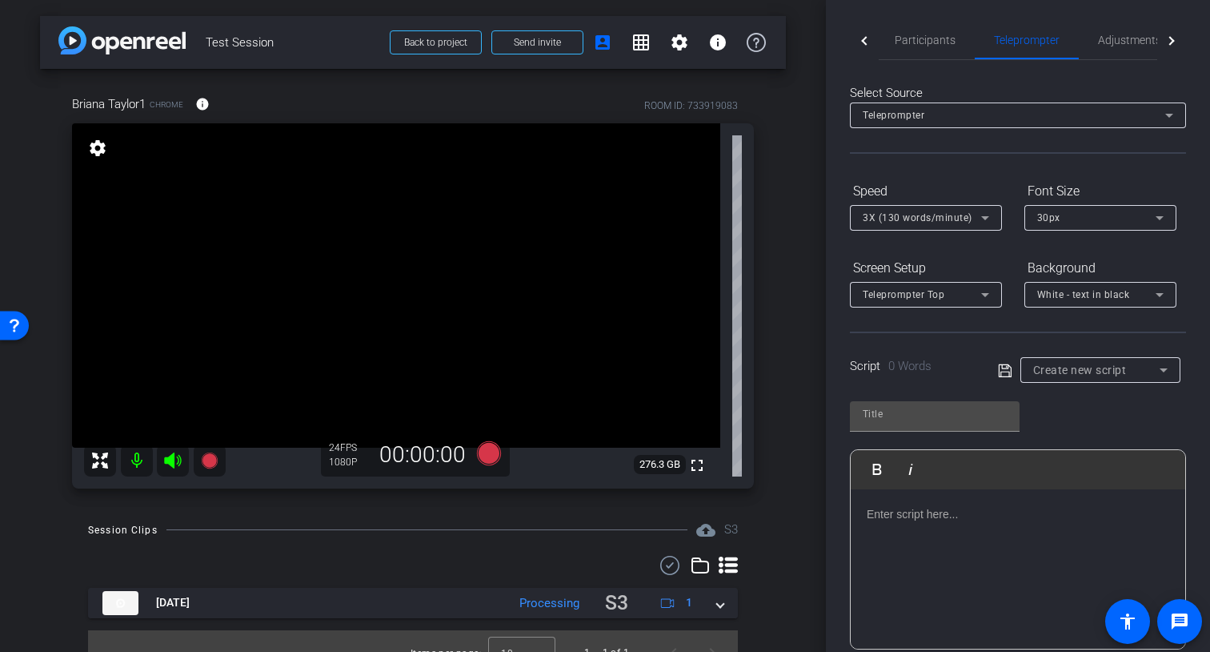
scroll to position [23, 0]
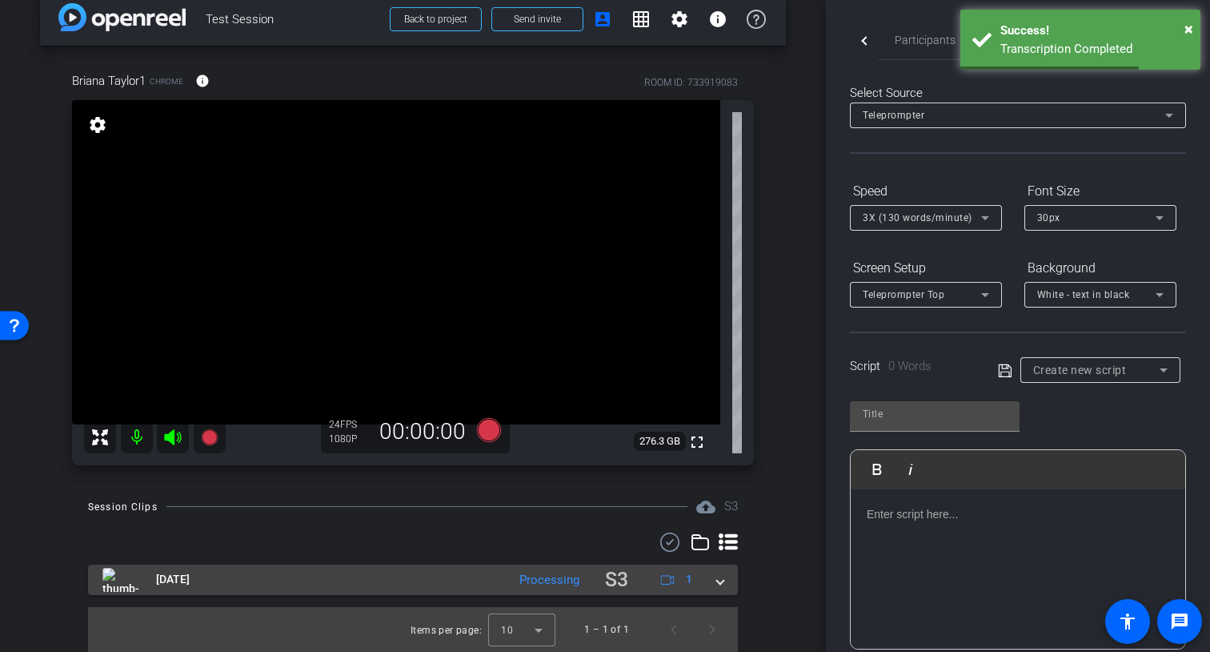
click at [726, 583] on mat-expansion-panel-header "Sep 24, 2025 Processing S3 1" at bounding box center [413, 579] width 650 height 31
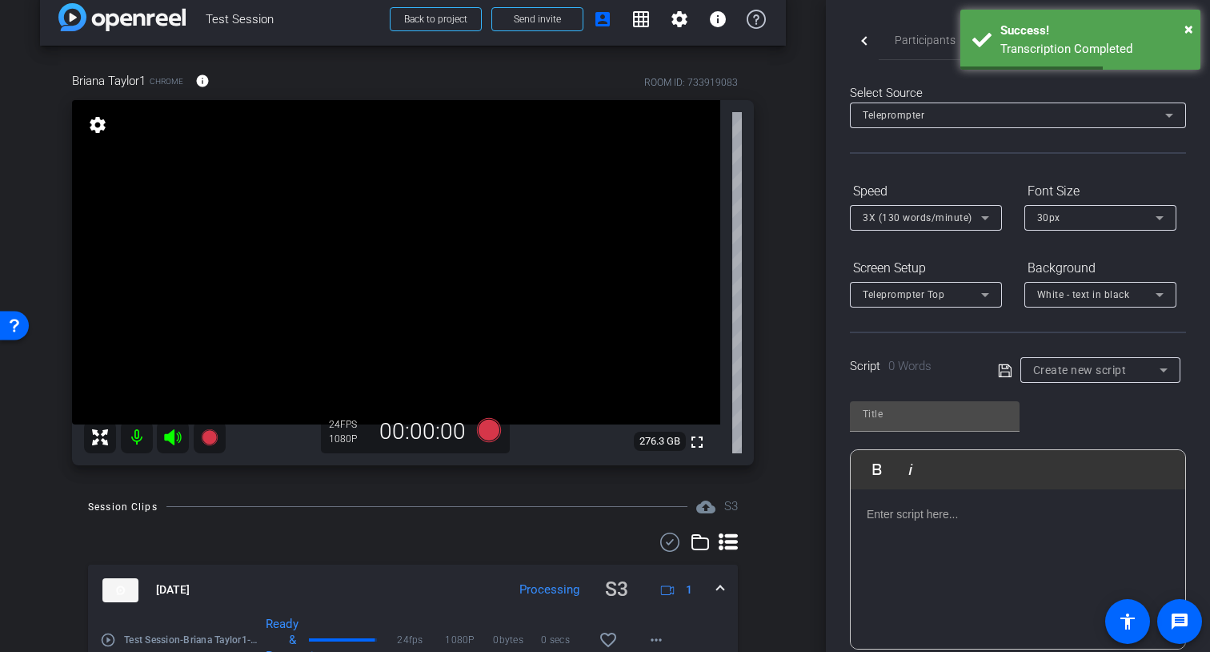
scroll to position [99, 0]
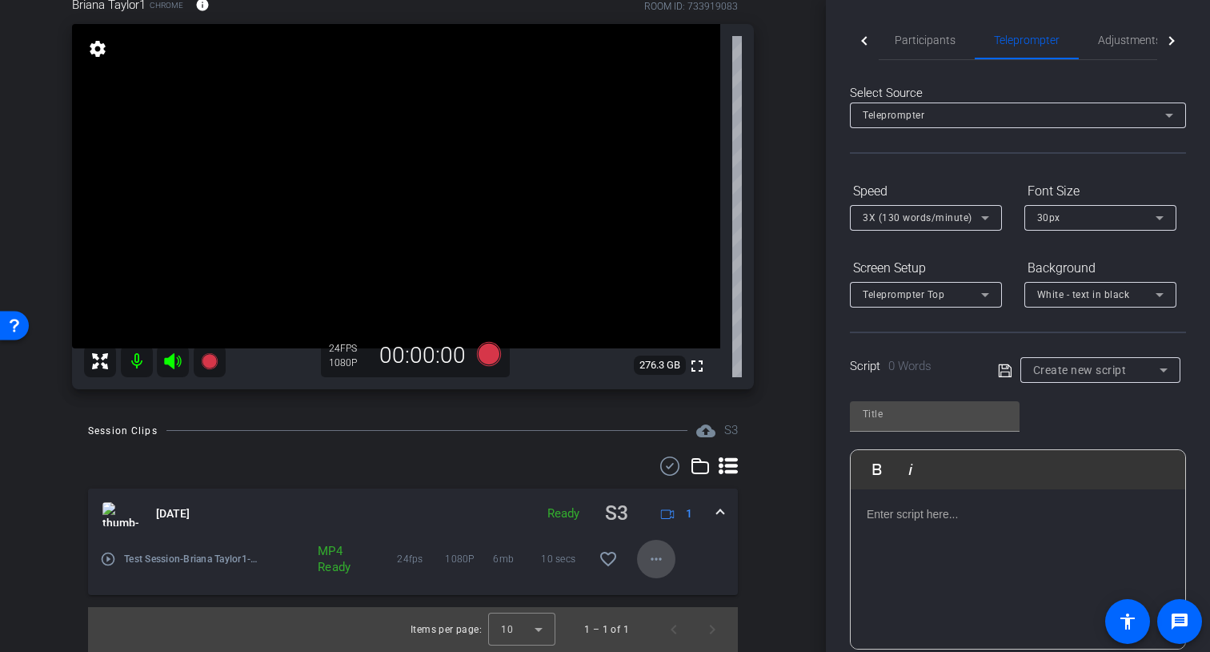
click at [659, 559] on mat-icon "more_horiz" at bounding box center [656, 558] width 19 height 19
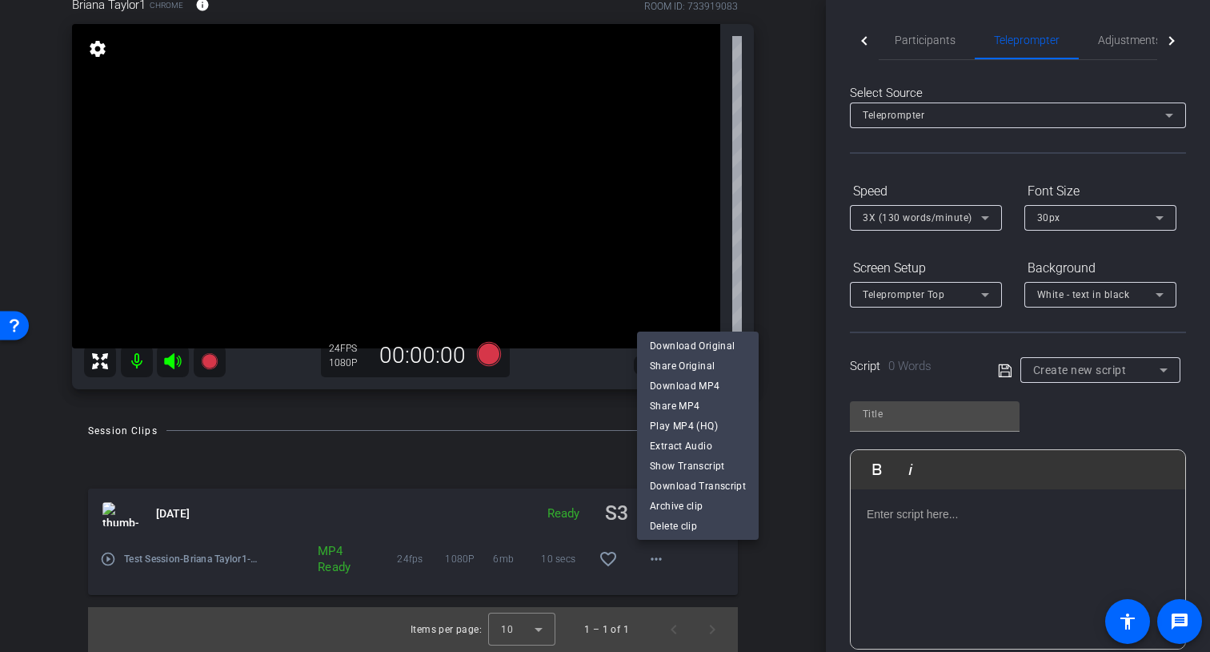
click at [793, 419] on div at bounding box center [605, 326] width 1210 height 652
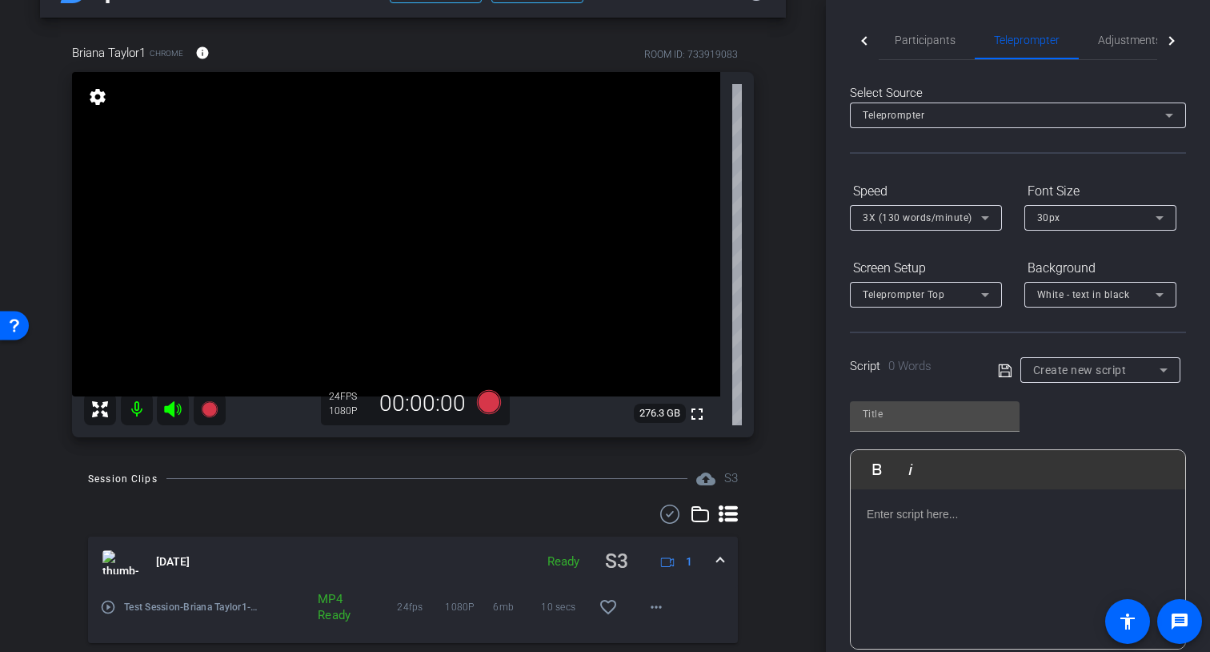
scroll to position [0, 0]
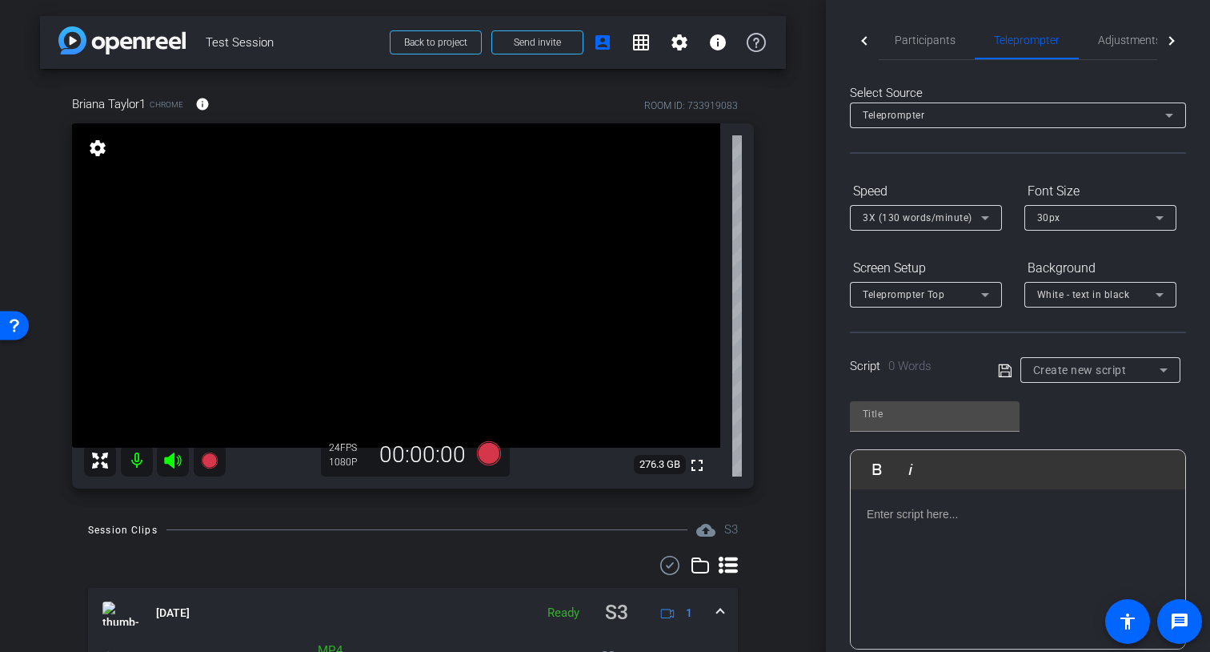
click at [867, 36] on div at bounding box center [864, 40] width 29 height 39
click at [945, 40] on span "Participants" at bounding box center [928, 39] width 61 height 11
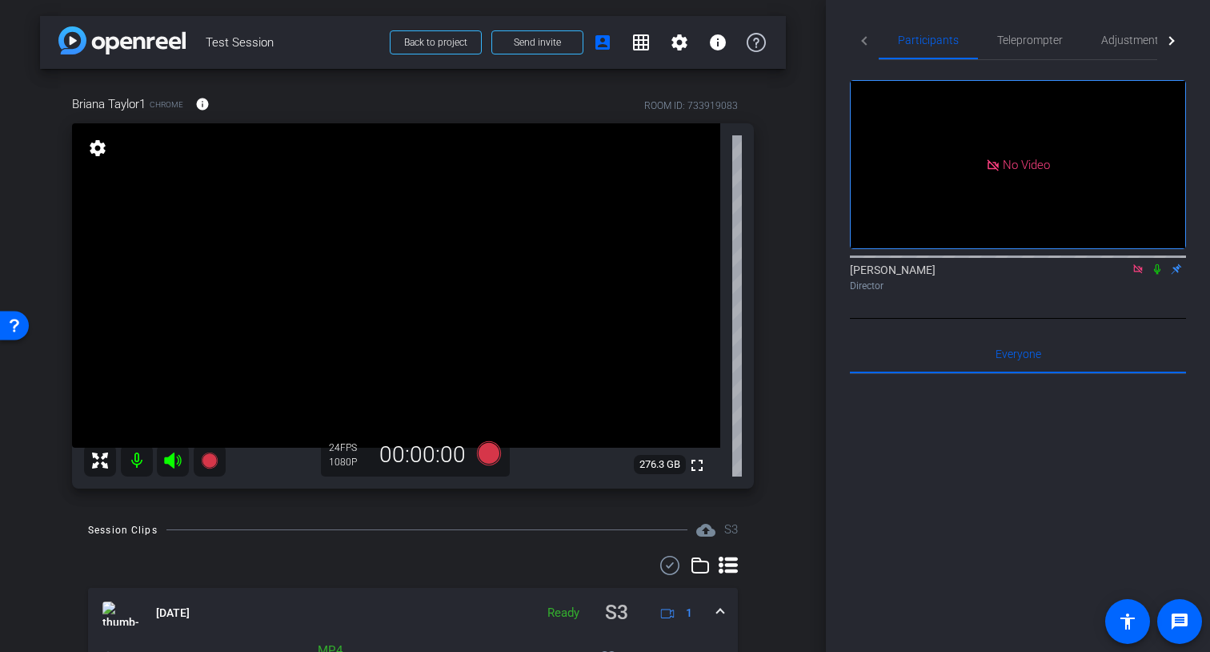
click at [866, 38] on mat-tab-header "Participants Teleprompter Adjustments Live" at bounding box center [1018, 40] width 336 height 39
click at [865, 42] on mat-tab-header "Participants Teleprompter Adjustments Live" at bounding box center [1018, 40] width 336 height 39
click at [1122, 42] on span "Adjustments" at bounding box center [1132, 39] width 63 height 11
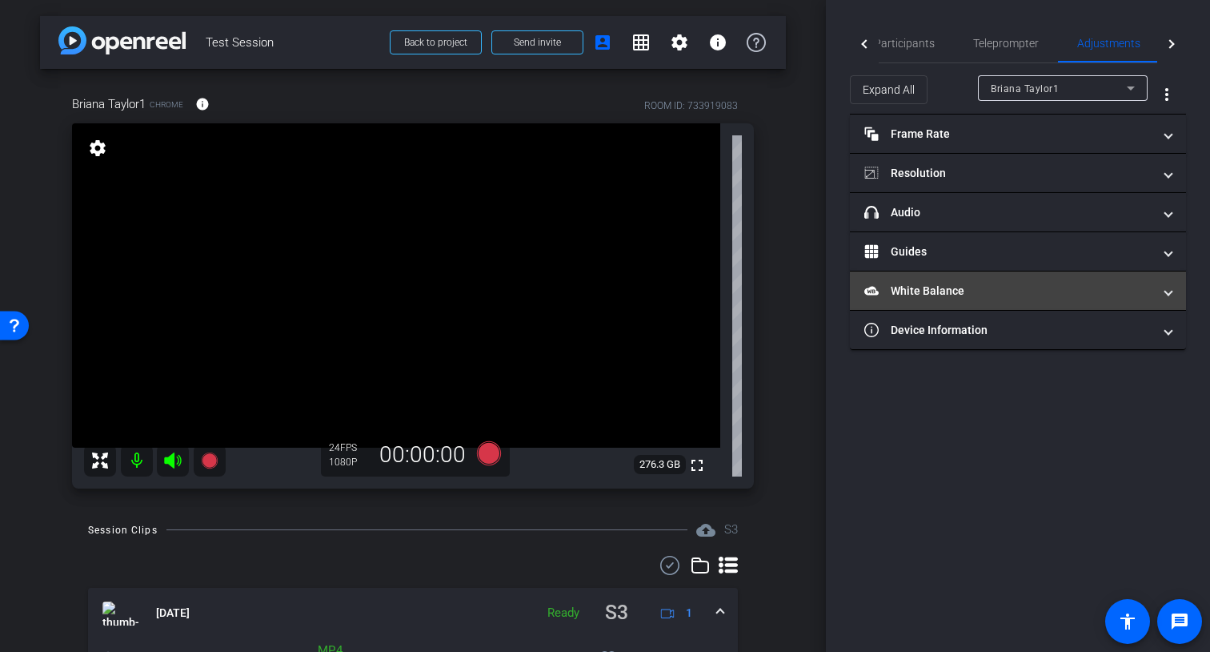
click at [957, 293] on mat-panel-title "White Balance White Balance" at bounding box center [1009, 291] width 288 height 17
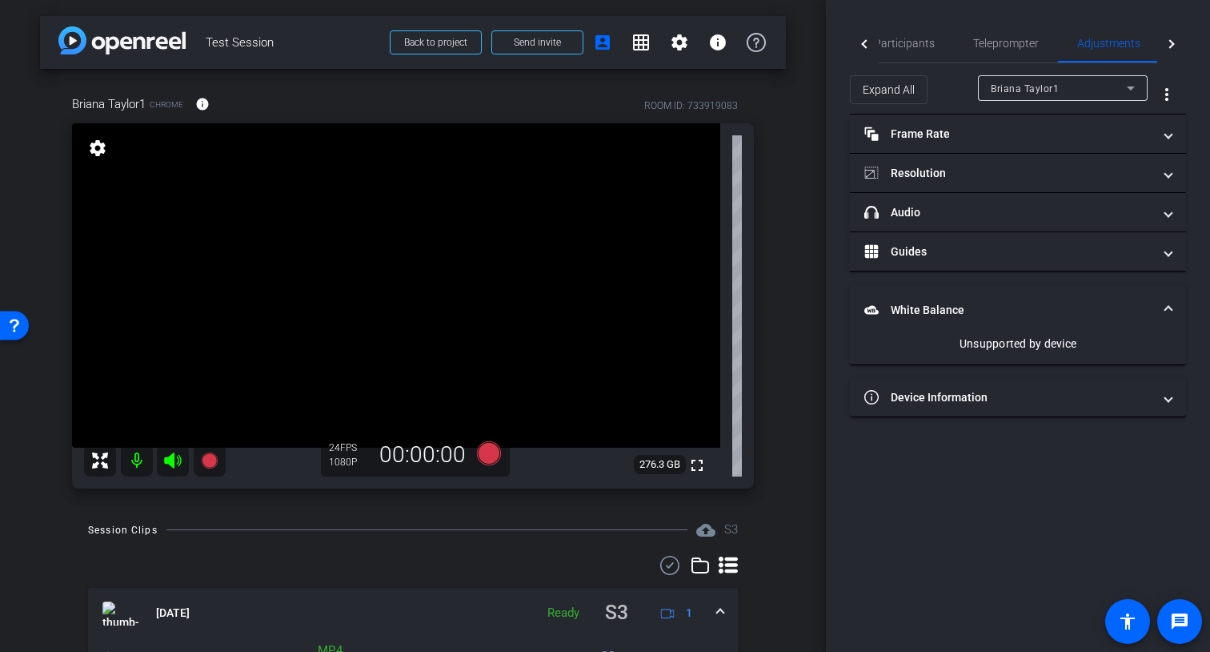
drag, startPoint x: 981, startPoint y: 342, endPoint x: 1053, endPoint y: 315, distance: 77.0
click at [1053, 315] on mat-expansion-panel "White Balance White Balance Unsupported by device" at bounding box center [1018, 324] width 336 height 81
click at [1008, 341] on div "Unsupported by device" at bounding box center [1018, 343] width 298 height 16
click at [1047, 345] on div "Unsupported by device" at bounding box center [1018, 343] width 298 height 16
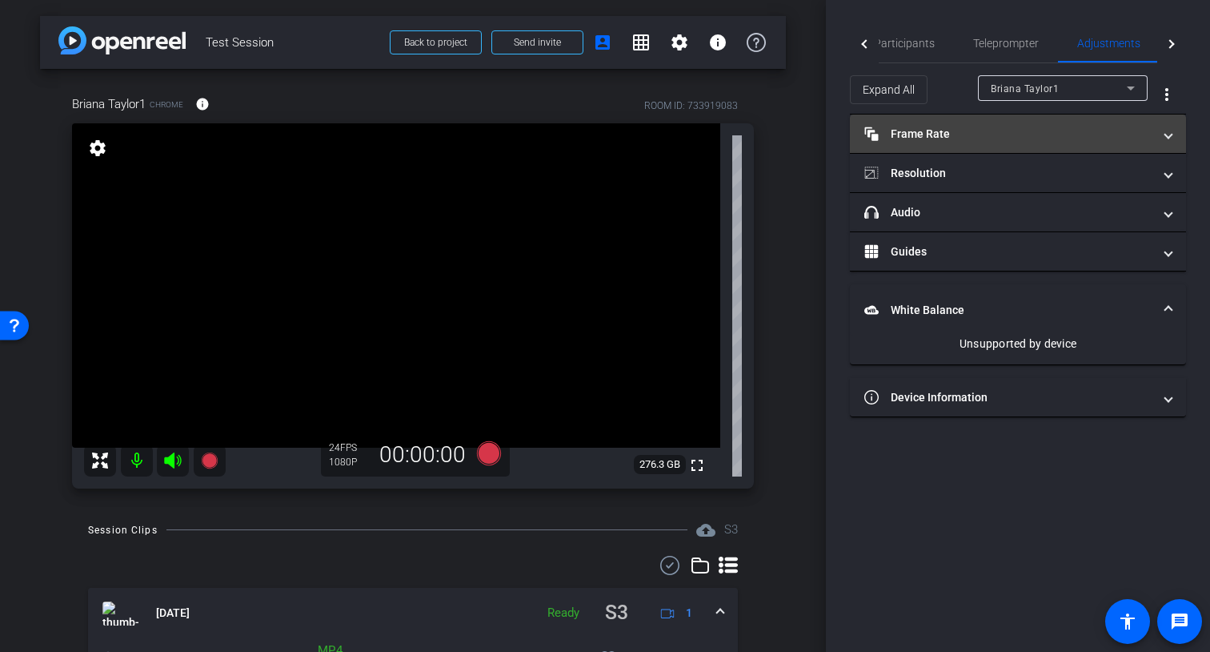
click at [1104, 126] on mat-panel-title "Frame Rate Frame Rate" at bounding box center [1009, 134] width 288 height 17
